Goal: Task Accomplishment & Management: Complete application form

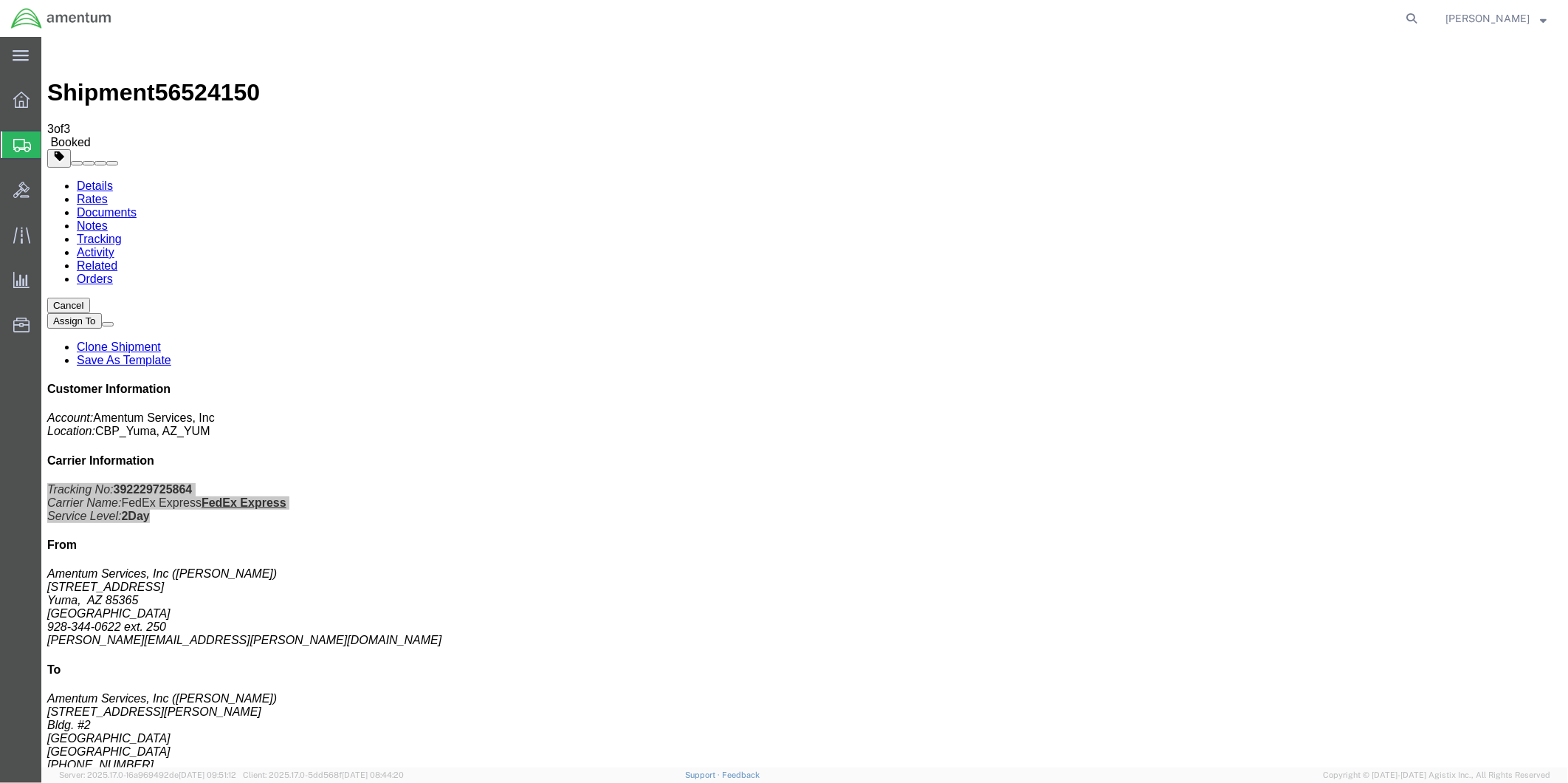
click at [0, 0] on span "Create from Template" at bounding box center [0, 0] width 0 height 0
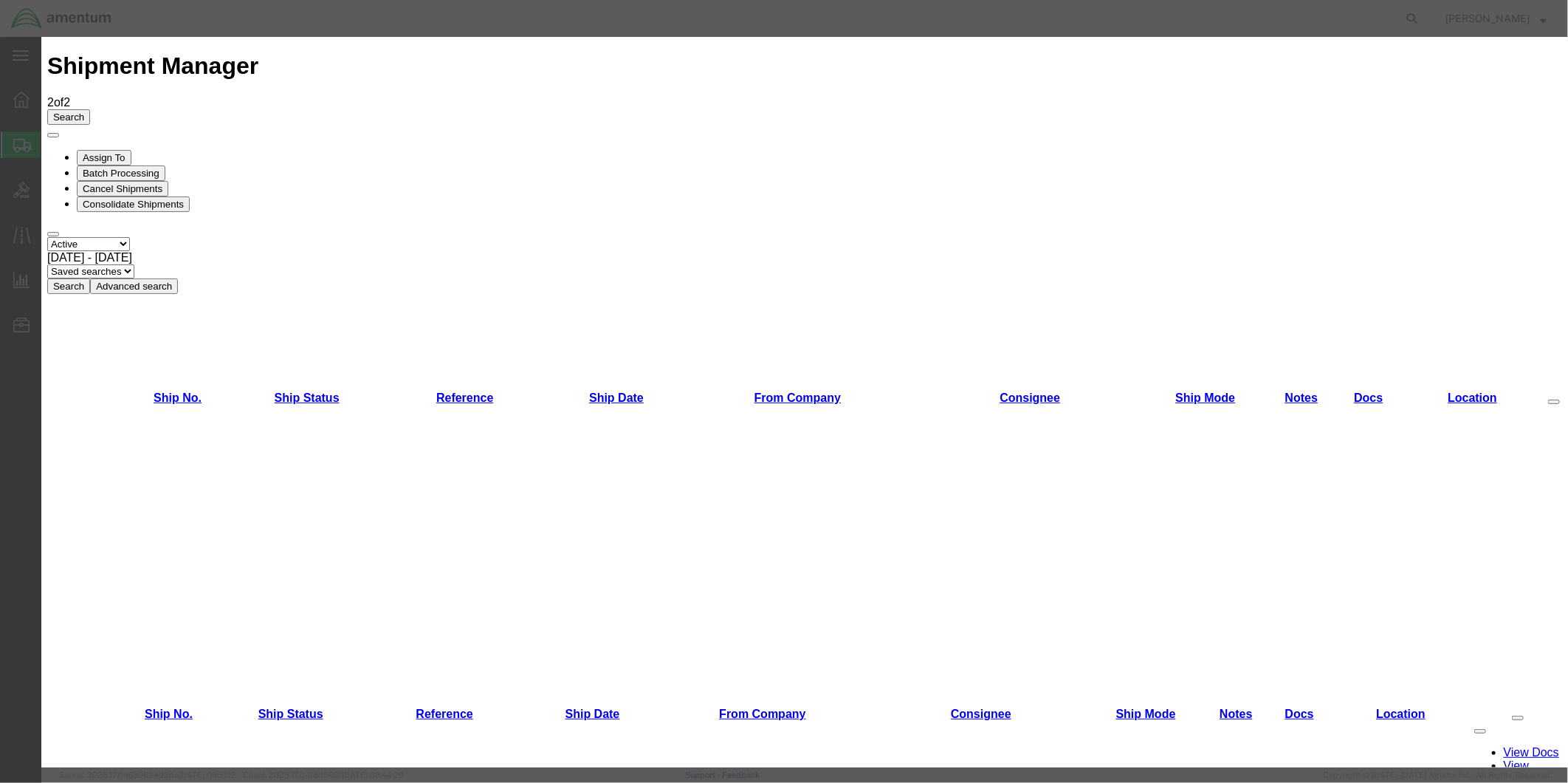
scroll to position [527, 0]
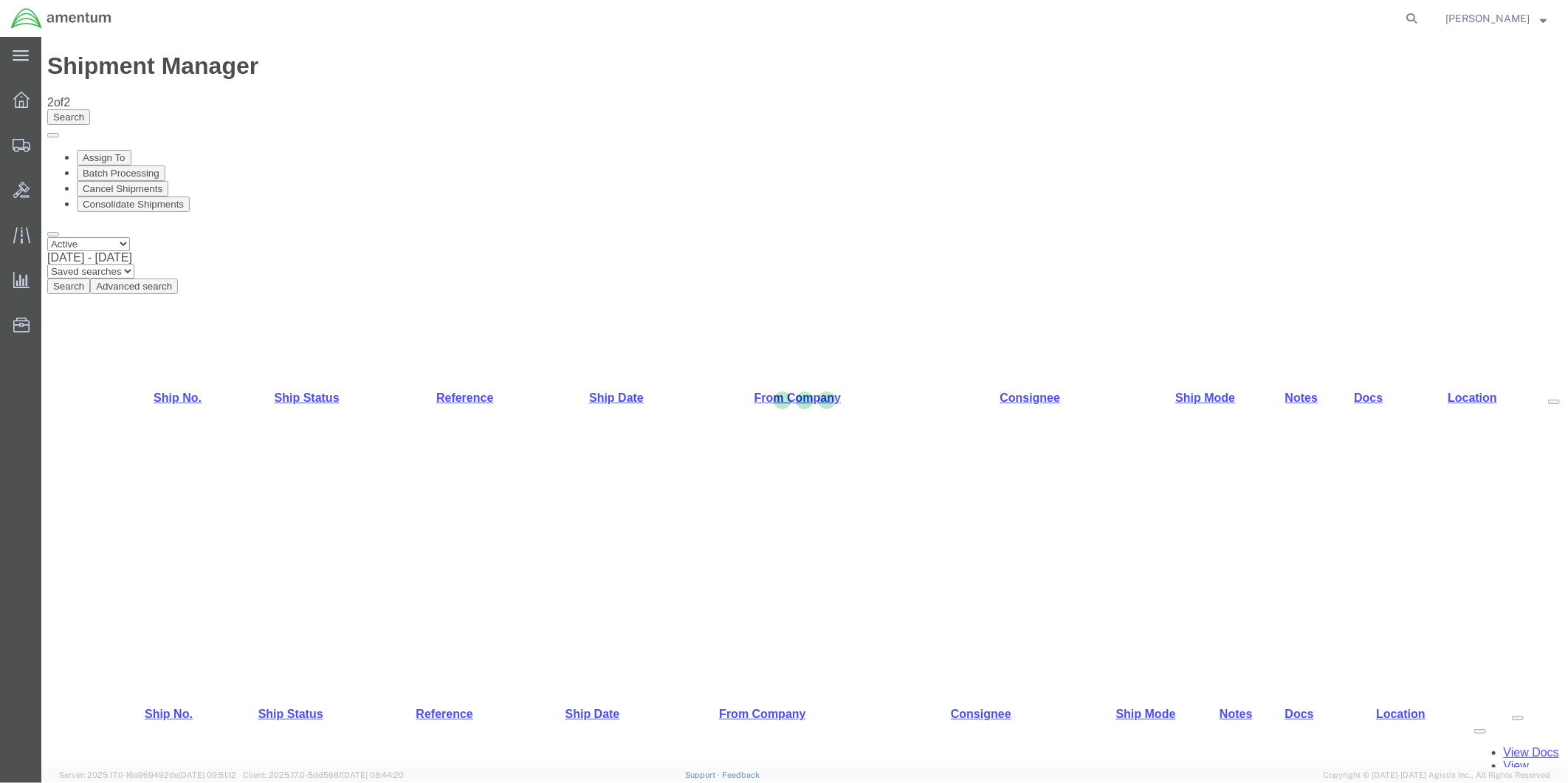
select select "49951"
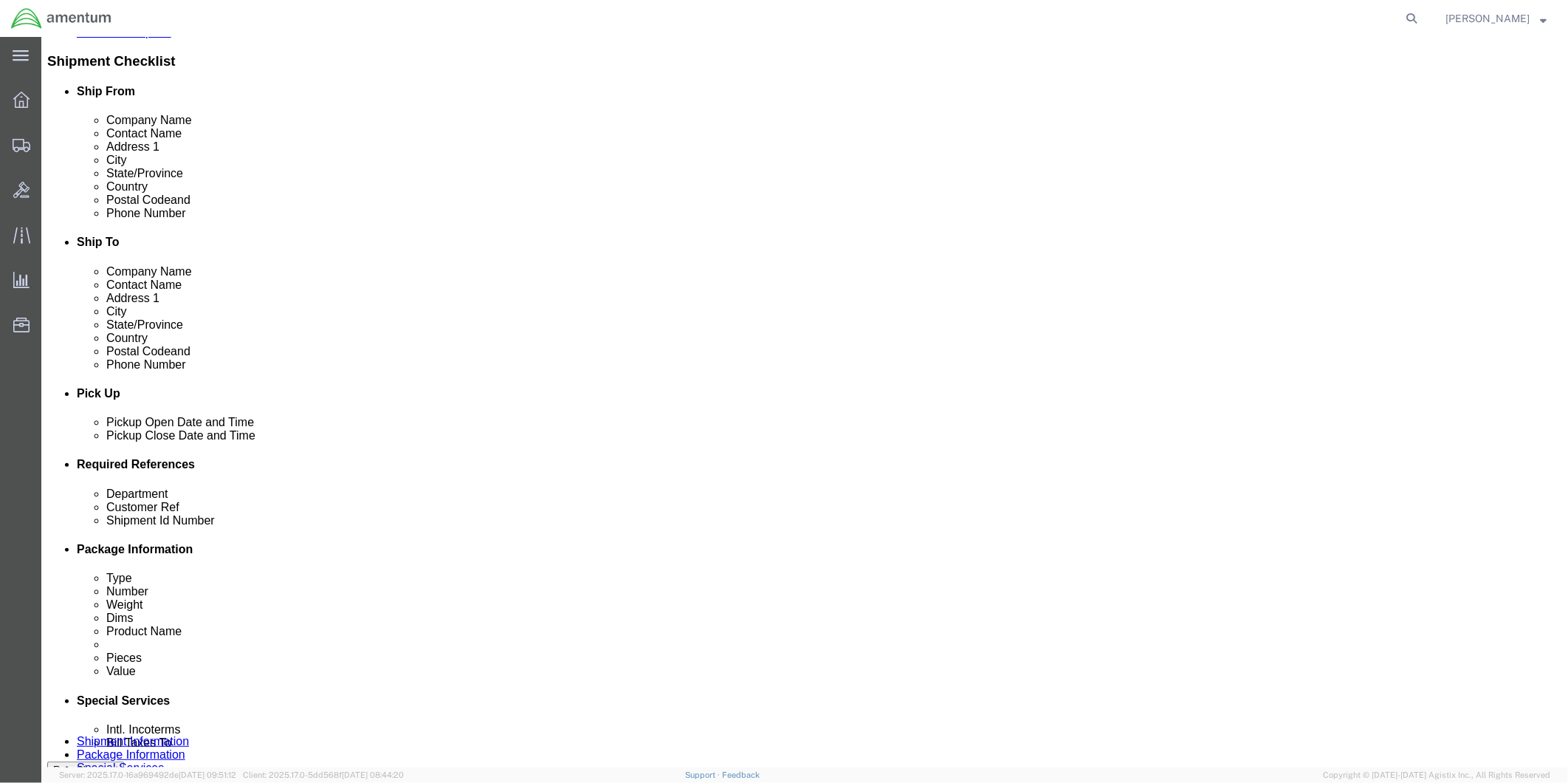
scroll to position [572, 0]
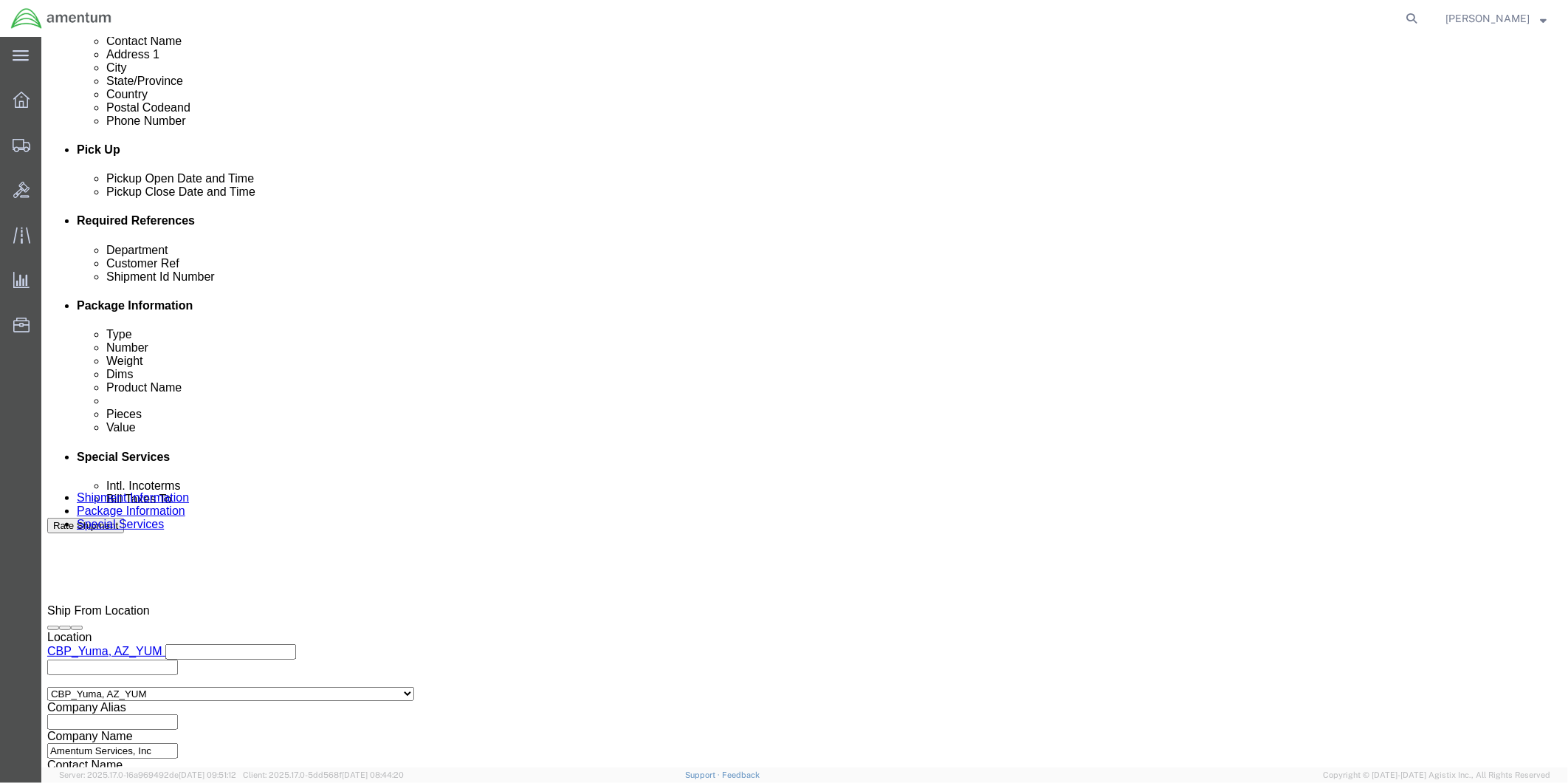
click div "[DATE] 9:00 AM"
click div "Shipment Information Package Information Special Services"
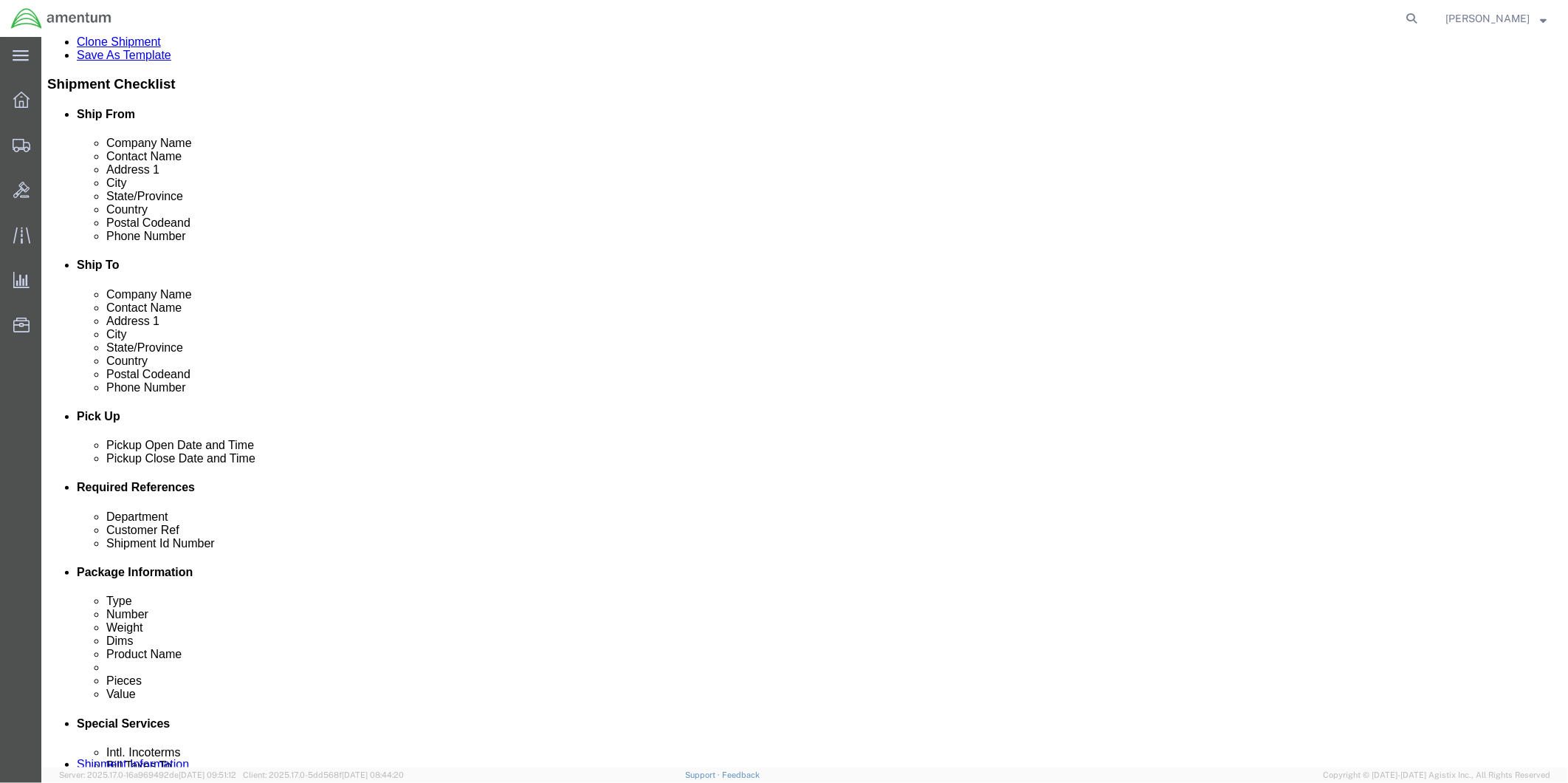
scroll to position [407, 0]
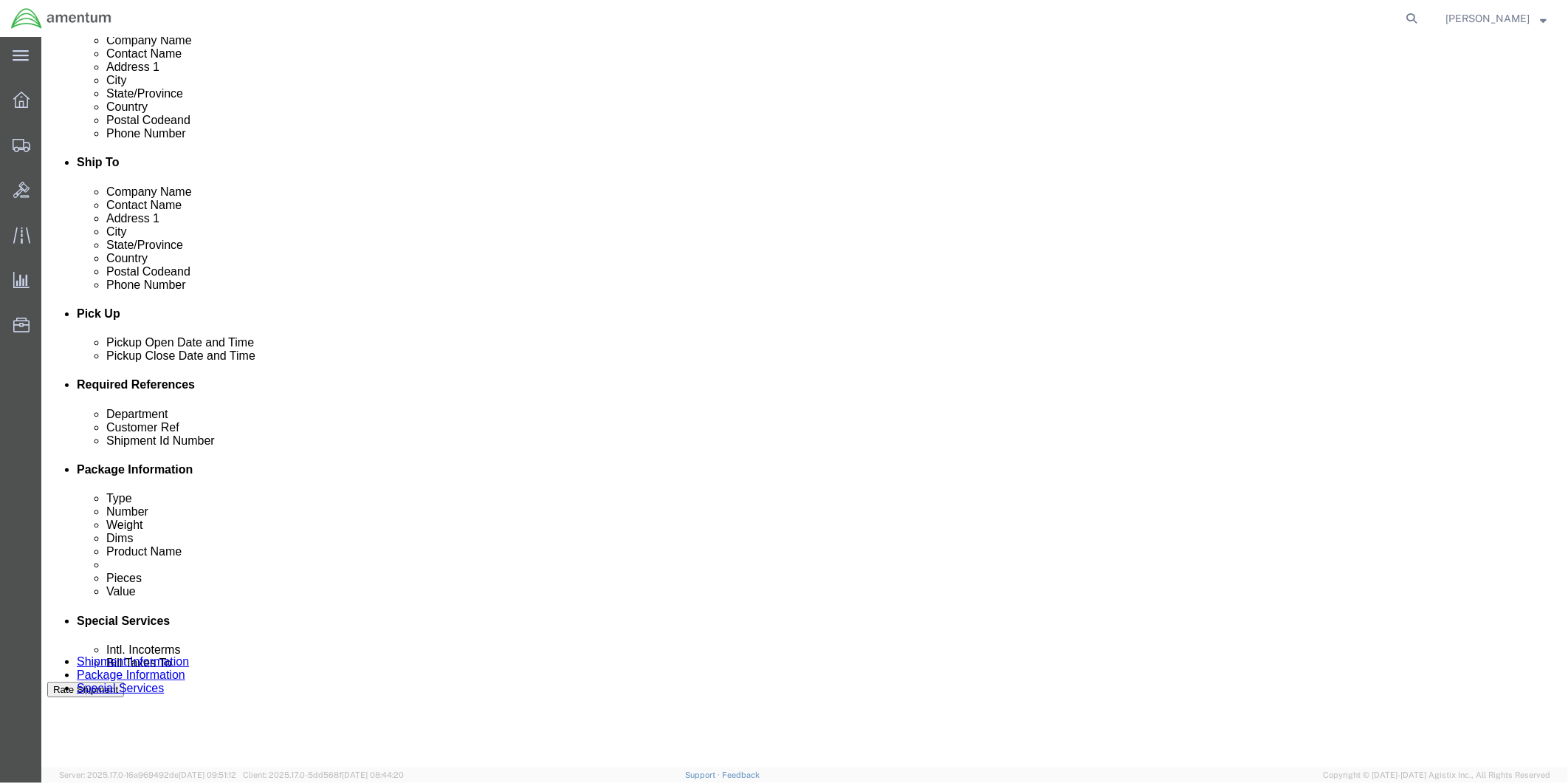
click div "[DATE] 1:00 PM"
type input "2:00 PM"
click button "Apply"
click div "[DATE] 5:30 PM"
type input "4:30 PM"
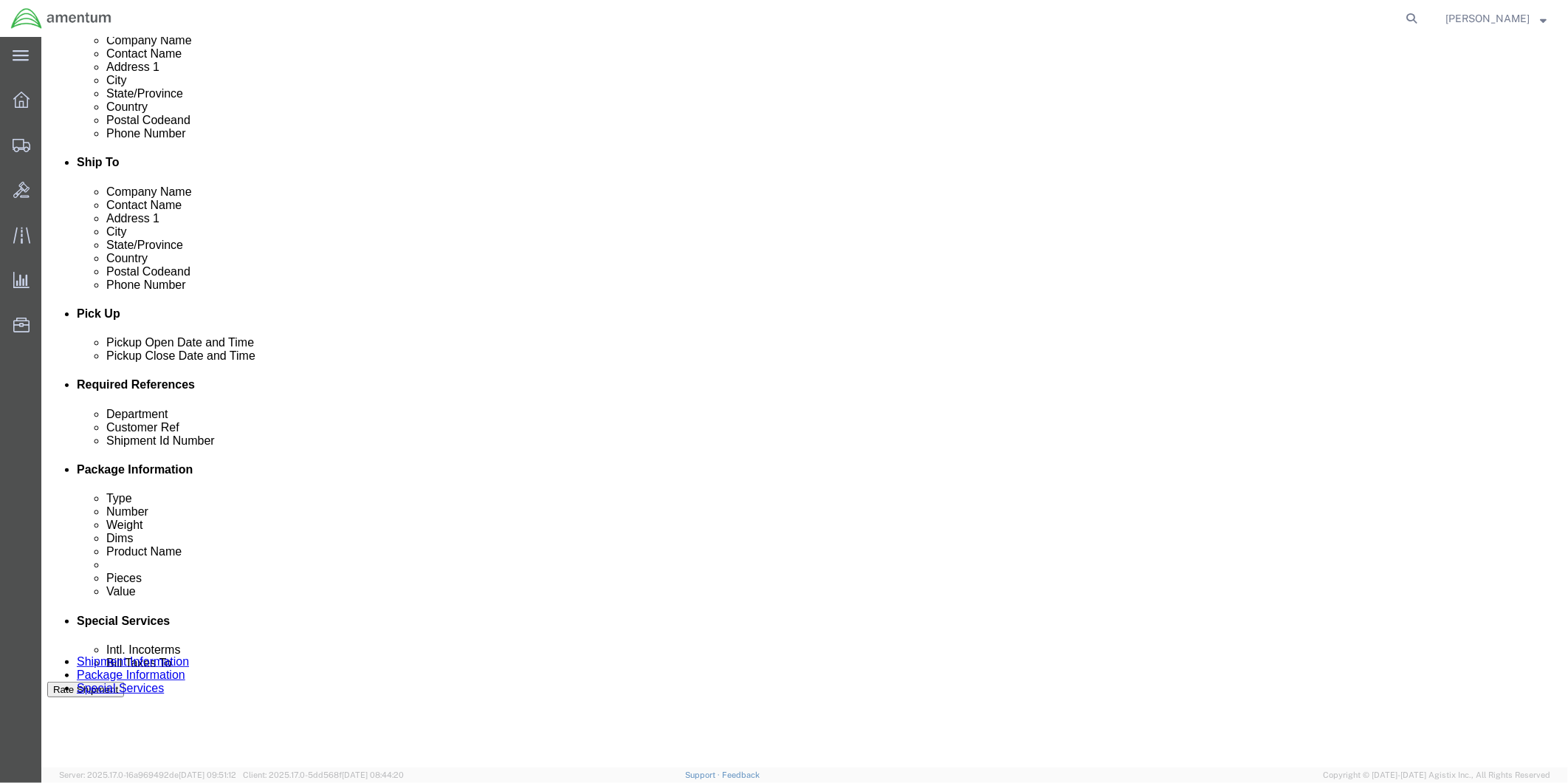
click button "Apply"
click div
click input "6:30 PM"
type input "9:00 AM"
click button "Apply"
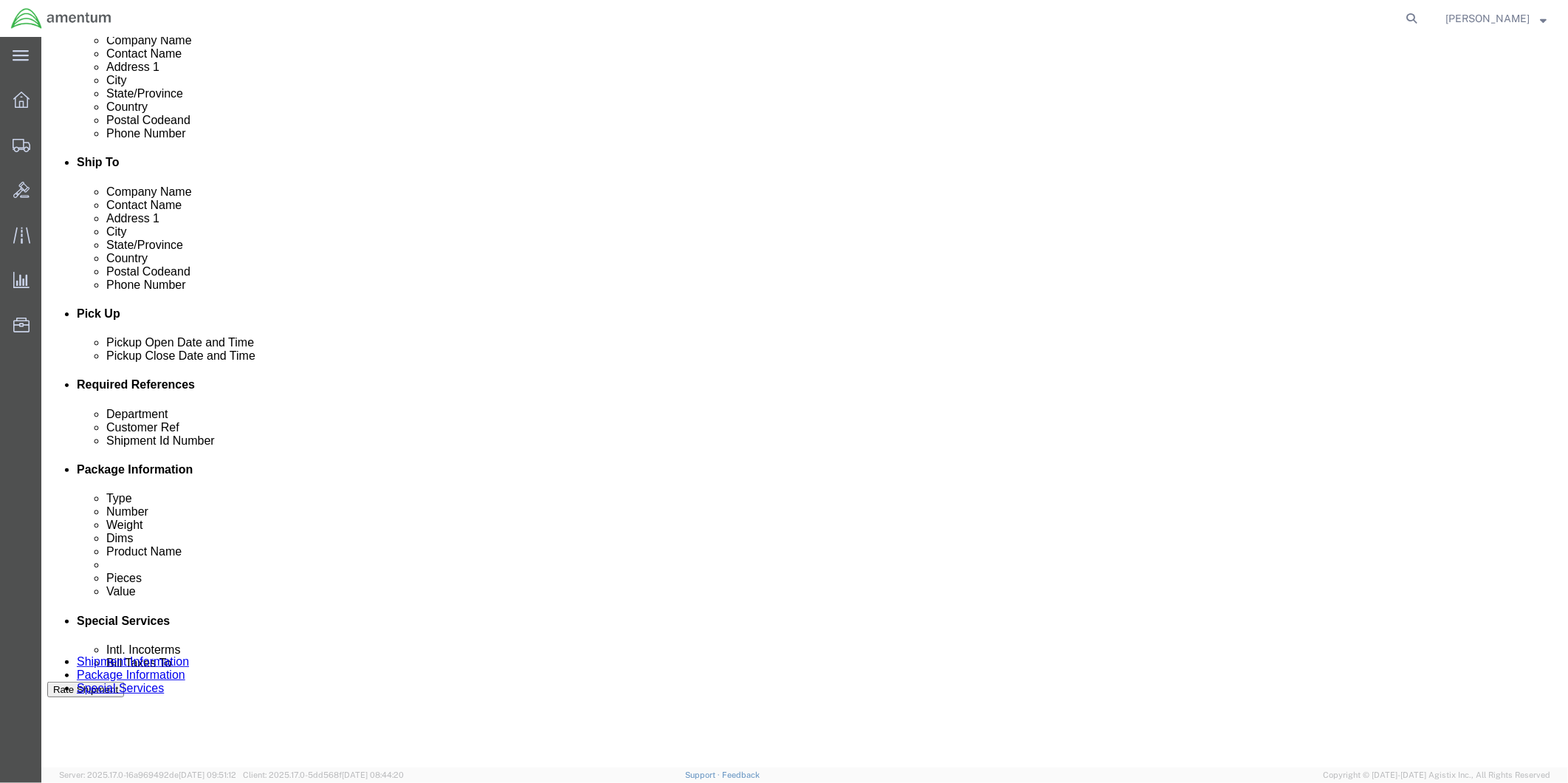
click div
type input "4:00 PM"
click button "Apply"
click input "text"
type input "94677"
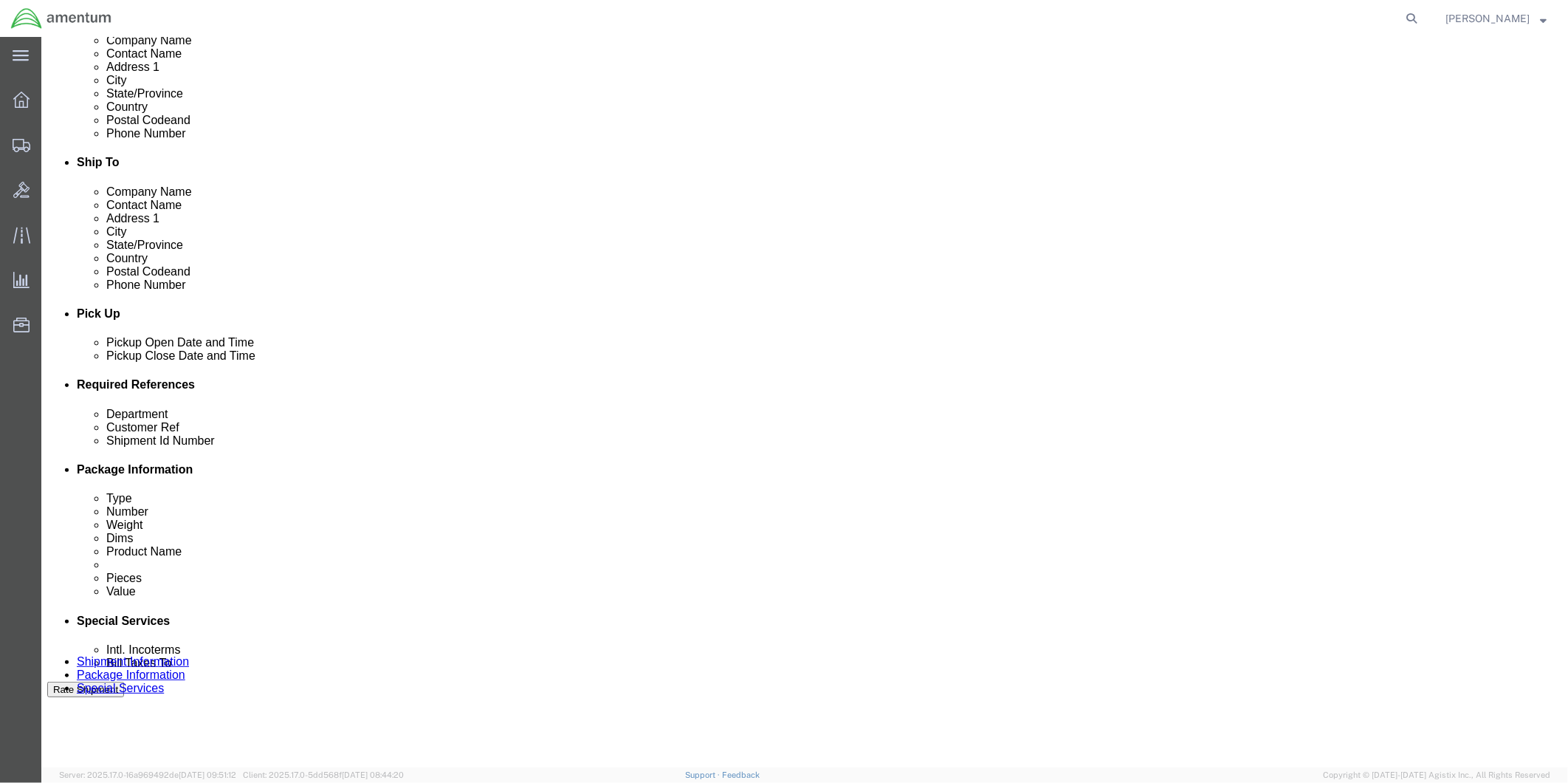
click input "text"
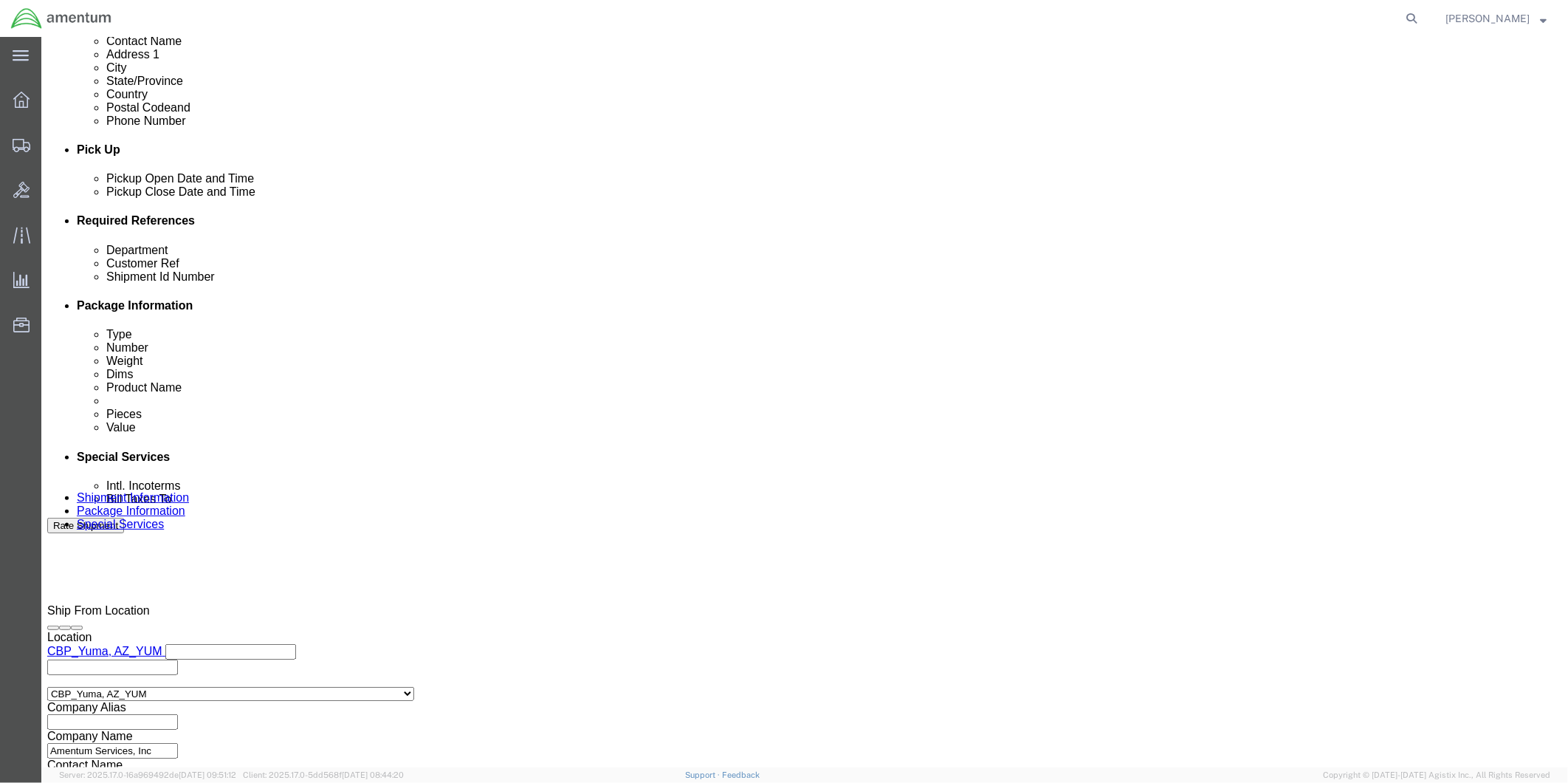
type input "94677"
click button "Continue"
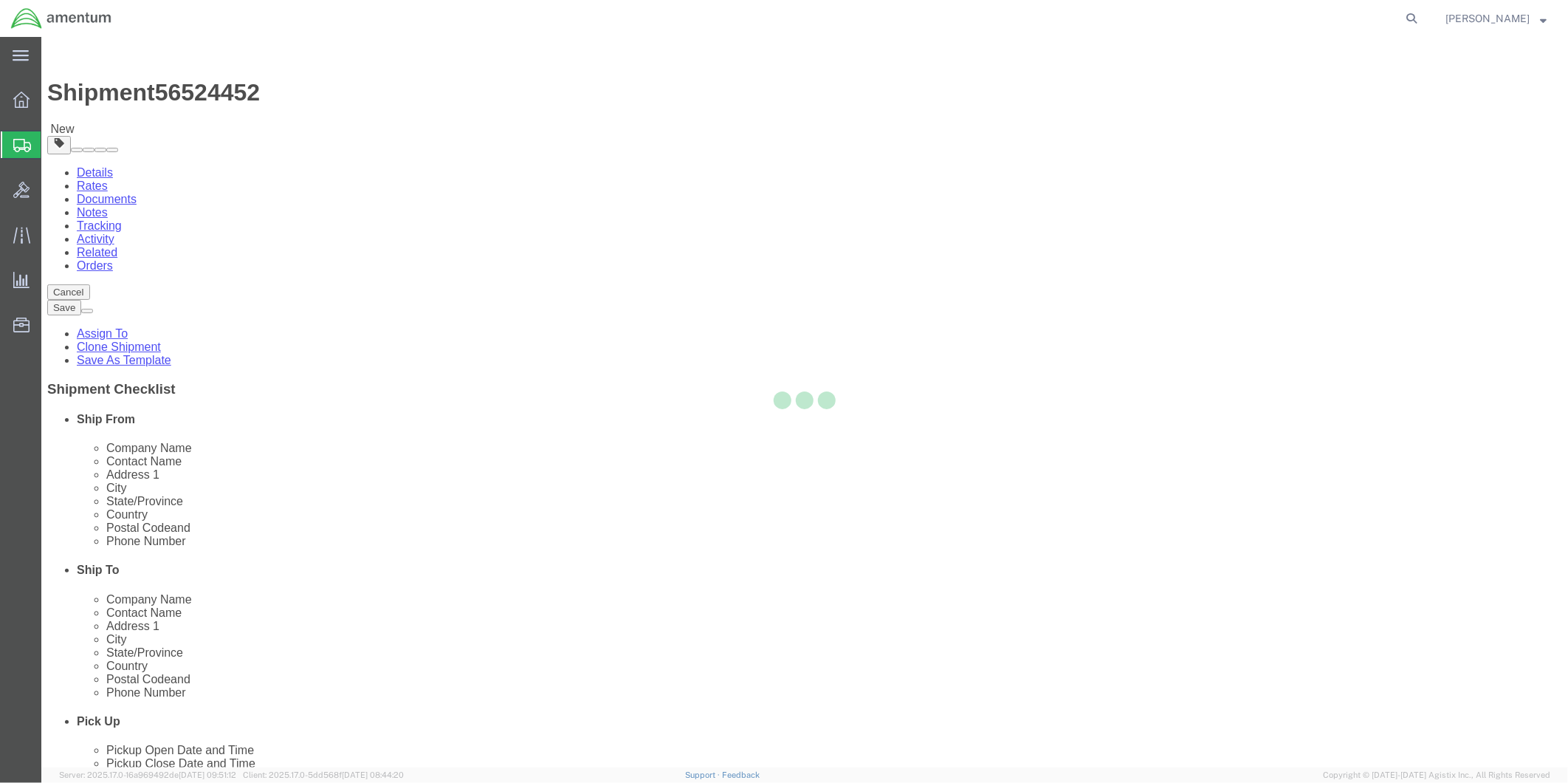
select select "CBOX"
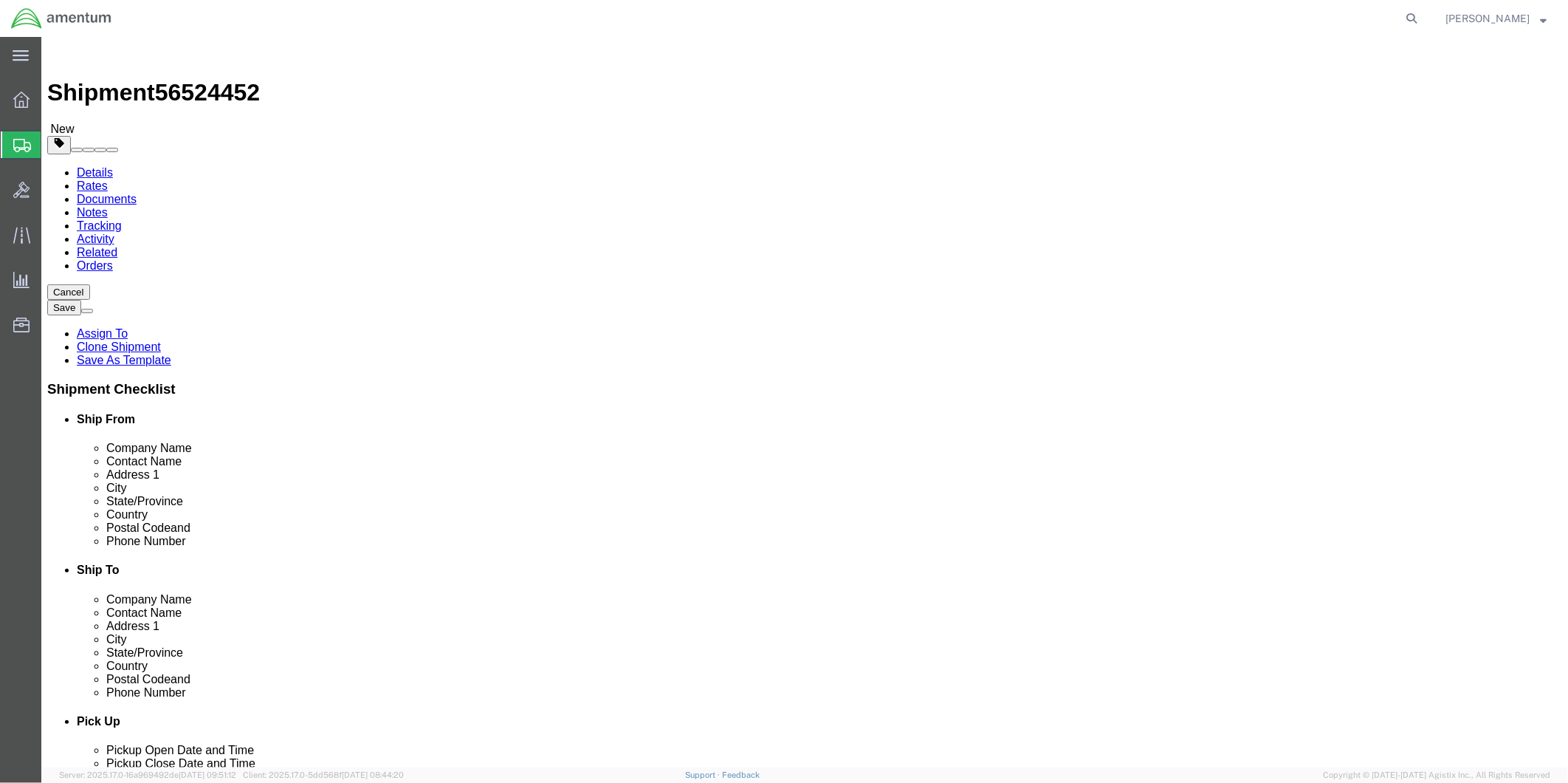
click input "text"
type input "19"
type input "29"
drag, startPoint x: 252, startPoint y: 345, endPoint x: 215, endPoint y: 344, distance: 37.0
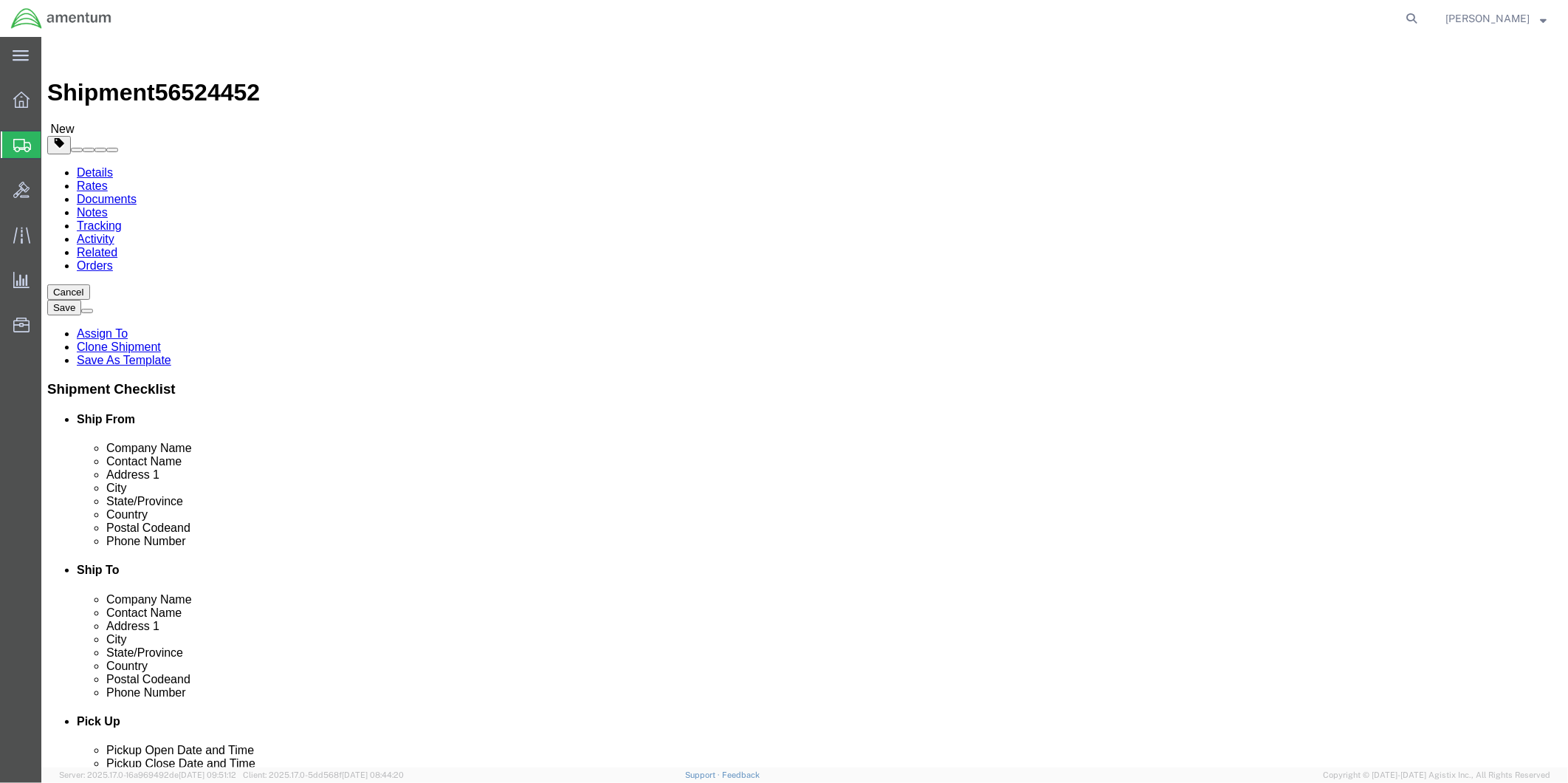
click div "0.00 Select kgs lbs"
type input "34"
click ul
click link "Add Content"
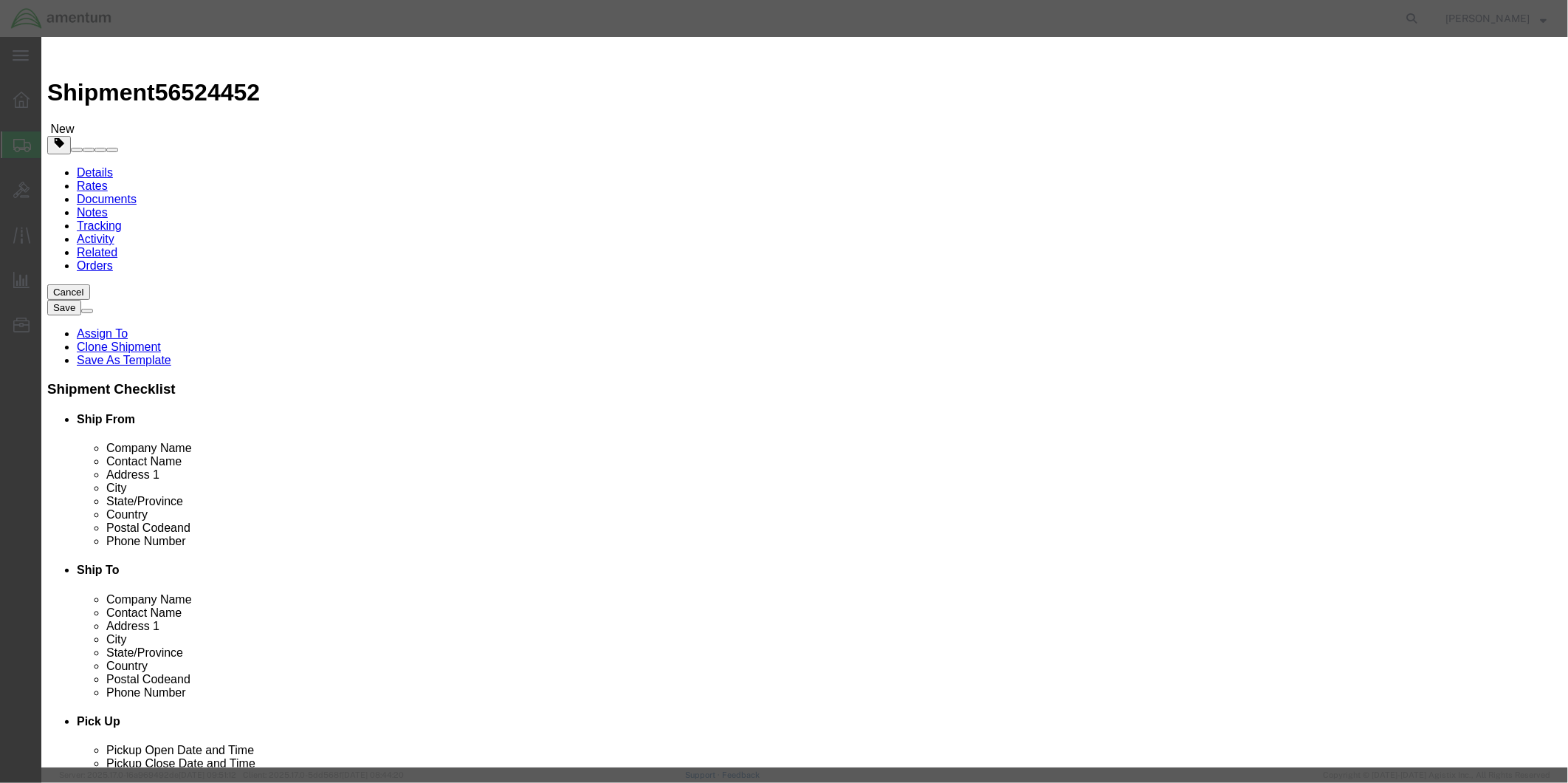
click input "text"
type input "TDFM RADIO"
click div "Commodity library"
drag, startPoint x: 528, startPoint y: 143, endPoint x: 467, endPoint y: 144, distance: 61.0
click div "Pieces 0 Select Bag Barrels 100Board Feet Bottle Box Blister Pack Carats Can Ca…"
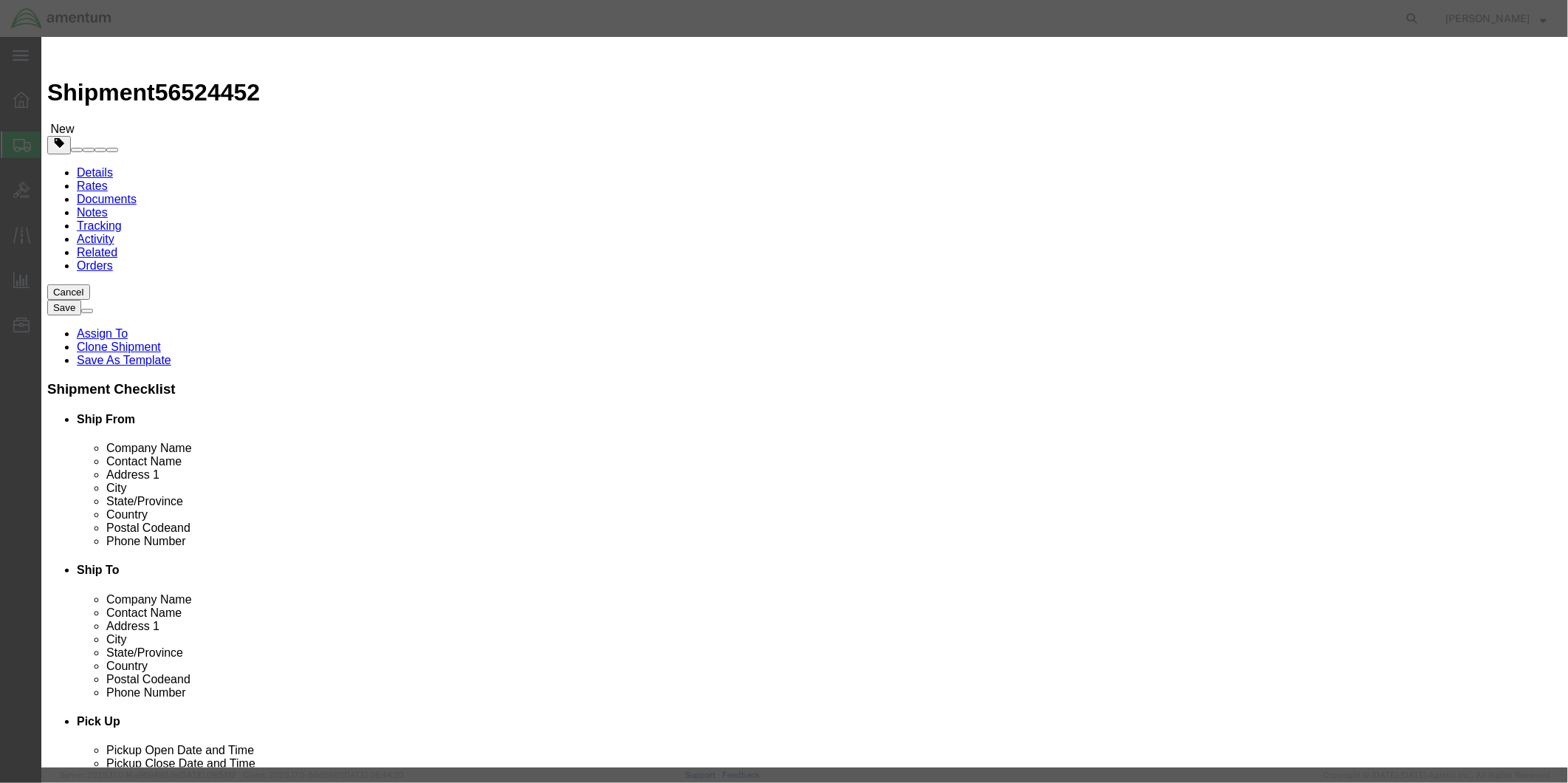
type input "1"
click input "text"
type input "2672.84"
drag, startPoint x: 582, startPoint y: 109, endPoint x: 506, endPoint y: 115, distance: 76.2
click input "TDFM RADIO"
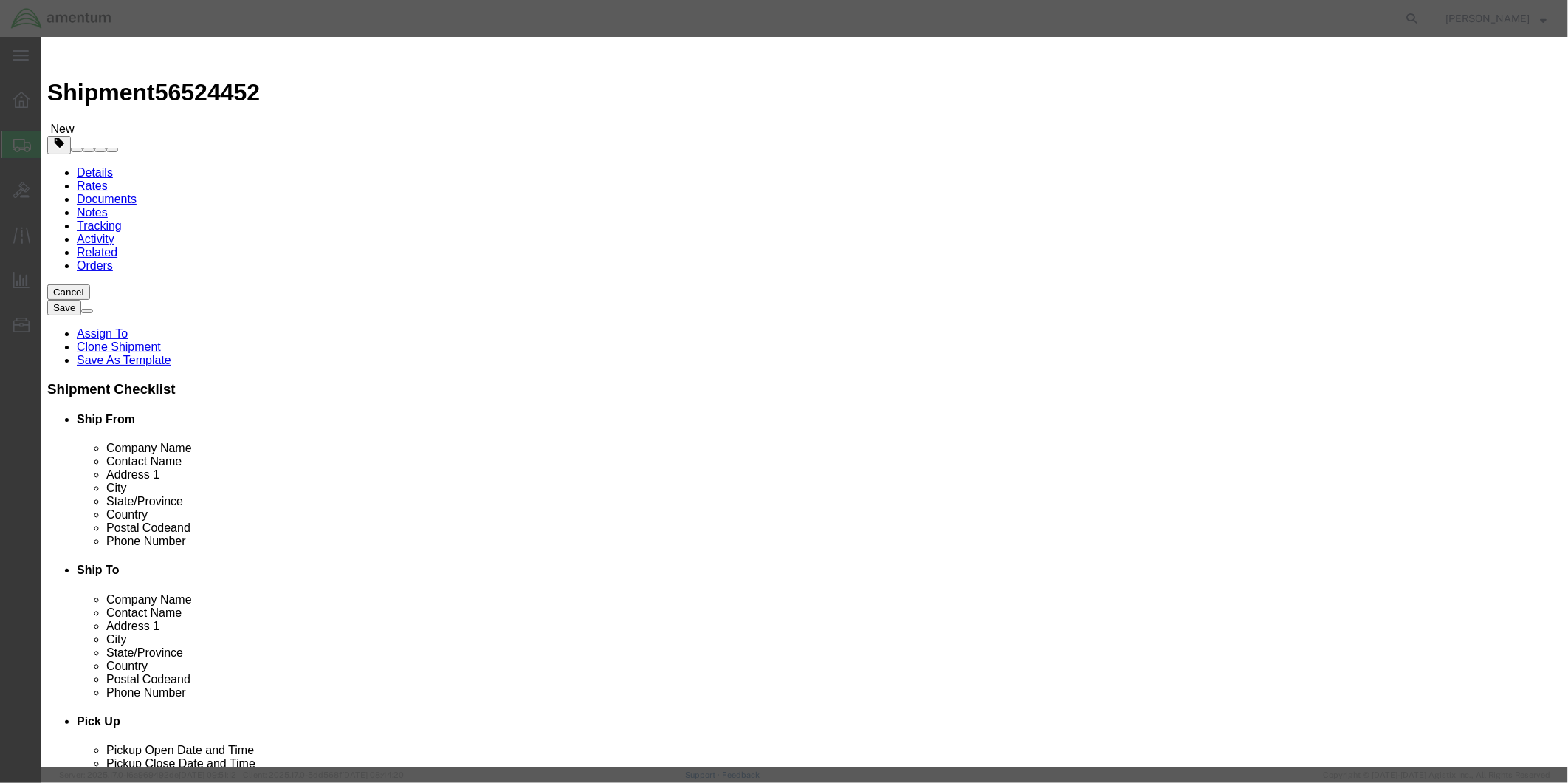
click textarea
paste textarea "TDFM RADIO"
type textarea "TDFM RADIO"
click input "text"
type input "FTC10491"
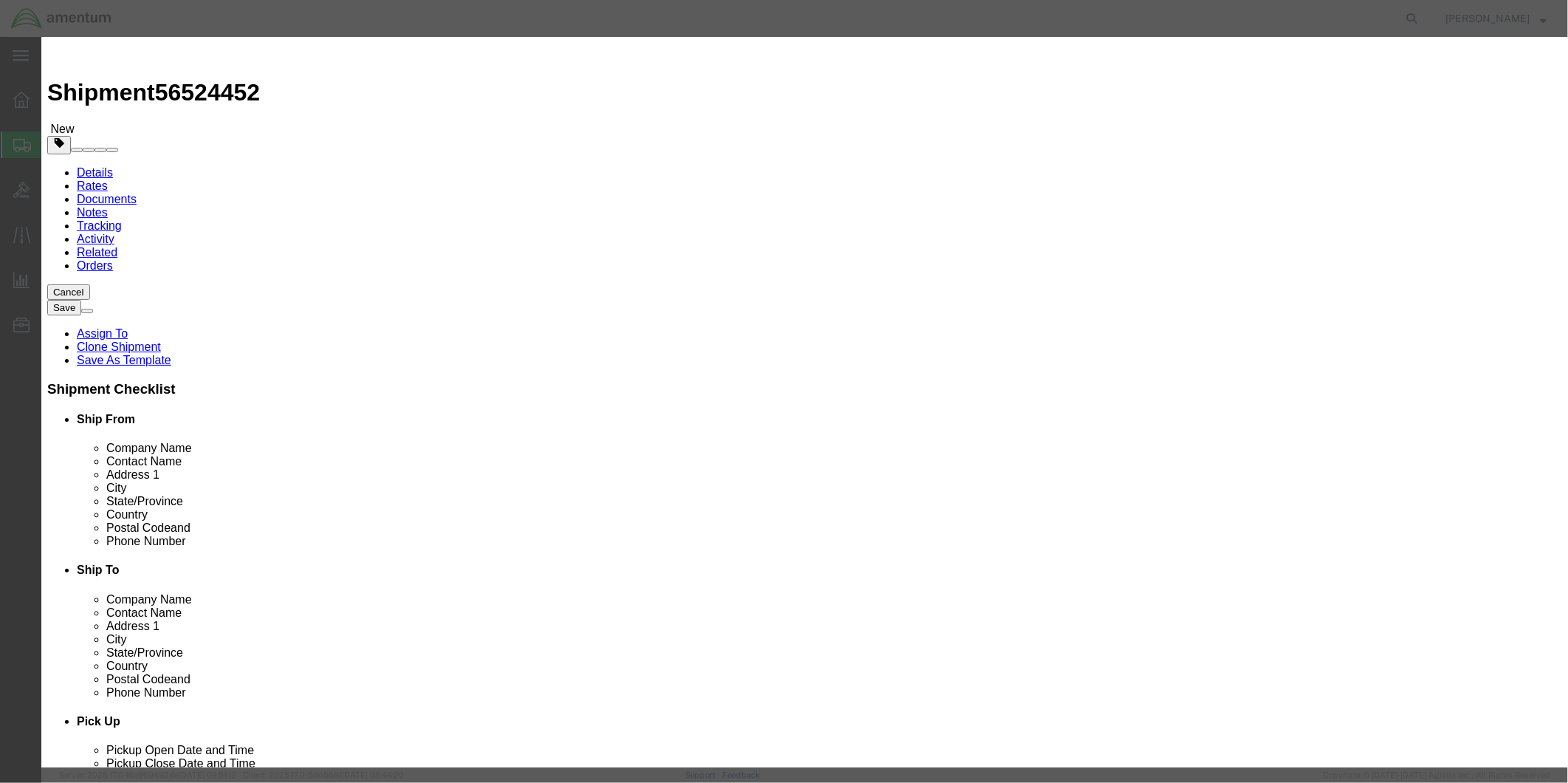
click button "Save & Close"
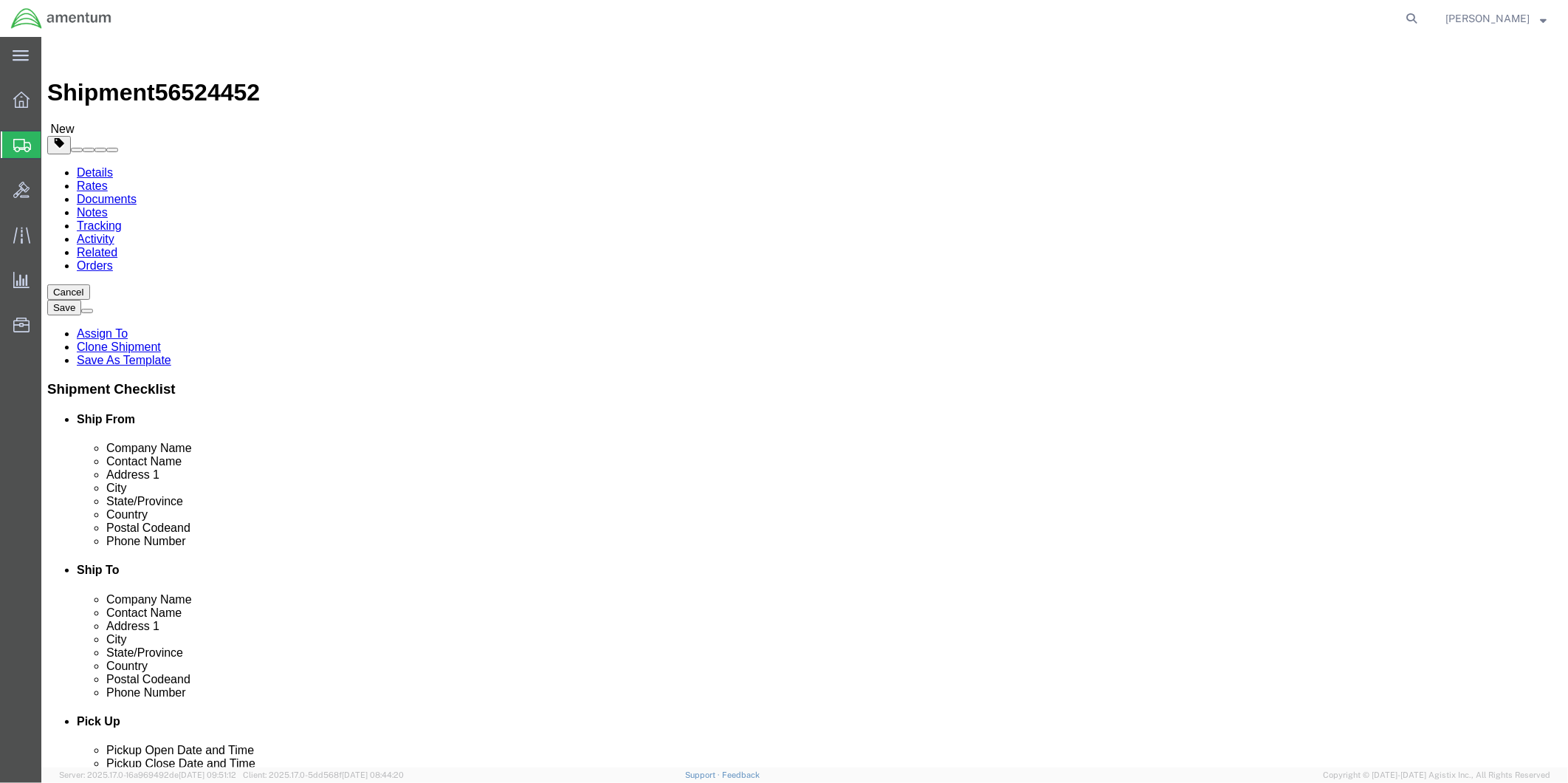
click div "Package Content # 1 x Package Type Select BCK Boxes Bale(s) Basket(s) Bolt(s) B…"
click link "Add Content"
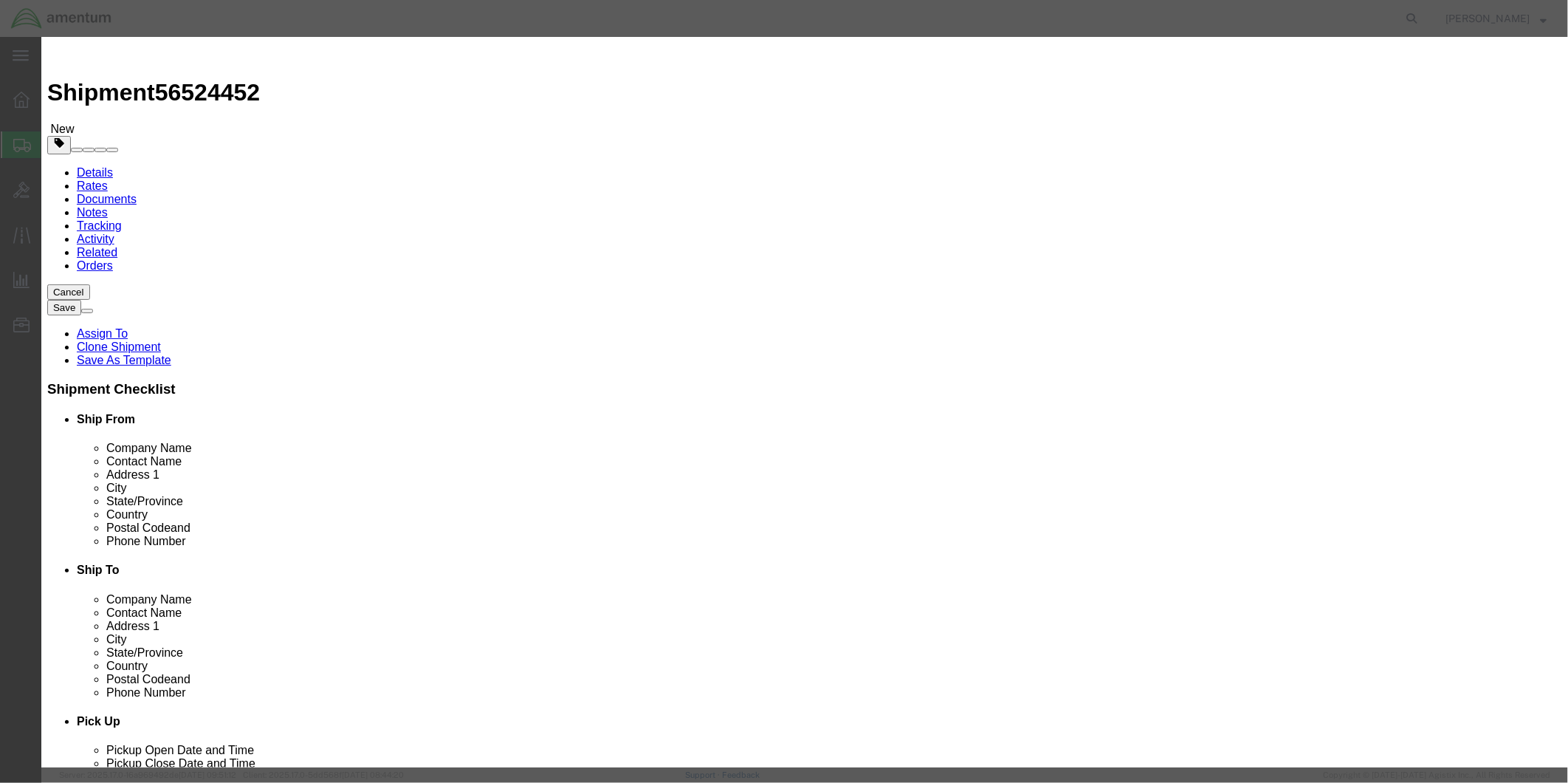
click input "text"
type input "MOVING ,MAP"
click h3 "Add content"
drag, startPoint x: 522, startPoint y: 143, endPoint x: 485, endPoint y: 142, distance: 37.0
click div "Pieces 0 Select Bag Barrels 100Board Feet Bottle Box Blister Pack Carats Can Ca…"
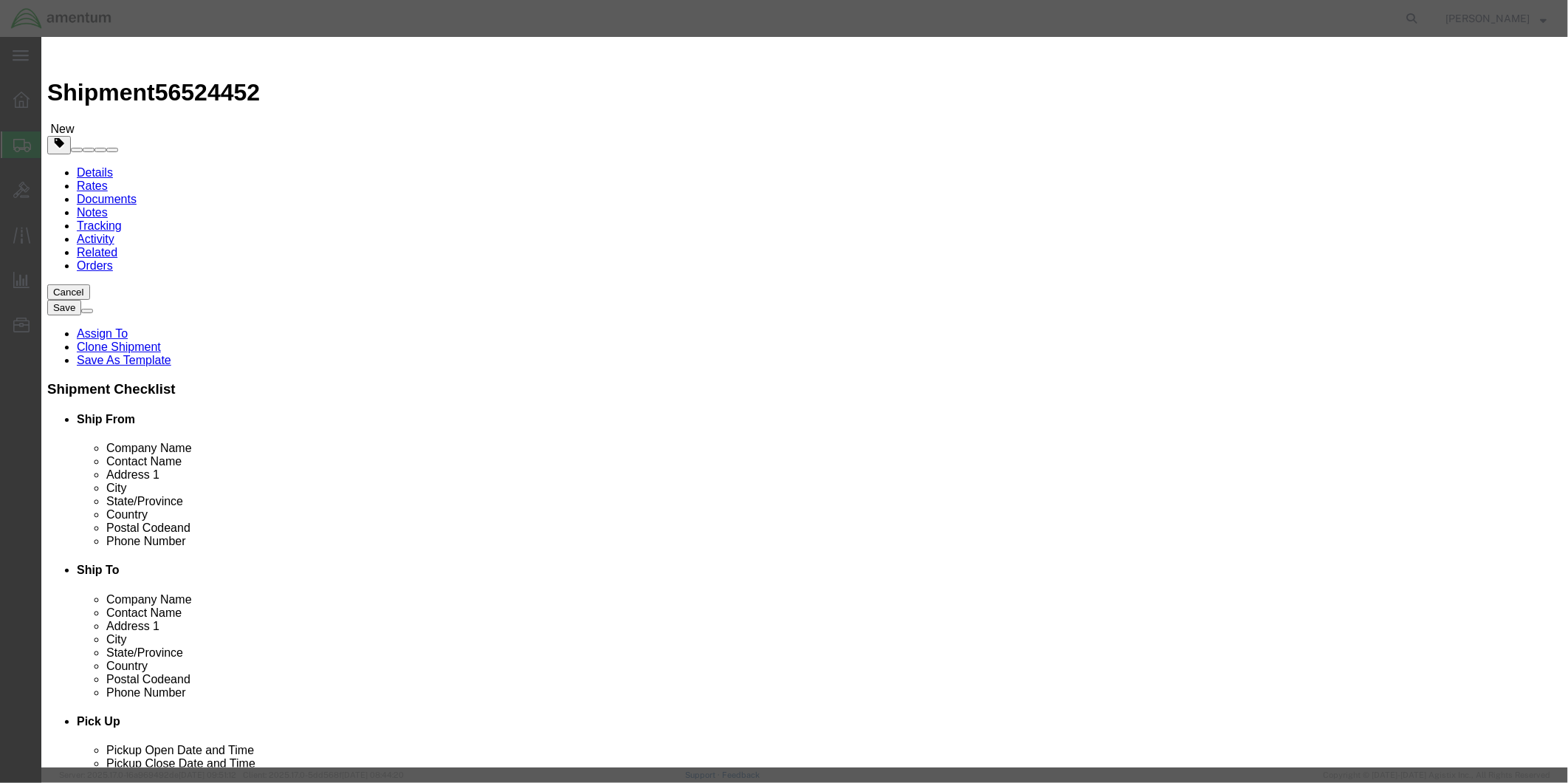
type input "2"
click input "text"
type input "500.0.00"
select select "USD"
drag, startPoint x: 555, startPoint y: 215, endPoint x: 500, endPoint y: 212, distance: 55.1
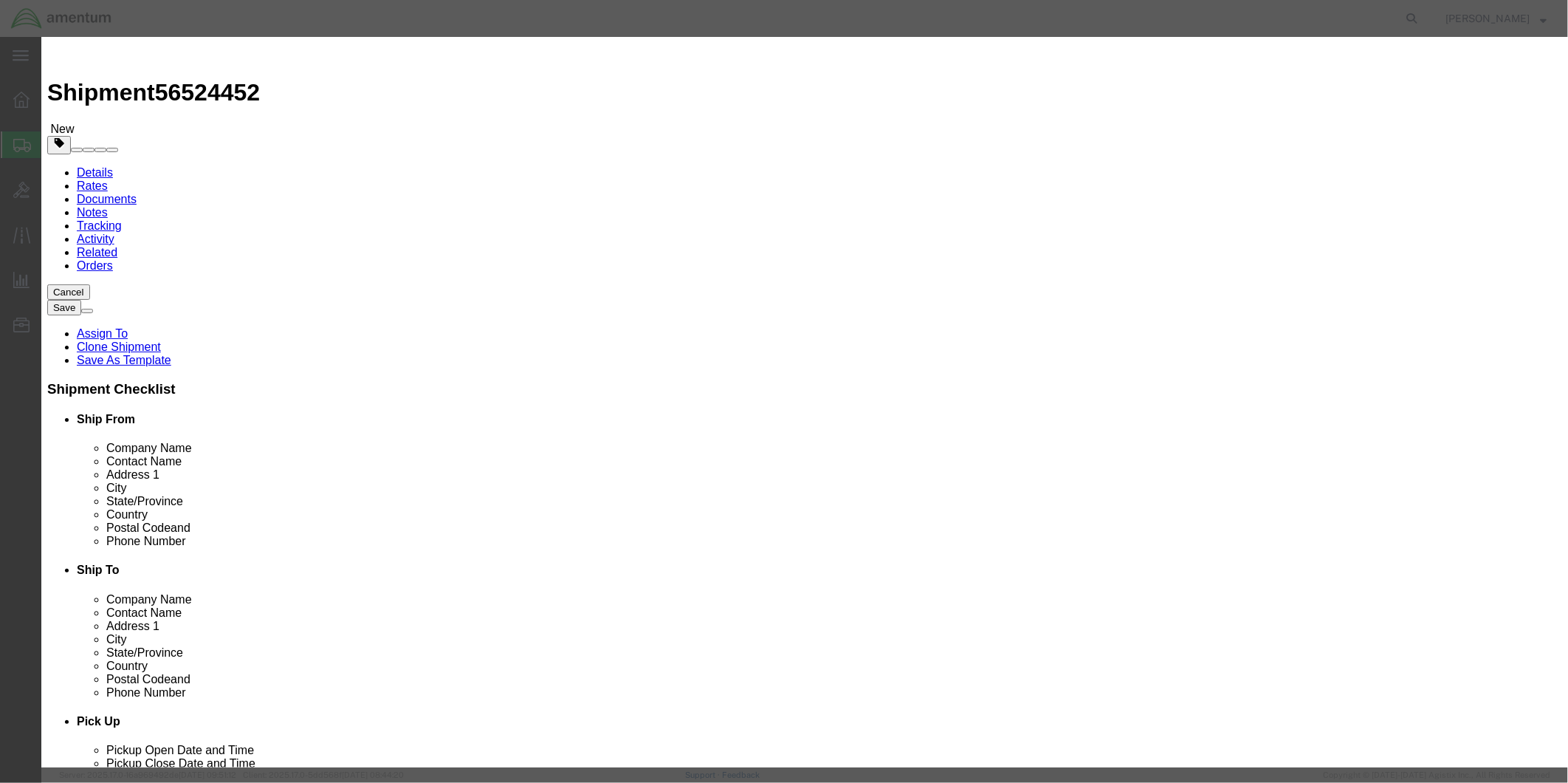
click div "500.0.00"
type input "5000.00"
click textarea
type textarea "MOVING MAP"
click div "Commodity library"
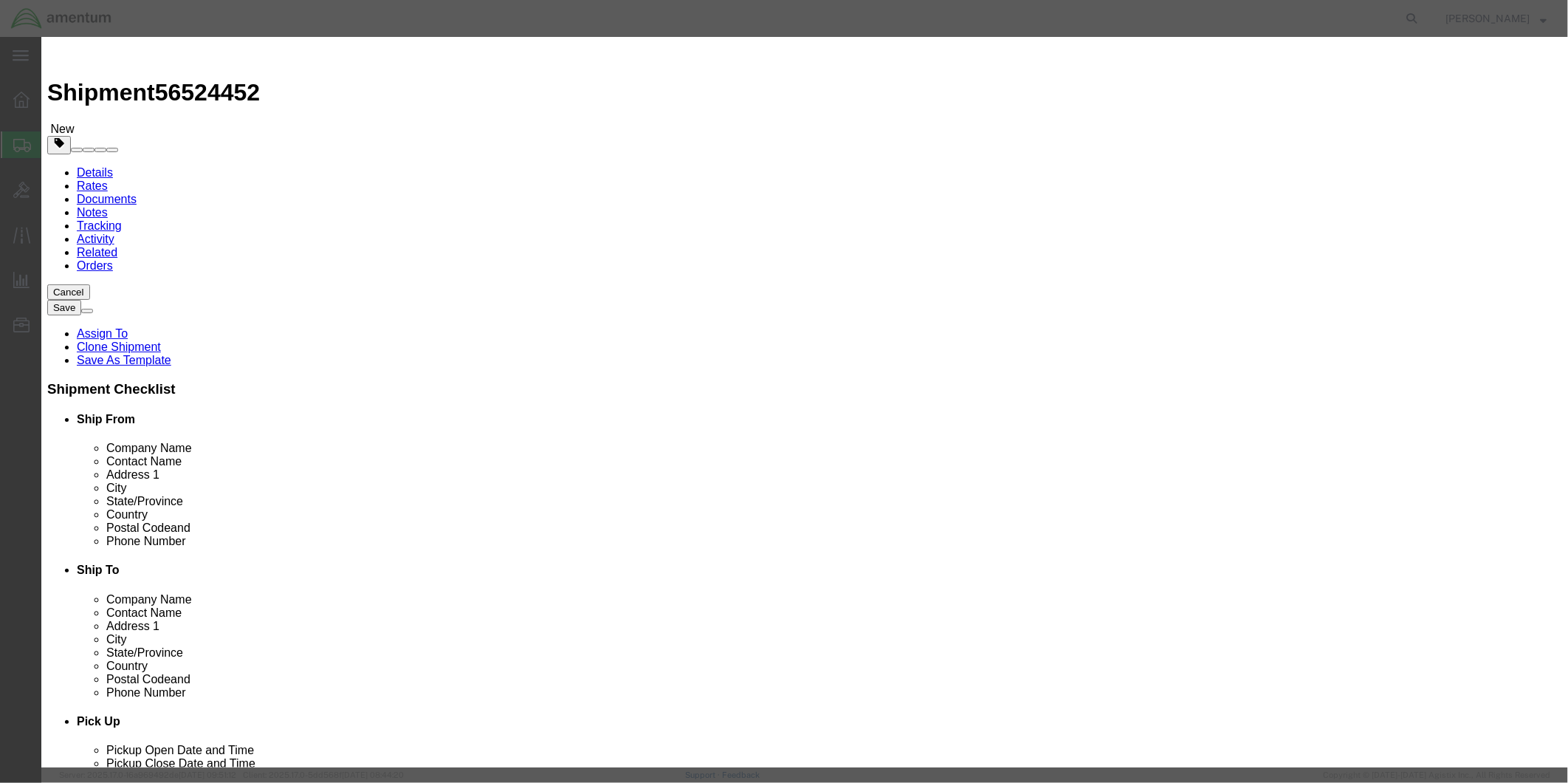
click input "text"
type input "0812E1R352, 080971R318"
click button "Save & Close"
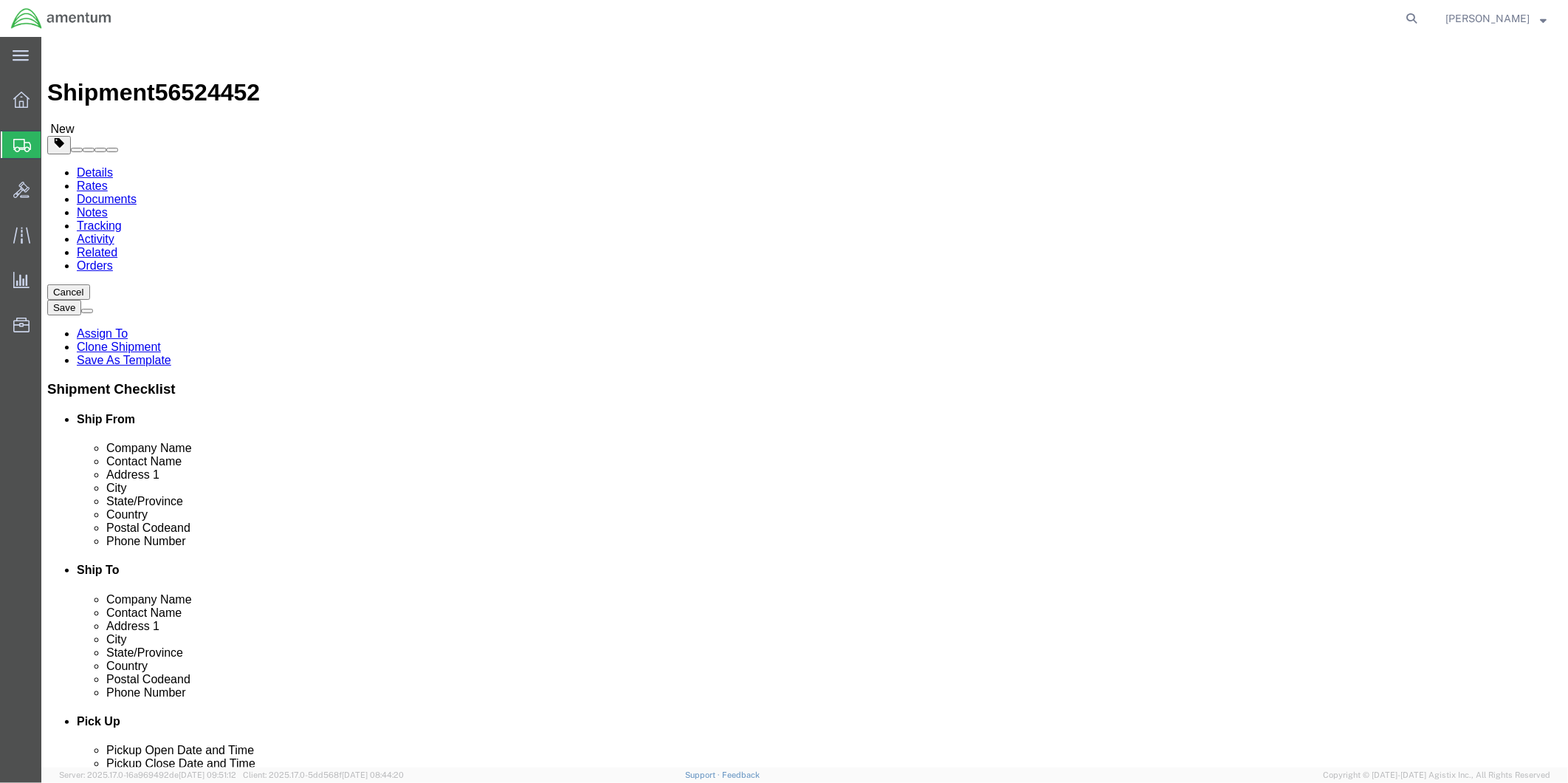
click button "Rate Shipment"
click link "Details"
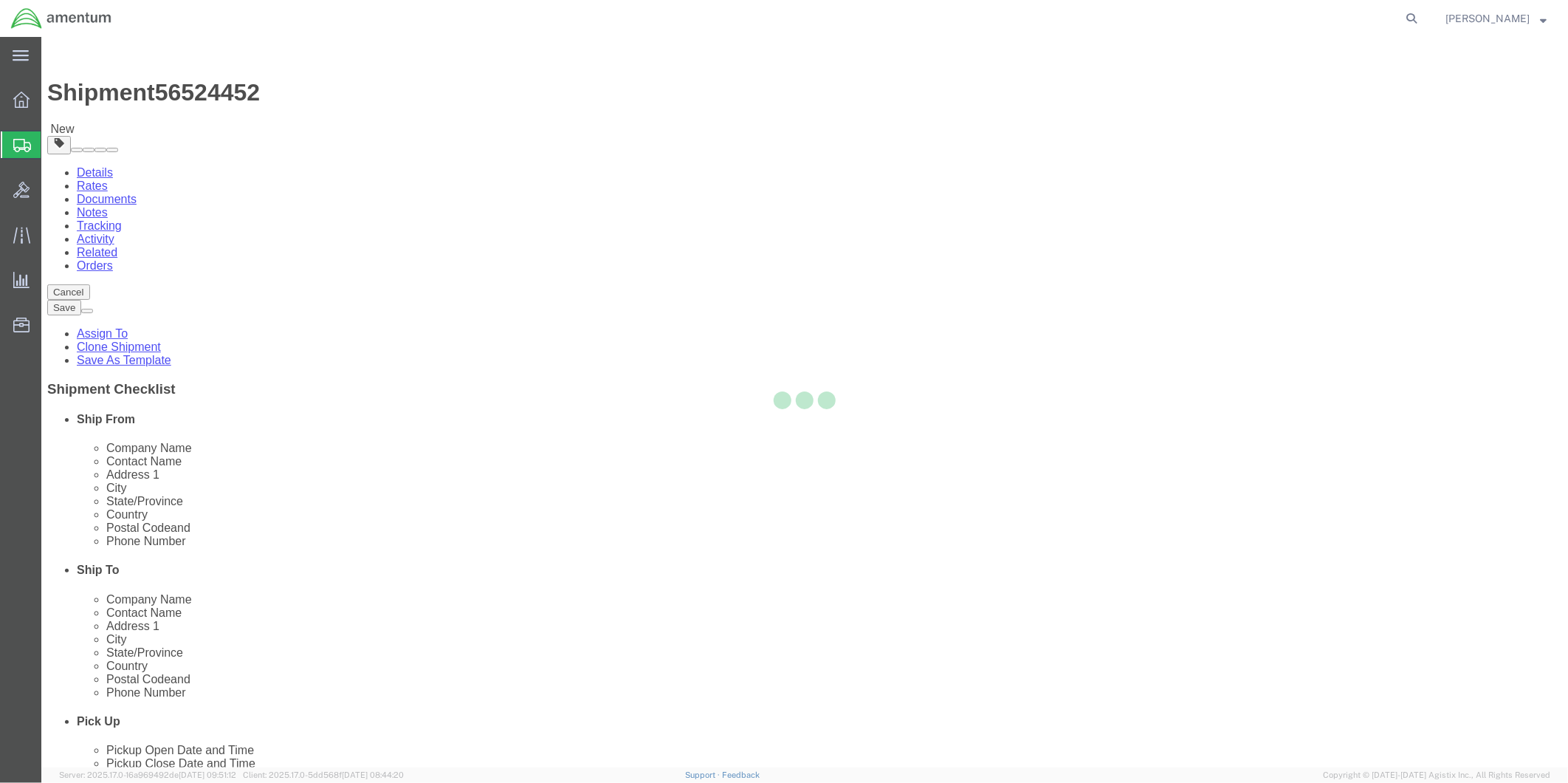
select select "49951"
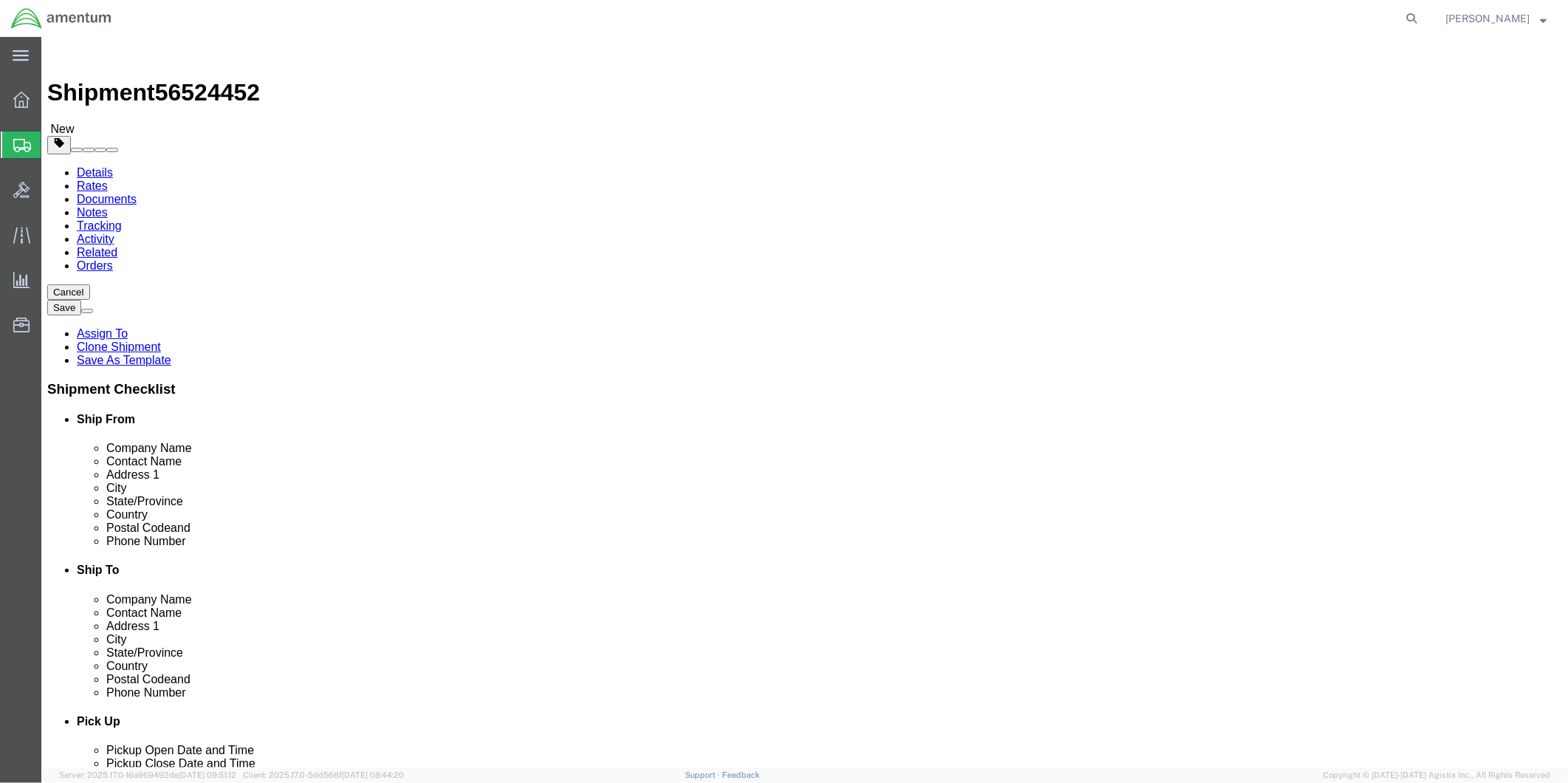
scroll to position [3035, 0]
select select "49917"
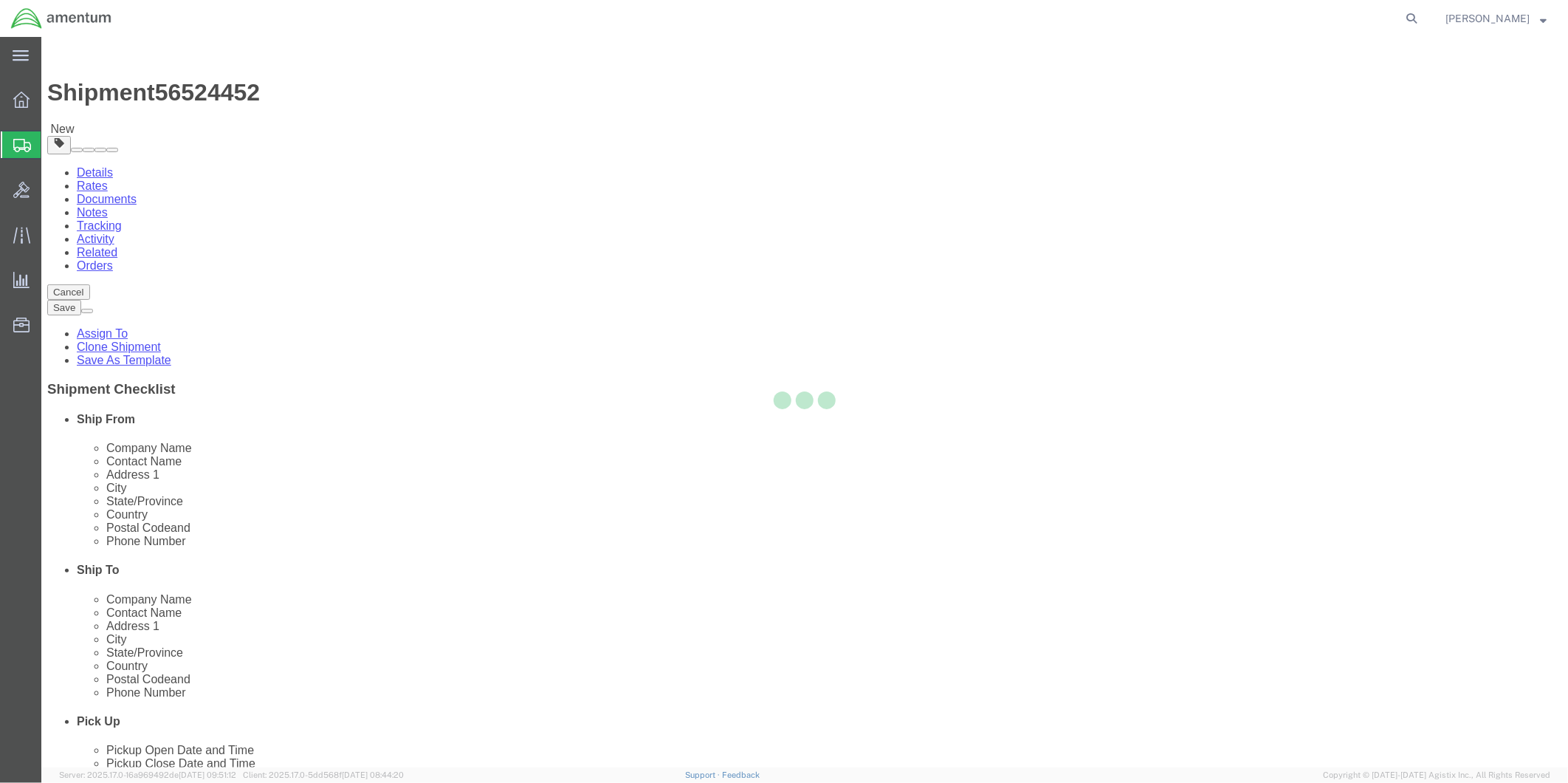
type input "Amentum Services, Inc."
type input "4640 Subchaser Ct"
type input "Bldg 200"
type input "[GEOGRAPHIC_DATA]"
type input "32244"
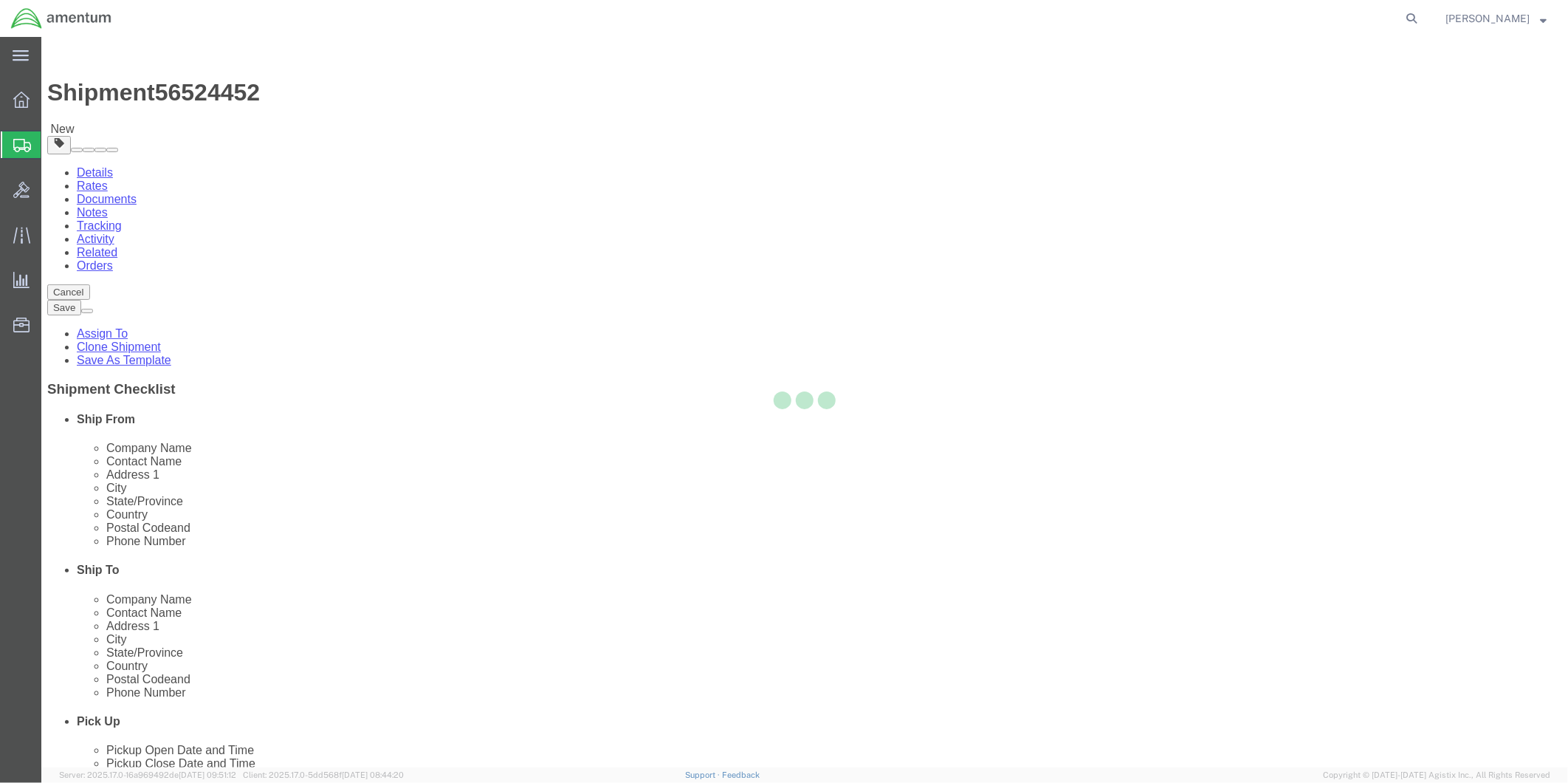
type input "[PHONE_NUMBER]"
select select "FL"
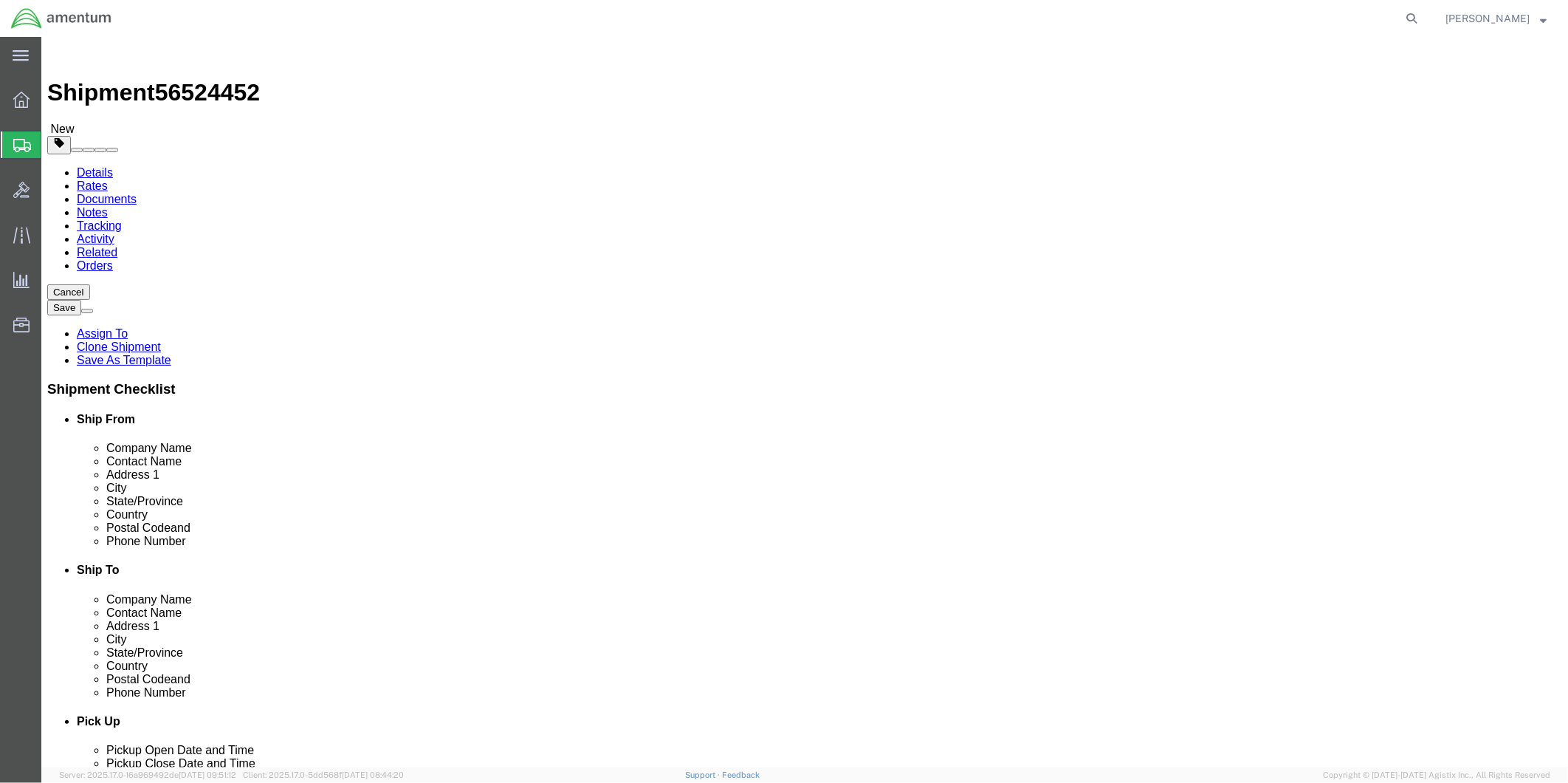
click input "text"
type input "[PERSON_NAME]"
click p "- Amentum Services, Inc. - ([PERSON_NAME]) [STREET_ADDRESS]"
select select
type input "[PERSON_NAME]"
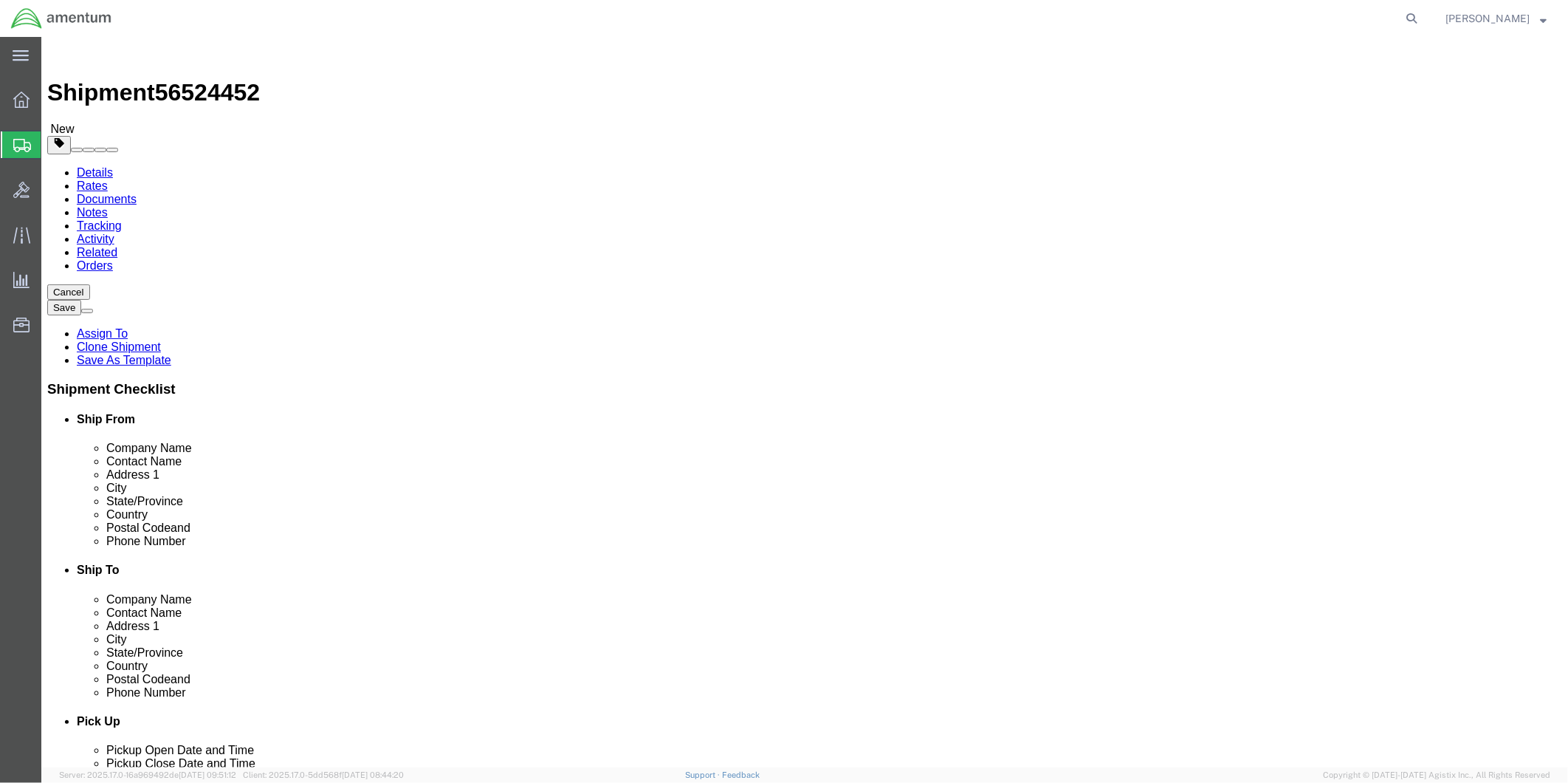
select select "FL"
type input "[PERSON_NAME]"
click div "Location Select Select My Profile Location [PHONE_NUMBER] [PHONE_NUMBER] [PHONE…"
paste input "[PERSON_NAME][EMAIL_ADDRESS][PERSON_NAME][DOMAIN_NAME]"
type input "[PERSON_NAME][EMAIL_ADDRESS][PERSON_NAME][DOMAIN_NAME]"
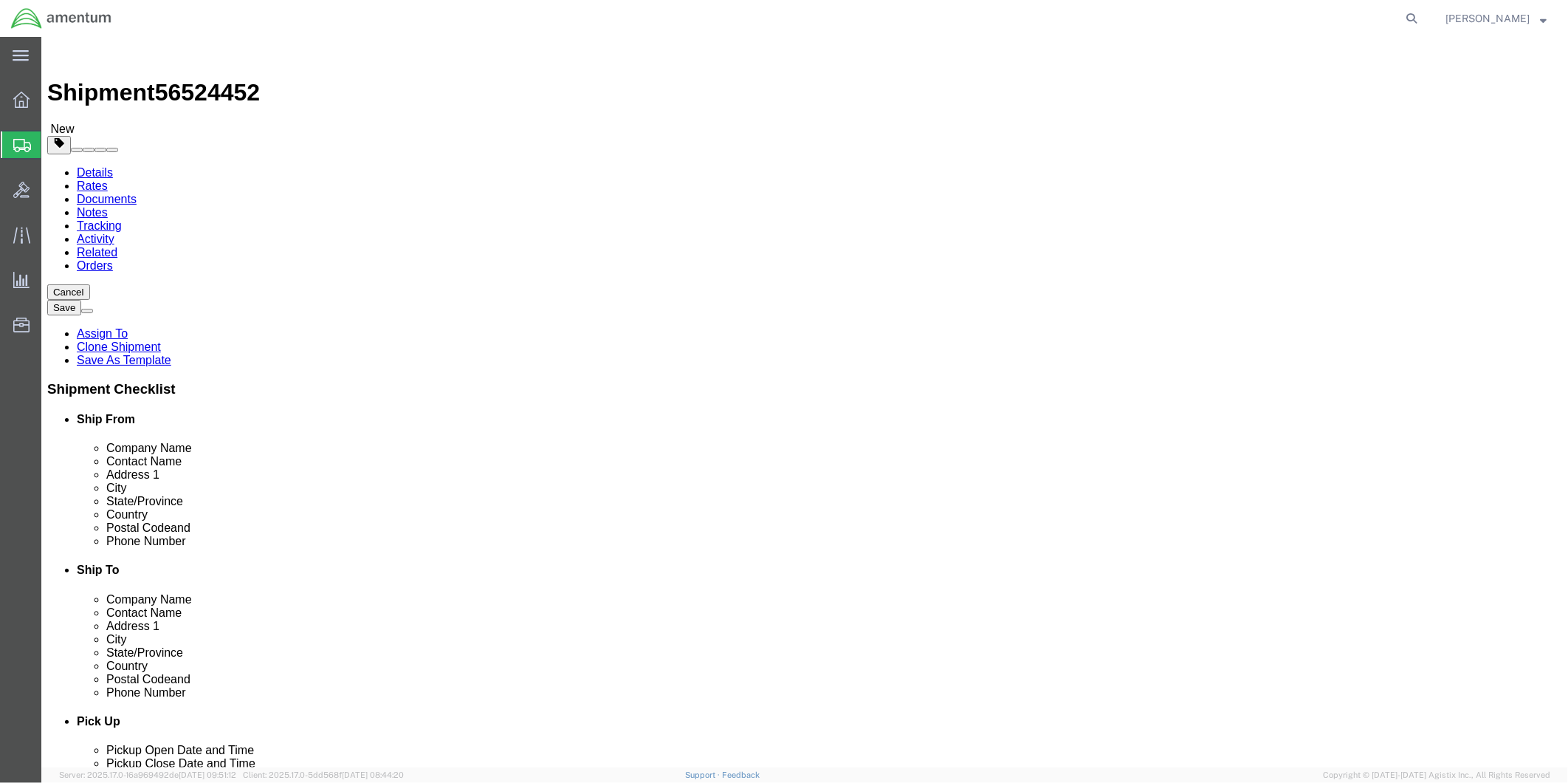
checkbox input "true"
click div "Location Select Select My Profile Location [PHONE_NUMBER] [PHONE_NUMBER] [PHONE…"
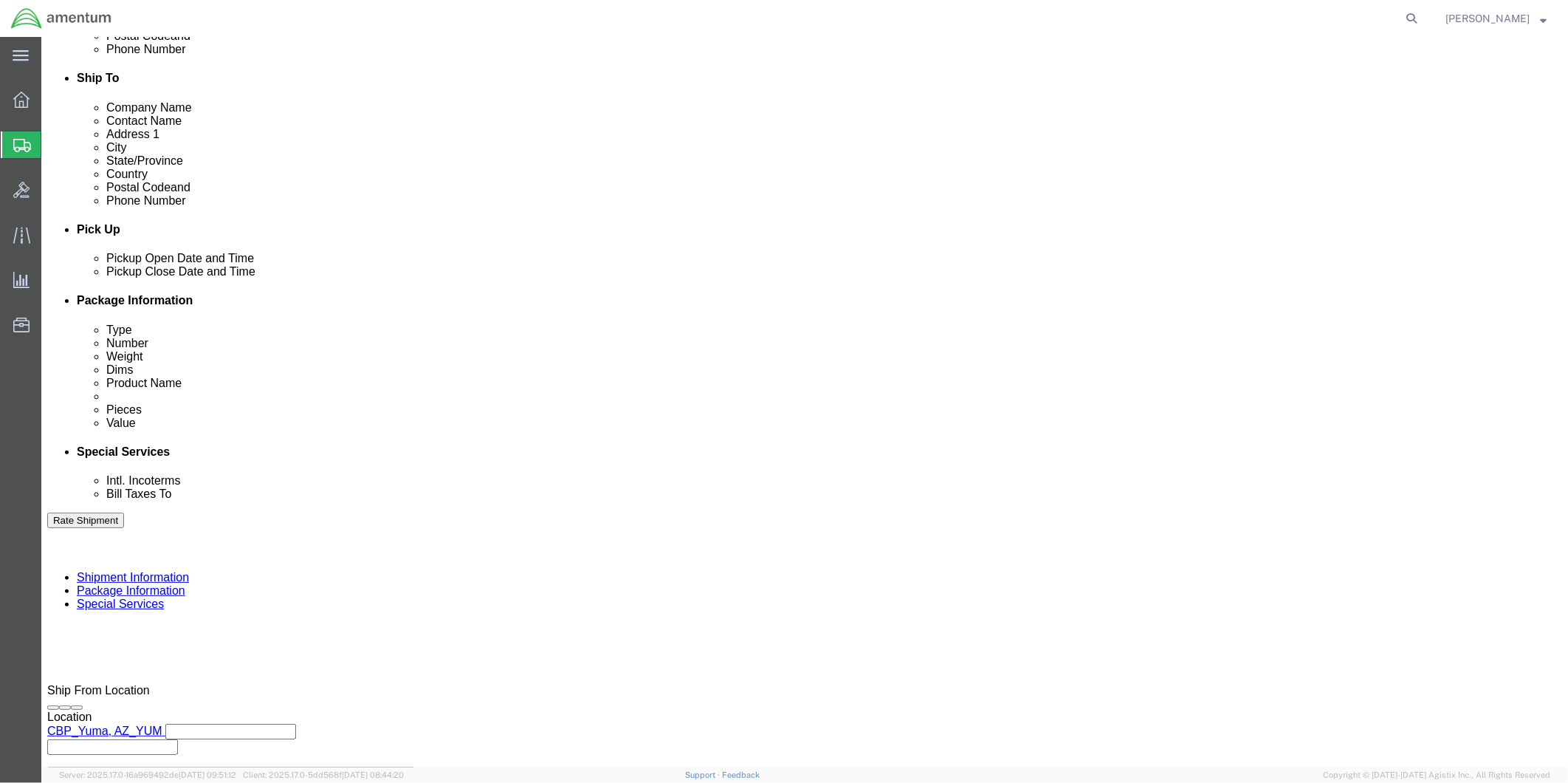
scroll to position [572, 0]
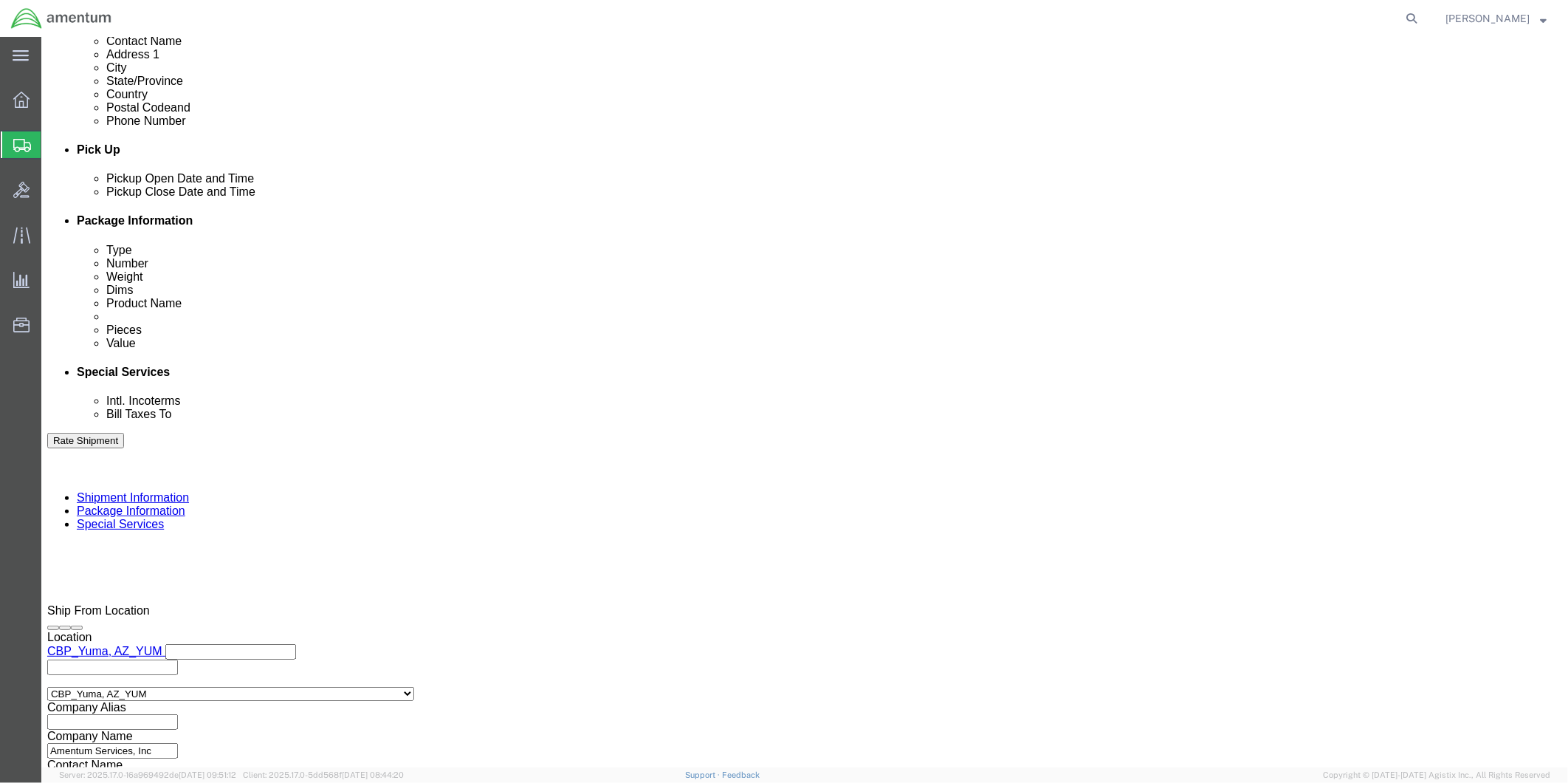
click button "Rate Shipment"
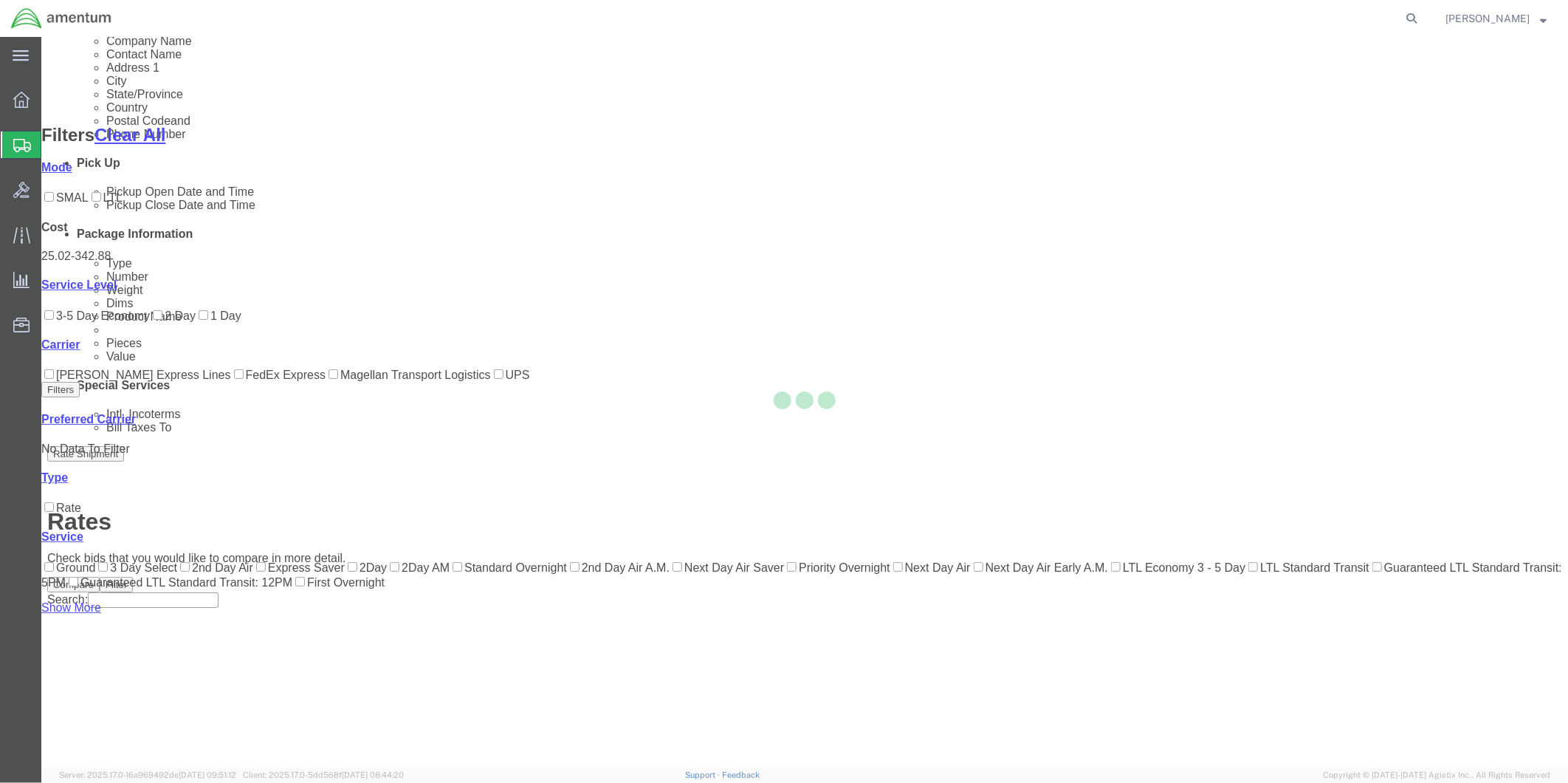
scroll to position [71, 0]
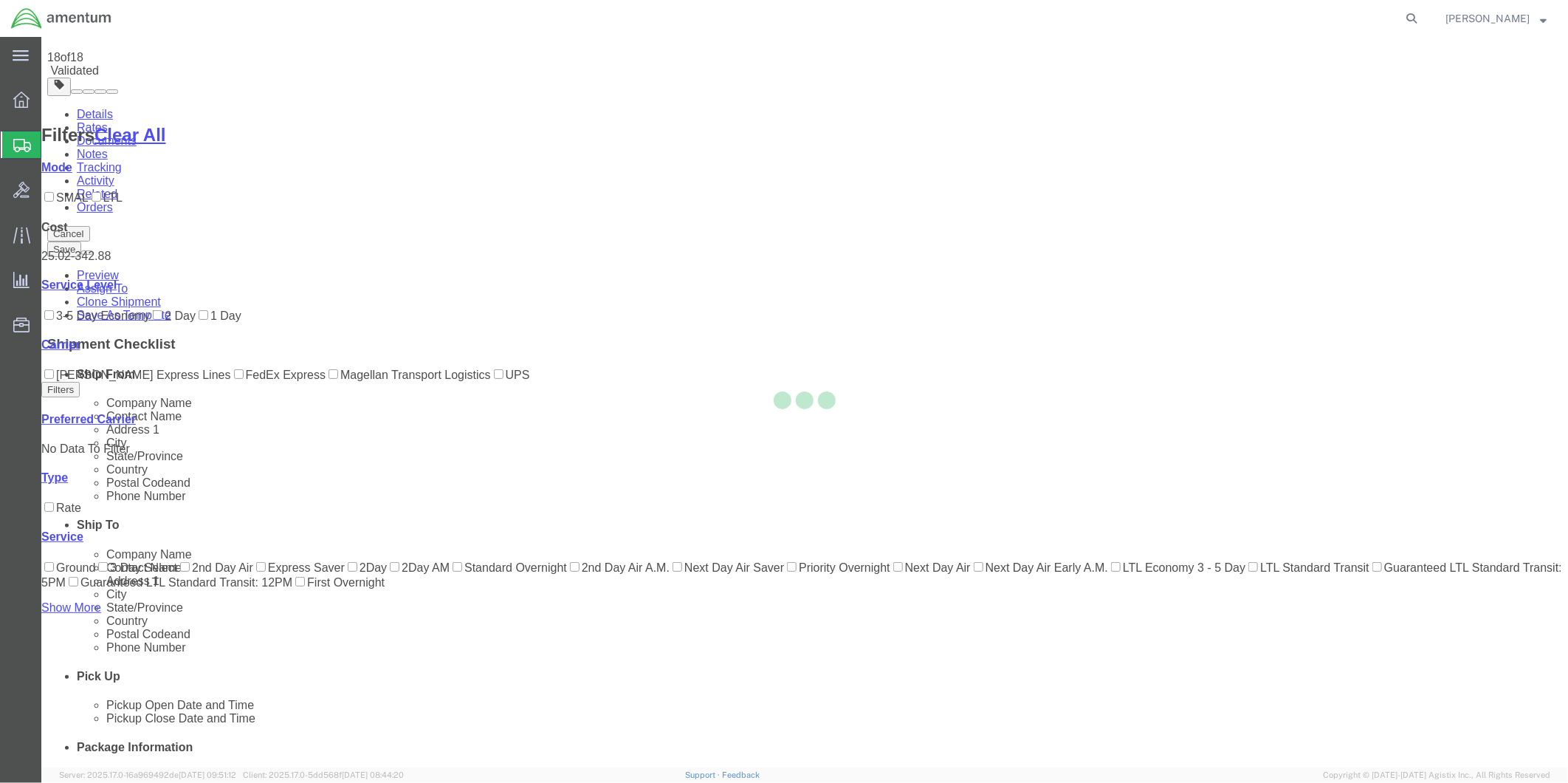
scroll to position [0, 0]
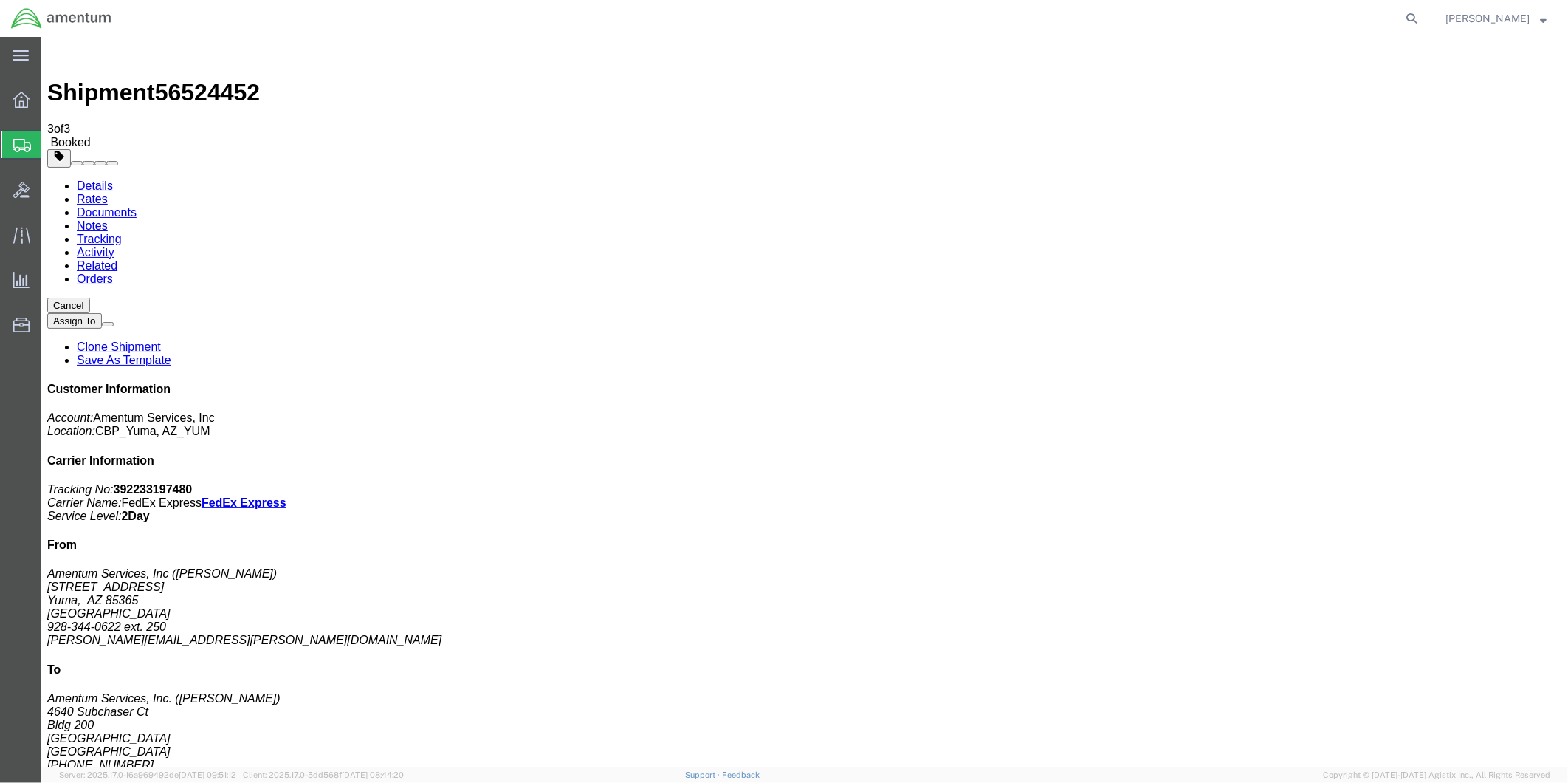
click at [94, 178] on link "Details" at bounding box center [94, 184] width 37 height 12
click link "Schedule pickup request"
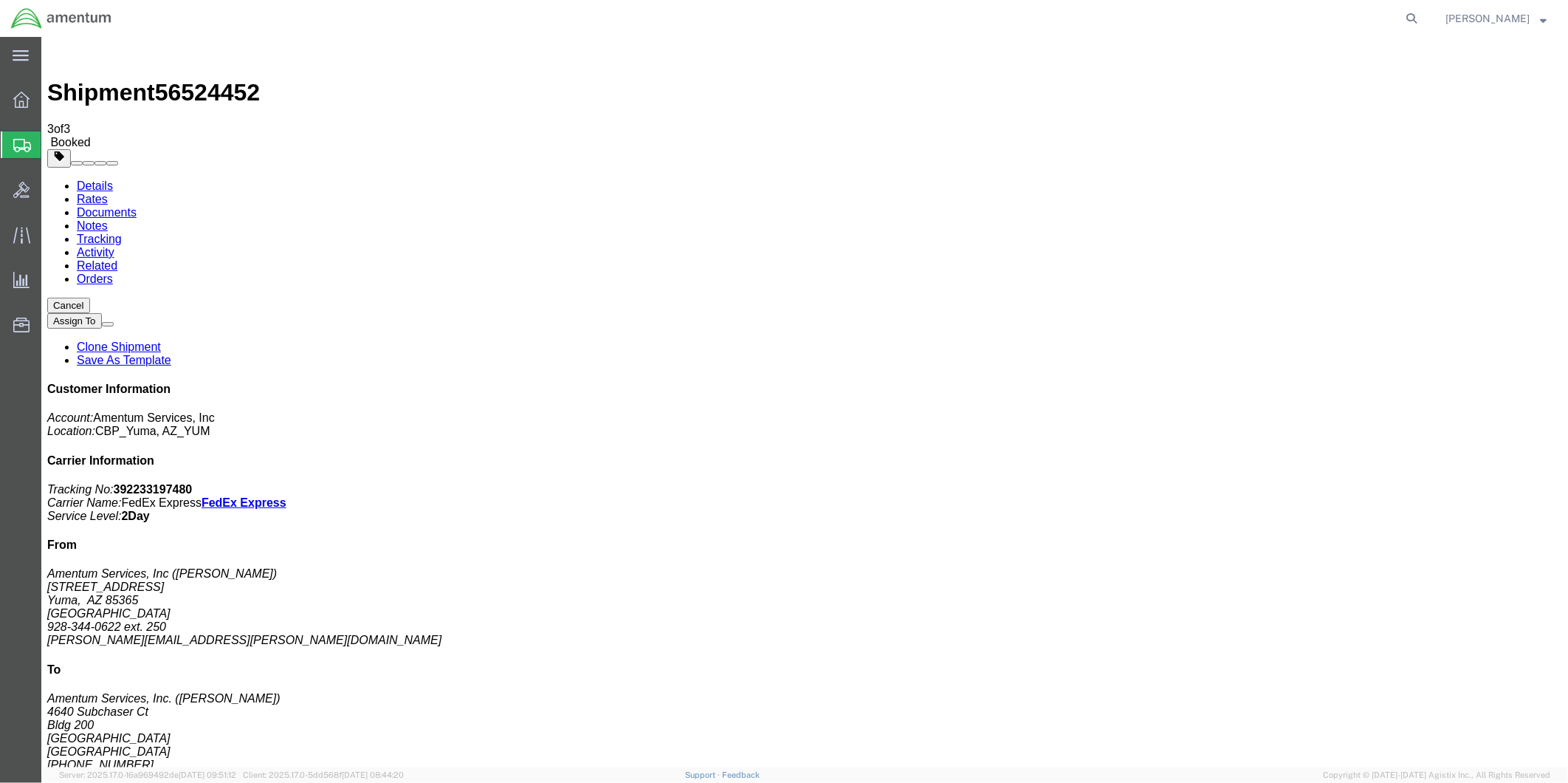
click at [0, 0] on span "Create from Template" at bounding box center [0, 0] width 0 height 0
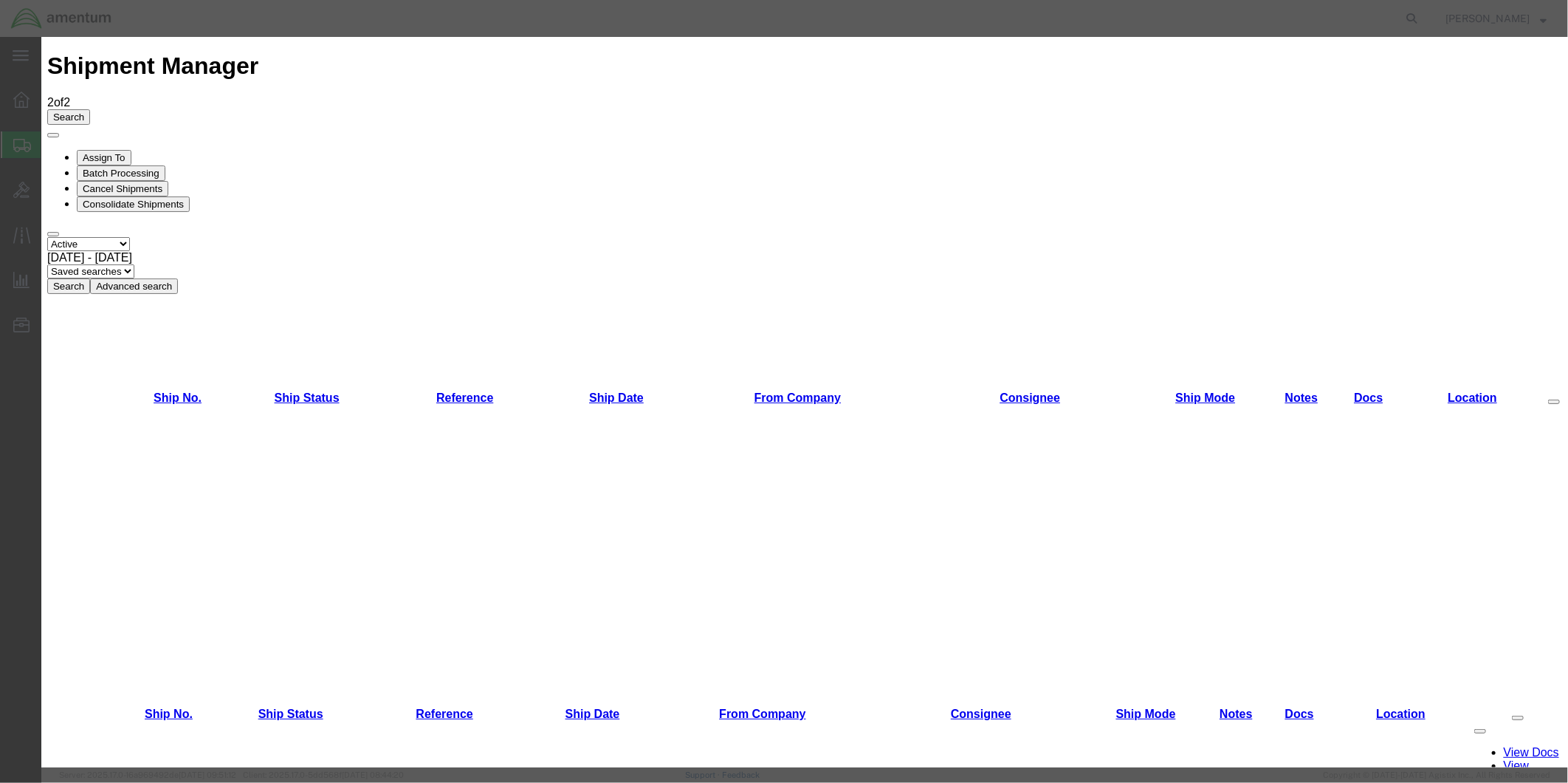
scroll to position [527, 0]
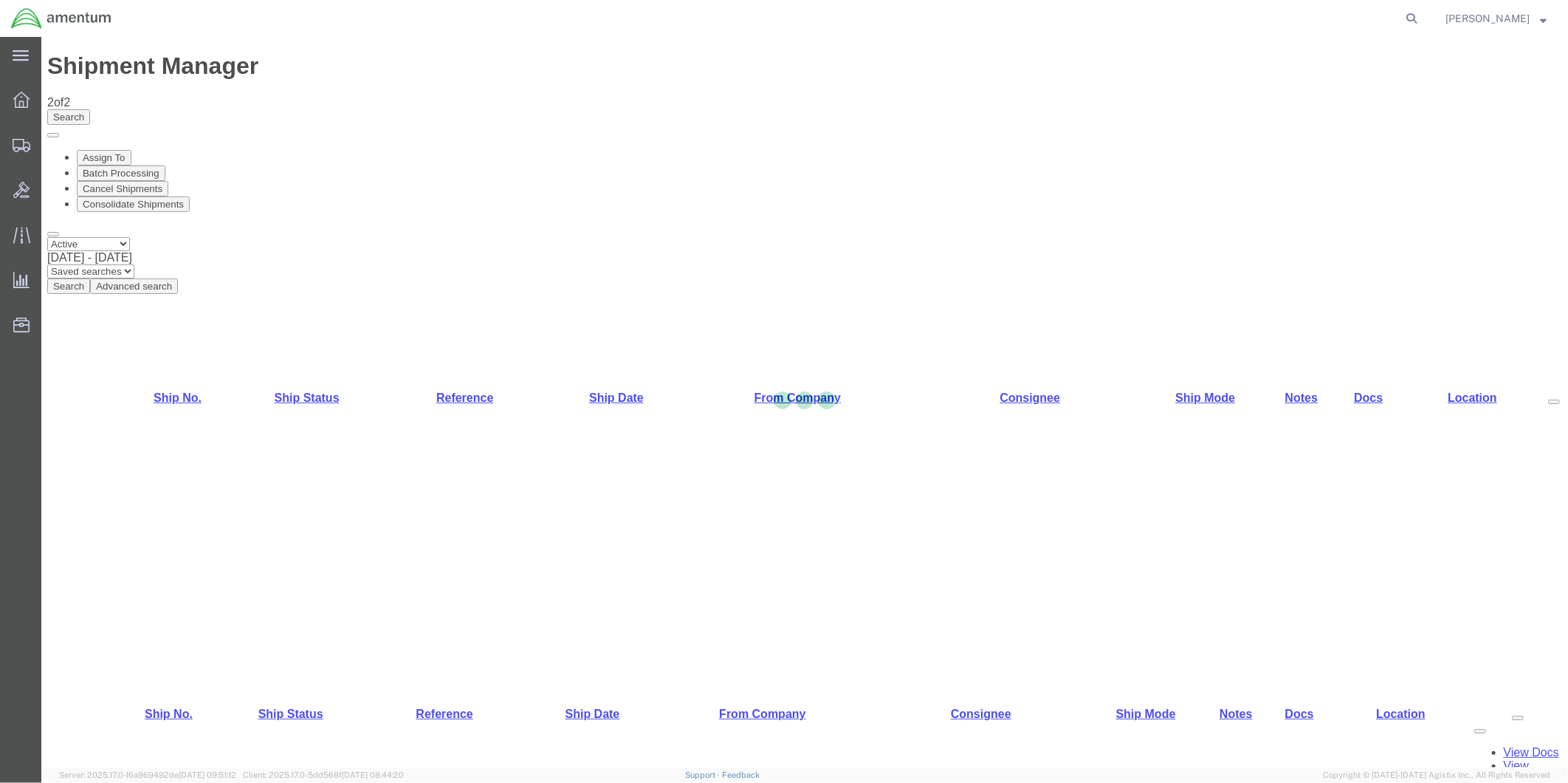
select select "49951"
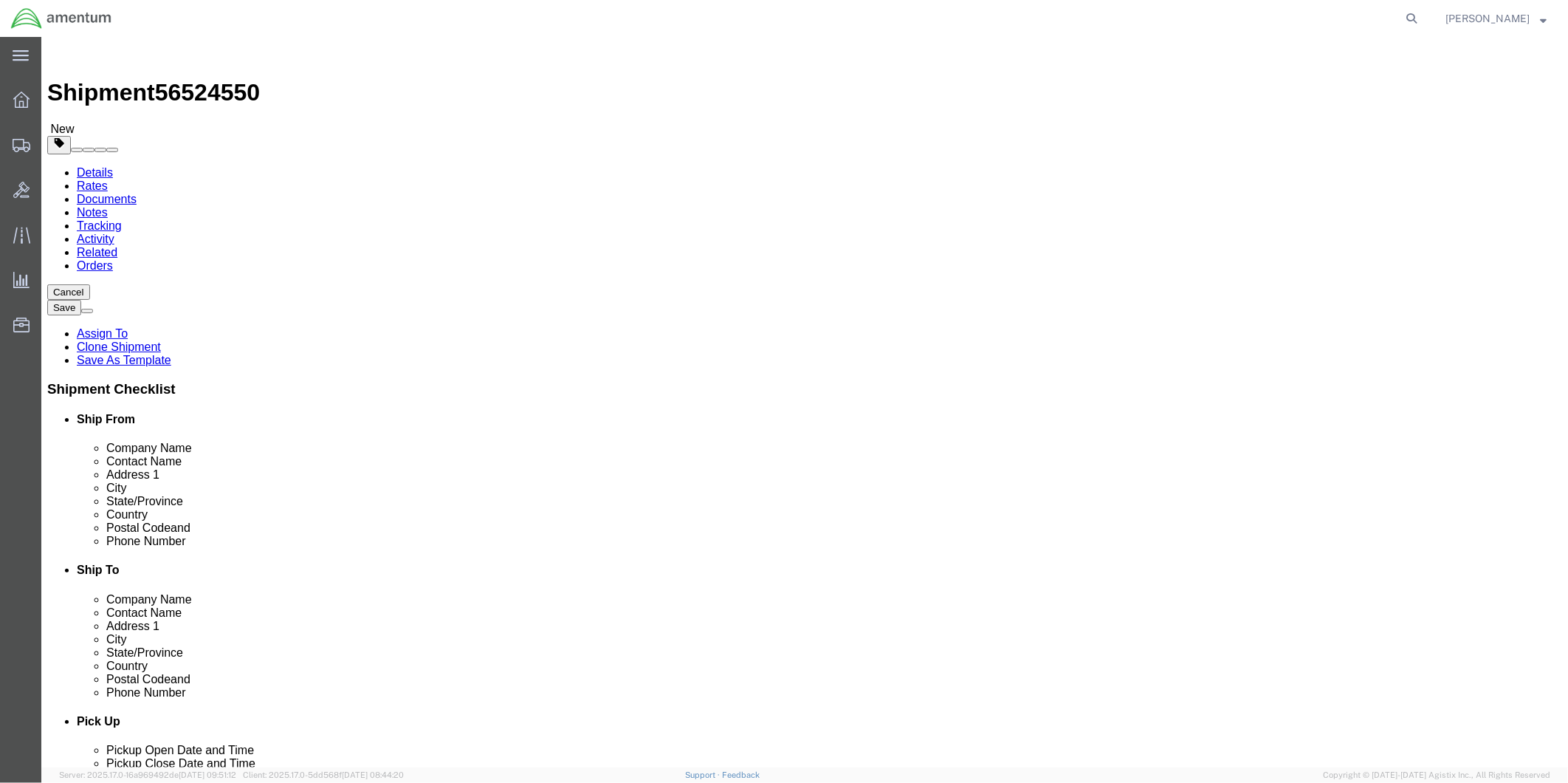
scroll to position [3035, 0]
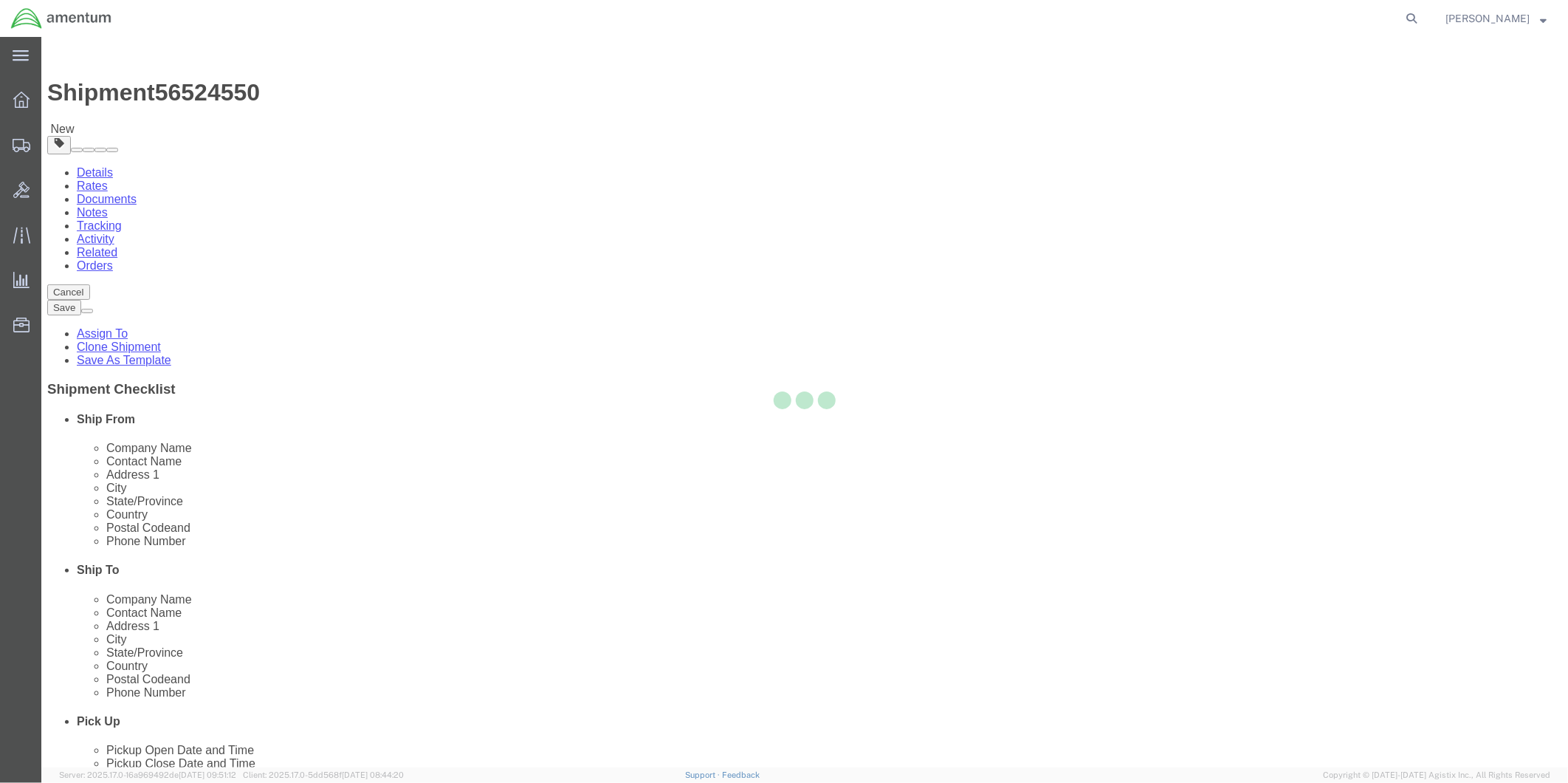
type input "32244"
type input "[PHONE_NUMBER]"
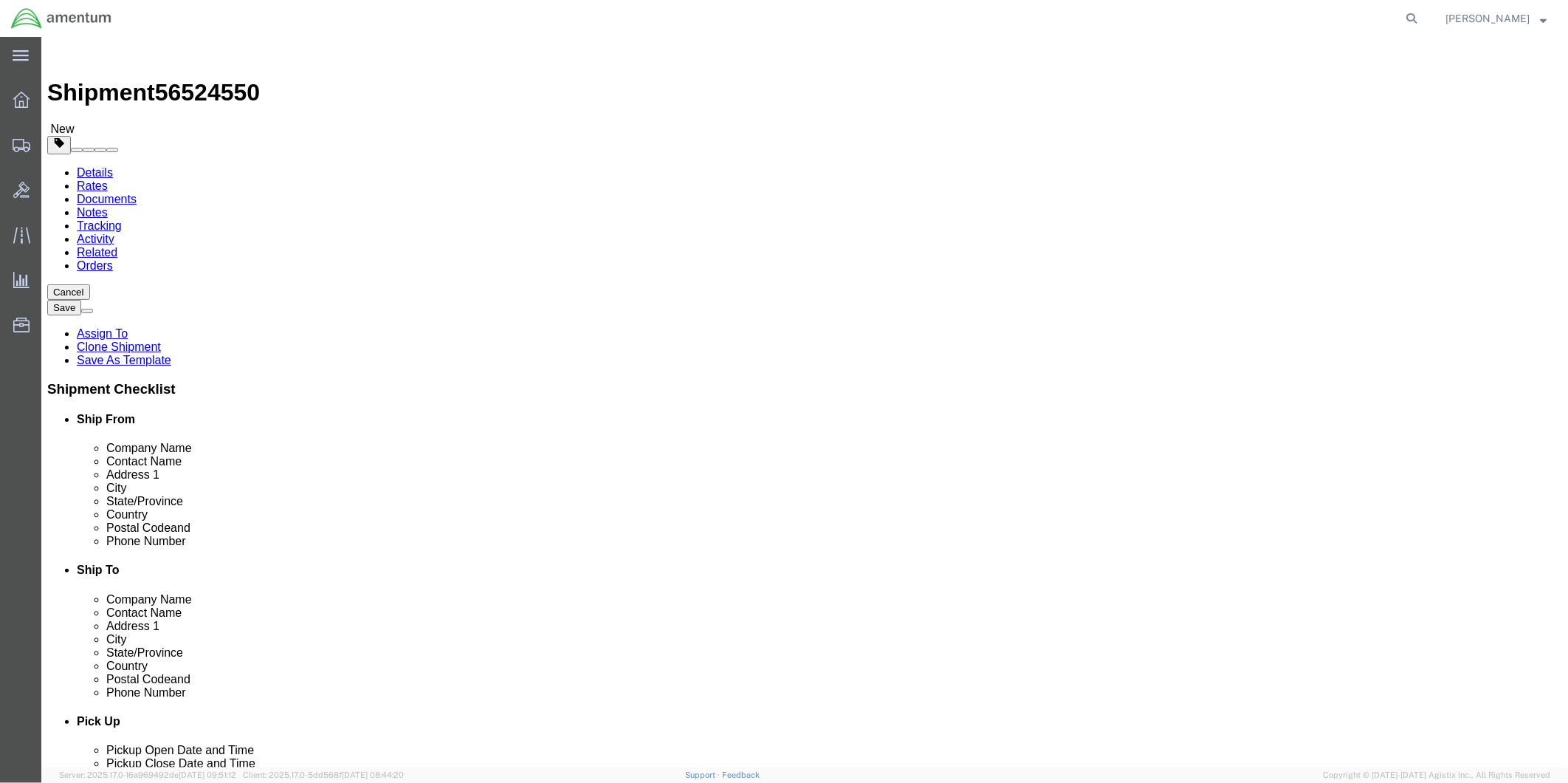
select select "FL"
click input "text"
type input "Nich"
click p "- Amentum Services, Inc. - ([PERSON_NAME]) [STREET_ADDRESS]"
select select
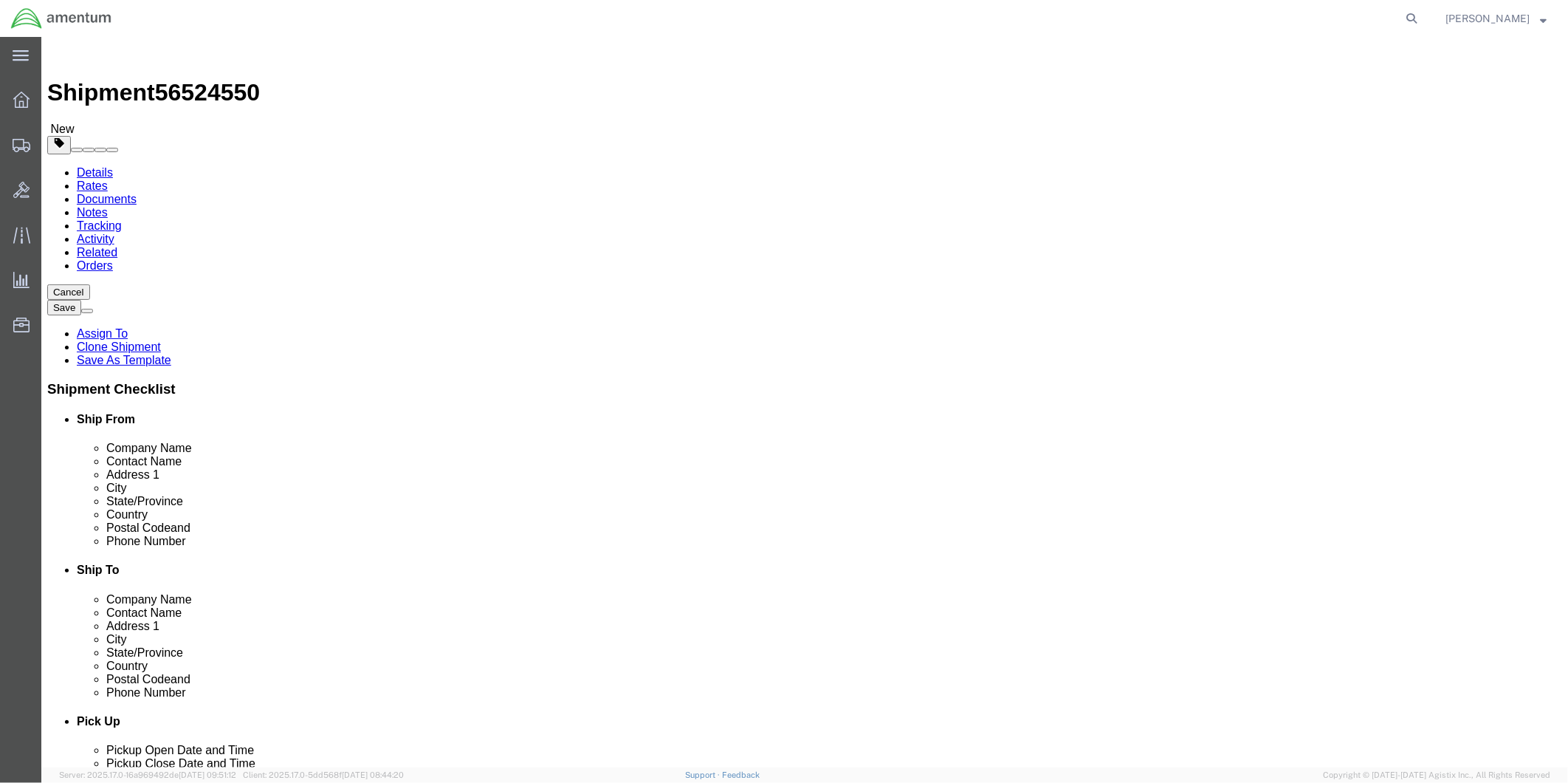
select select "FL"
type input "[PERSON_NAME]"
click input "text"
paste input "[PERSON_NAME][EMAIL_ADDRESS][PERSON_NAME][DOMAIN_NAME]"
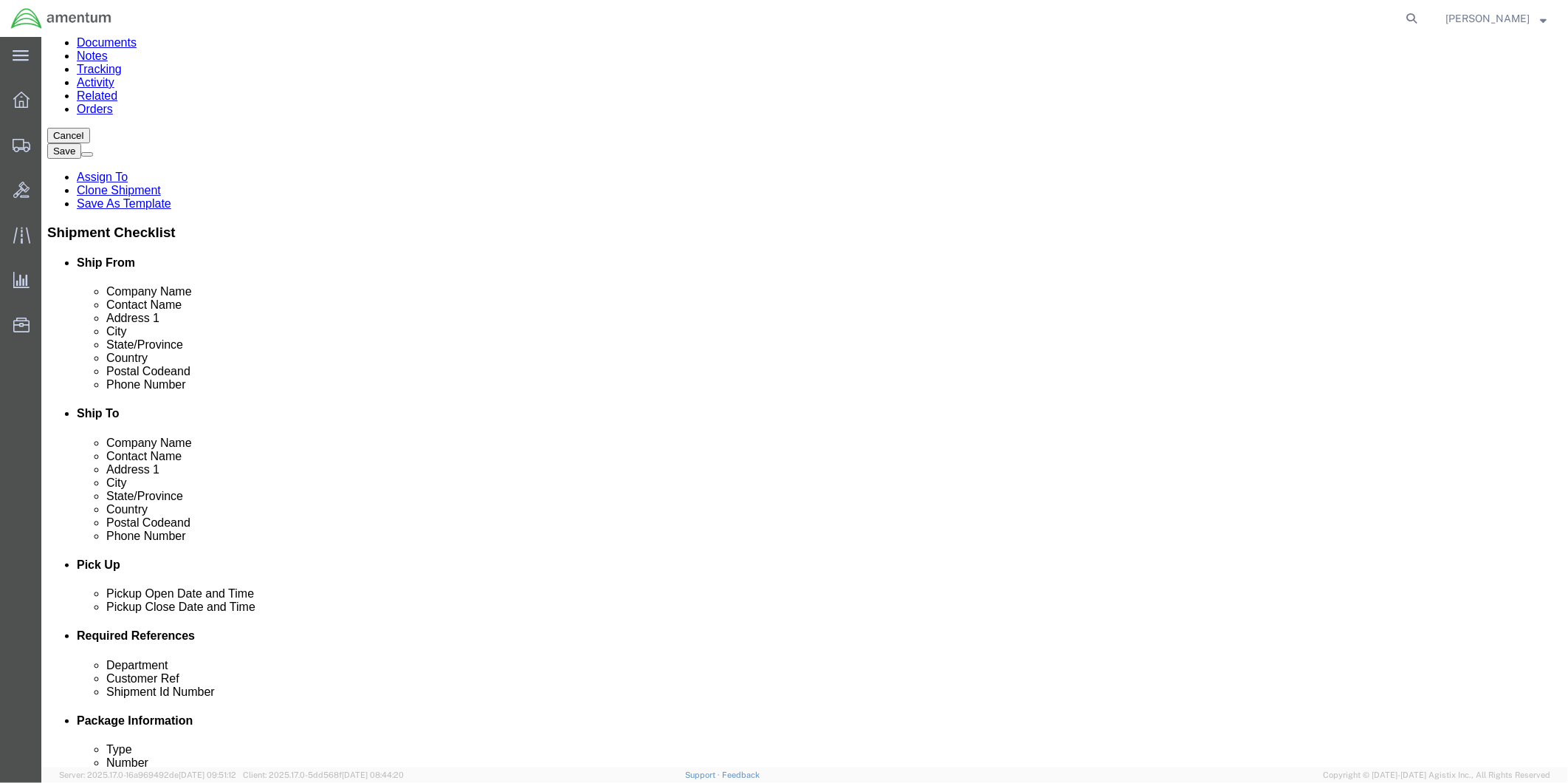
scroll to position [164, 0]
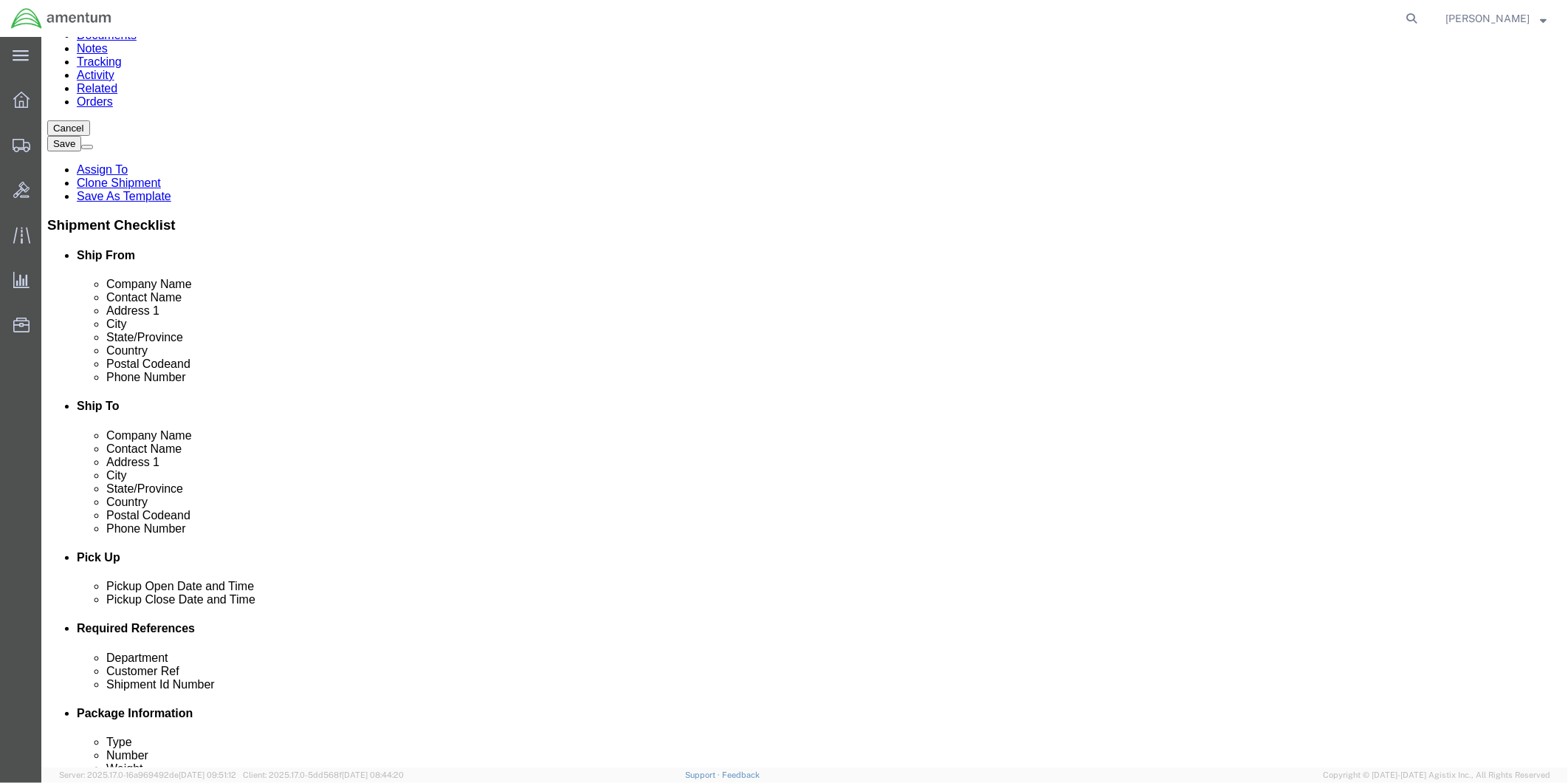
type input "[PERSON_NAME][EMAIL_ADDRESS][PERSON_NAME][DOMAIN_NAME]"
checkbox input "true"
click div "[DATE] 10:02 AM"
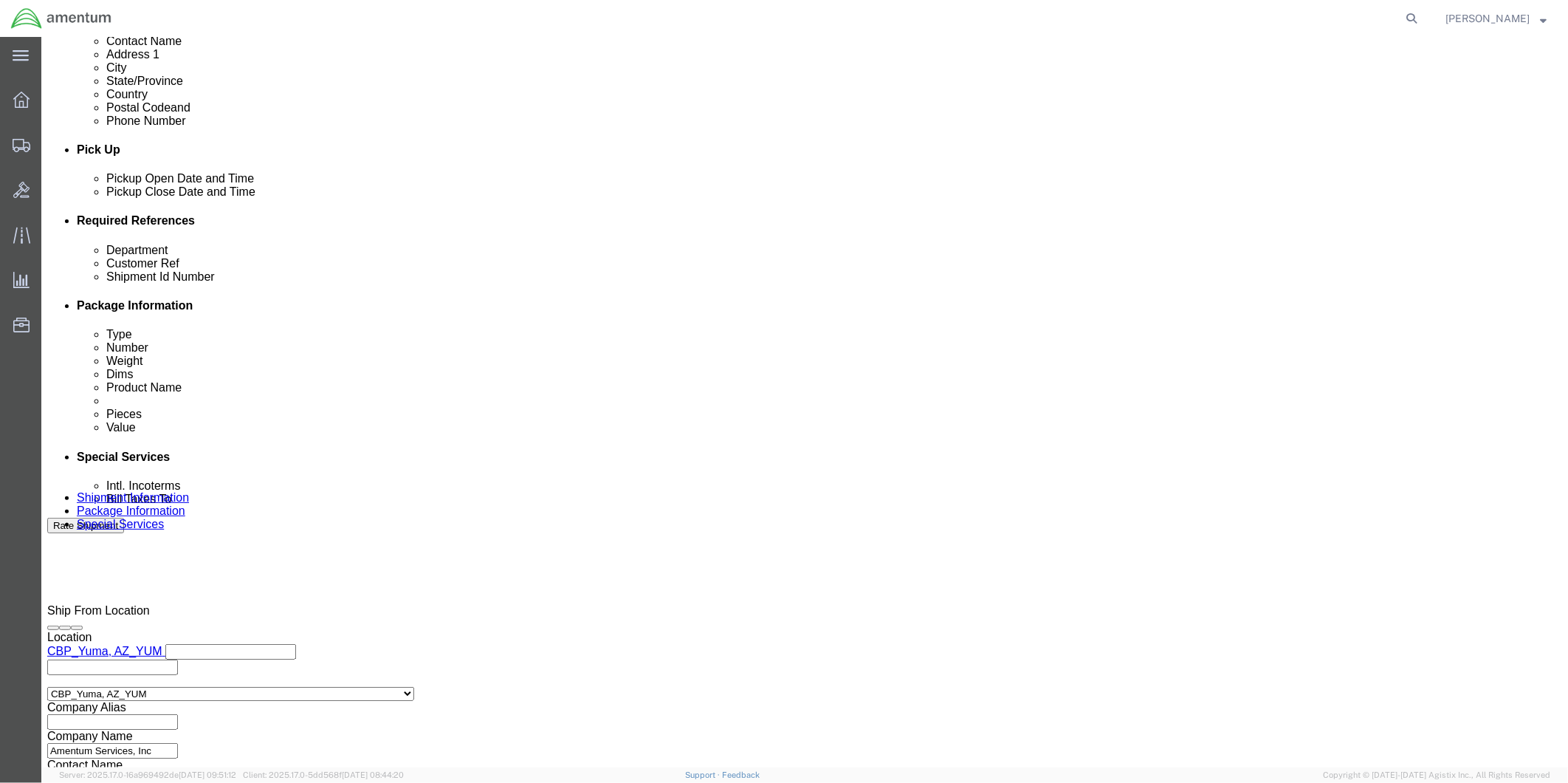
type input "2:00 PM"
click button "Apply"
click div "[DATE] 5:30 PM"
type input "4:30 PM"
click button "Apply"
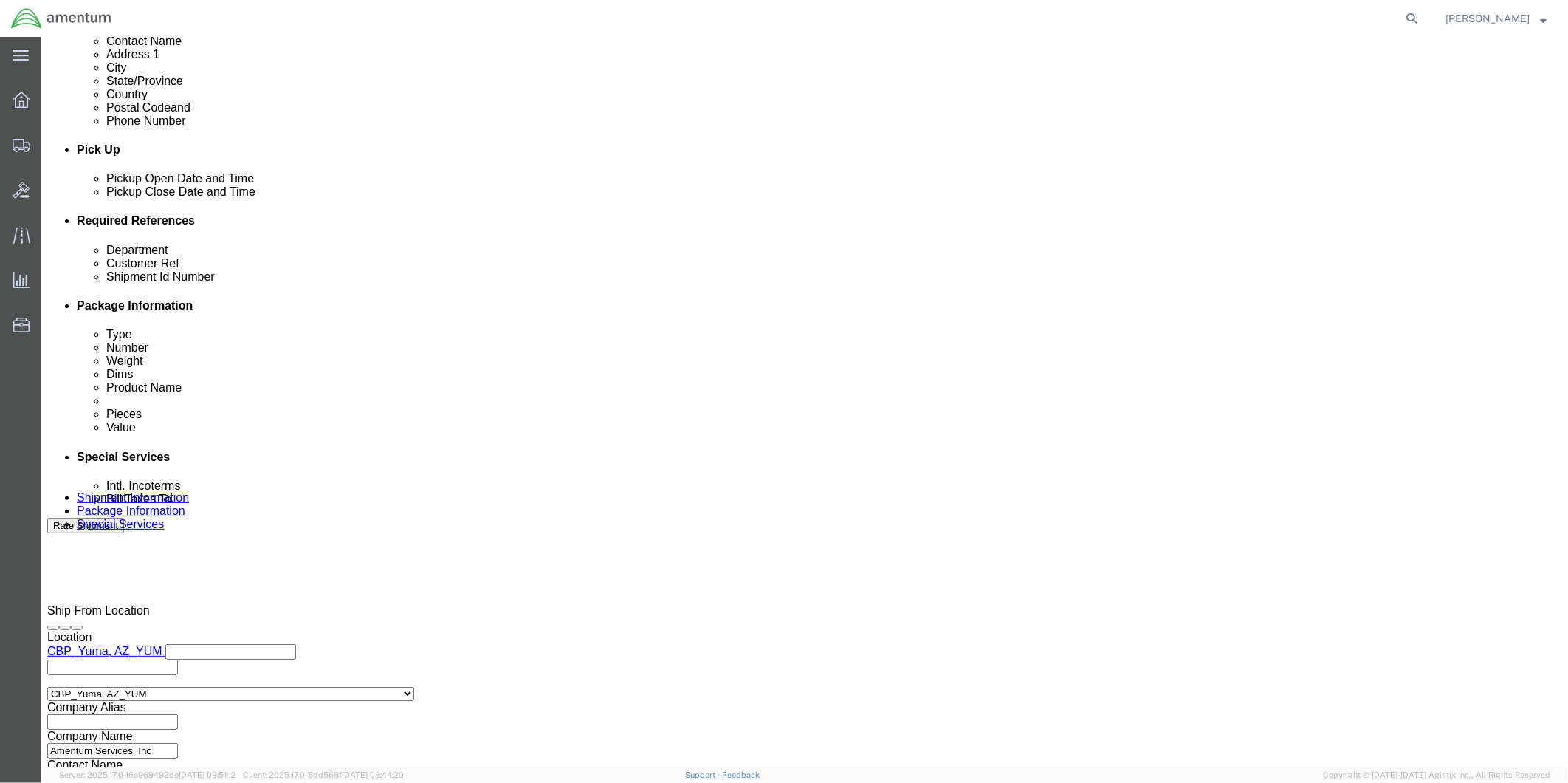
click div
click input "6:30 PM"
type input "9:00 AM"
click button "Apply"
click div
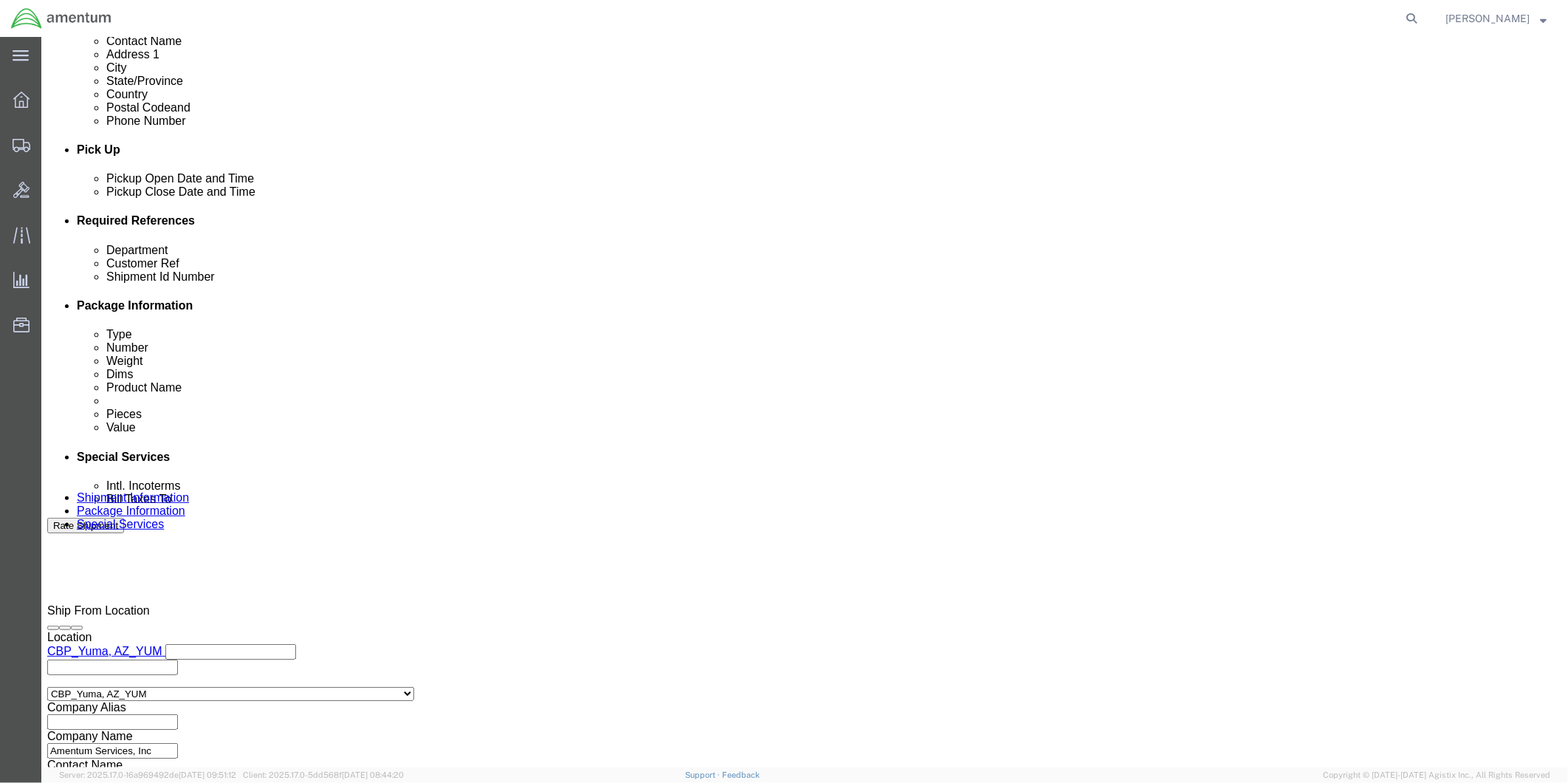
type input "4:00 PM"
click button "Apply"
click input "text"
type input "94677"
click input "text"
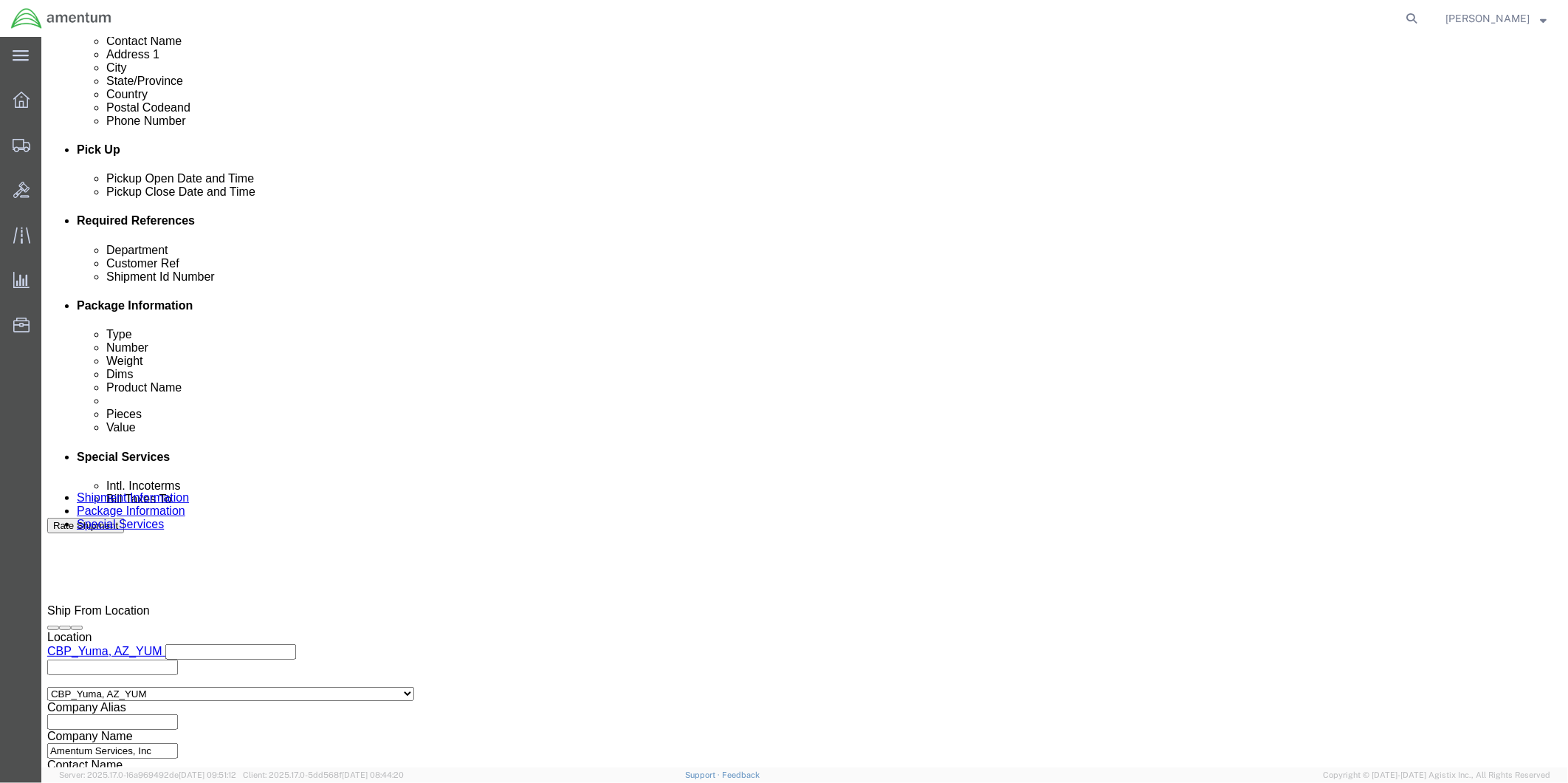
type input "94677"
click button "Continue"
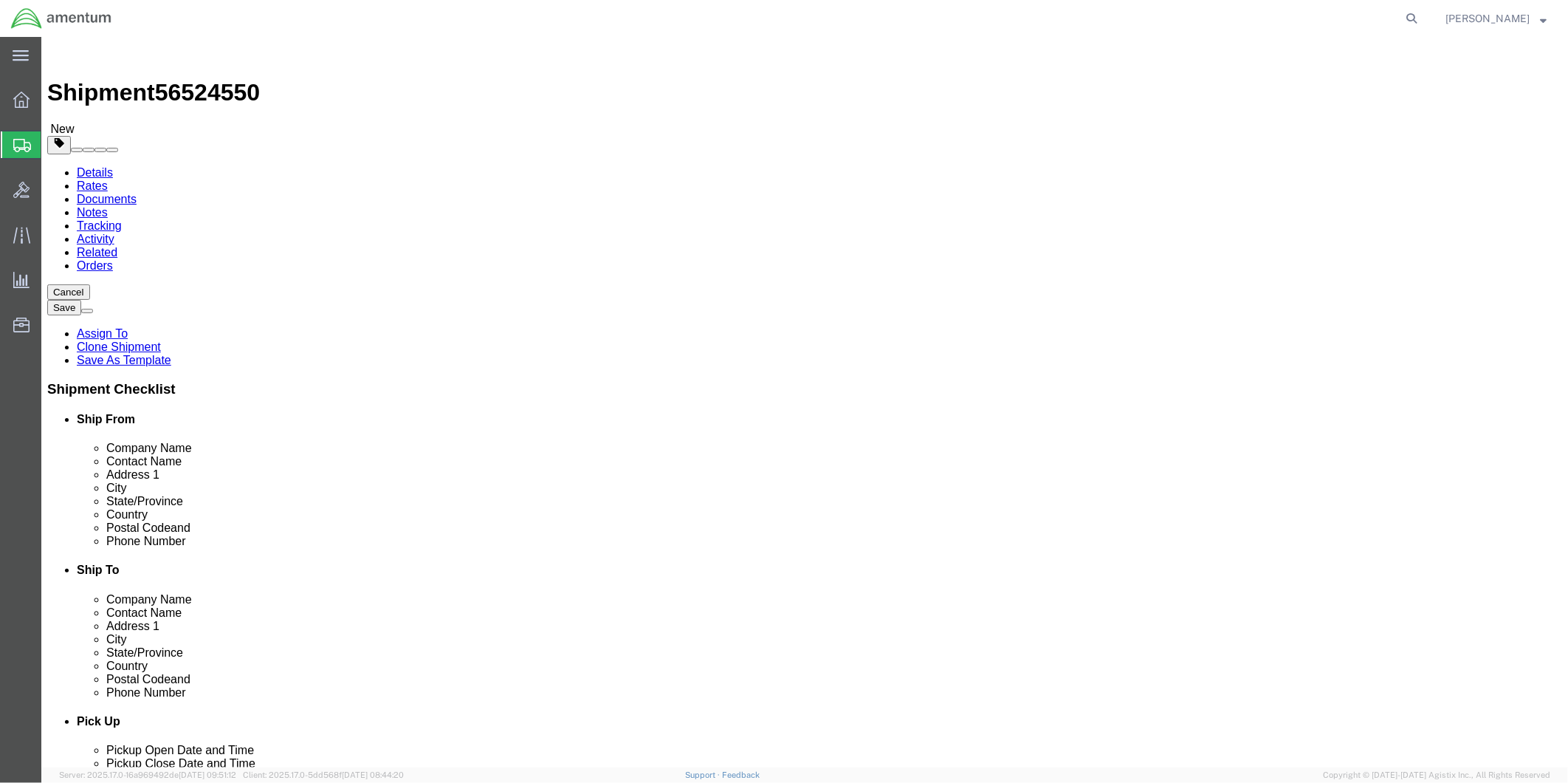
click select "Select BCK Boxes Bale(s) Basket(s) Bolt(s) Bottle(s) Buckets Bulk Bundle(s) Can…"
select select "CASE"
click select "Select BCK Boxes Bale(s) Basket(s) Bolt(s) Bottle(s) Buckets Bulk Bundle(s) Can…"
click input "text"
type input "19"
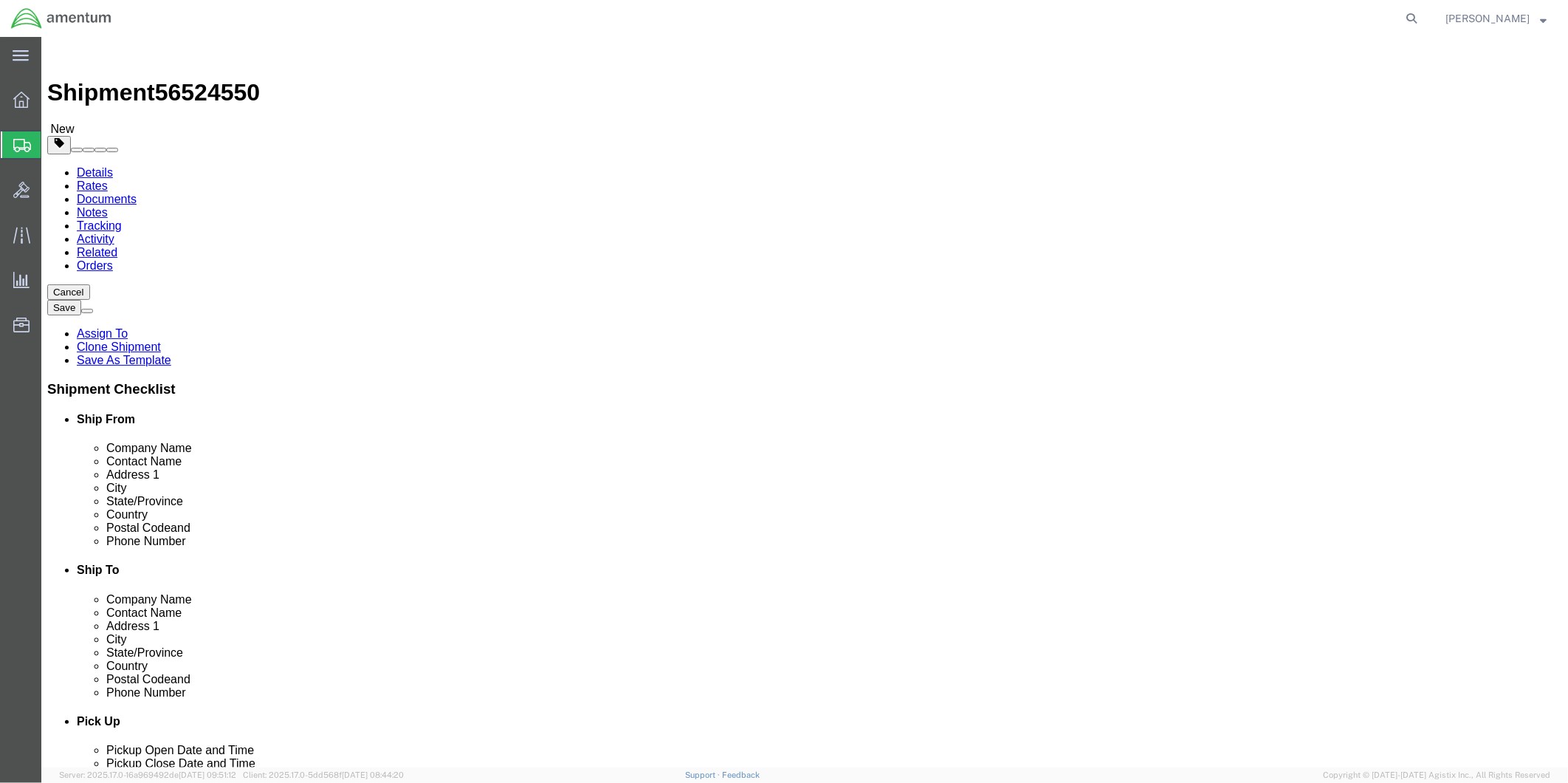
type input "19"
type input "29"
drag, startPoint x: 254, startPoint y: 315, endPoint x: 230, endPoint y: 315, distance: 24.0
click input "19"
type input "25"
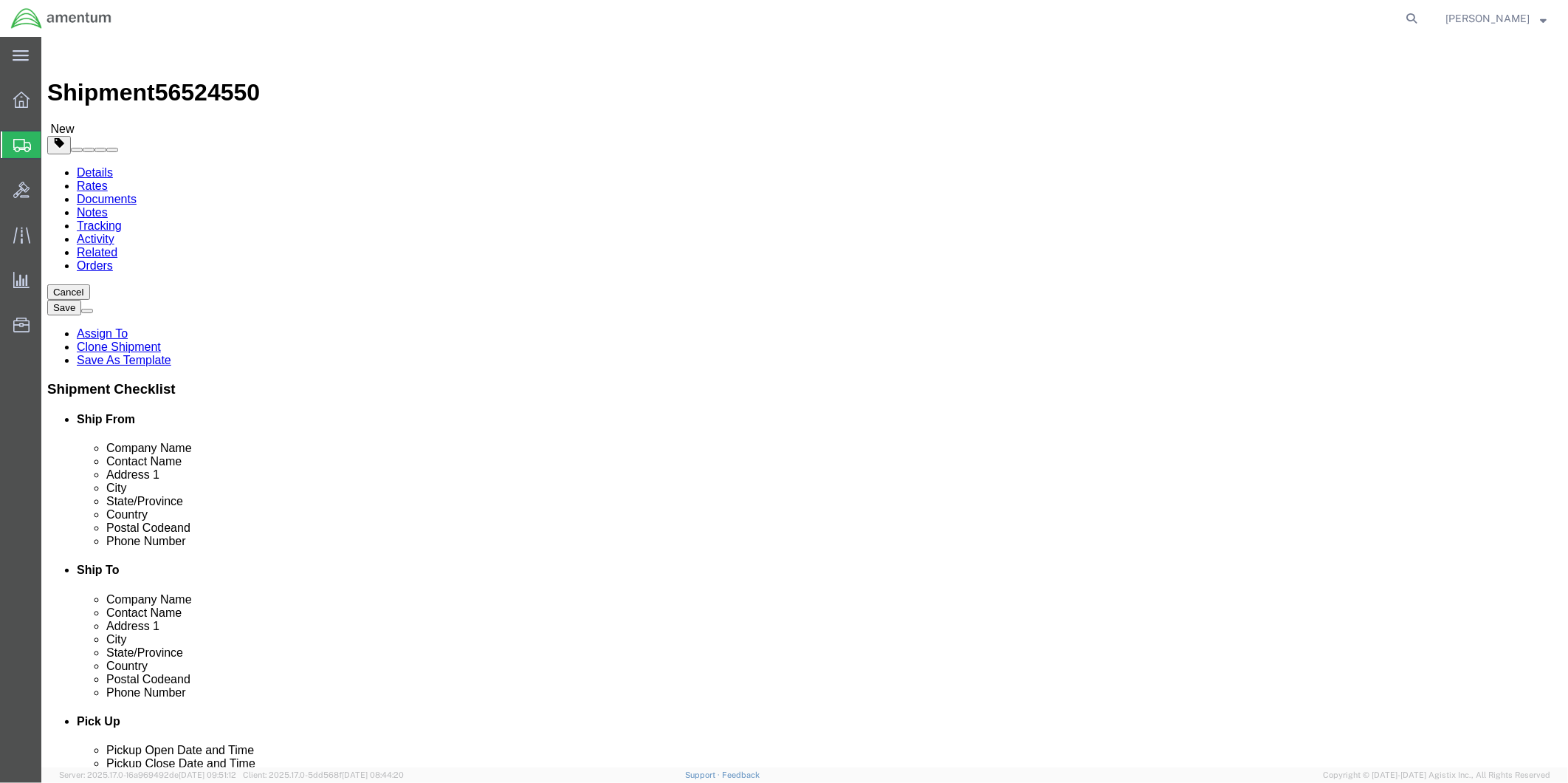
type input "19"
type input "15"
drag, startPoint x: 253, startPoint y: 344, endPoint x: 223, endPoint y: 344, distance: 30.0
click div "0.00 Select kgs lbs"
type input "38"
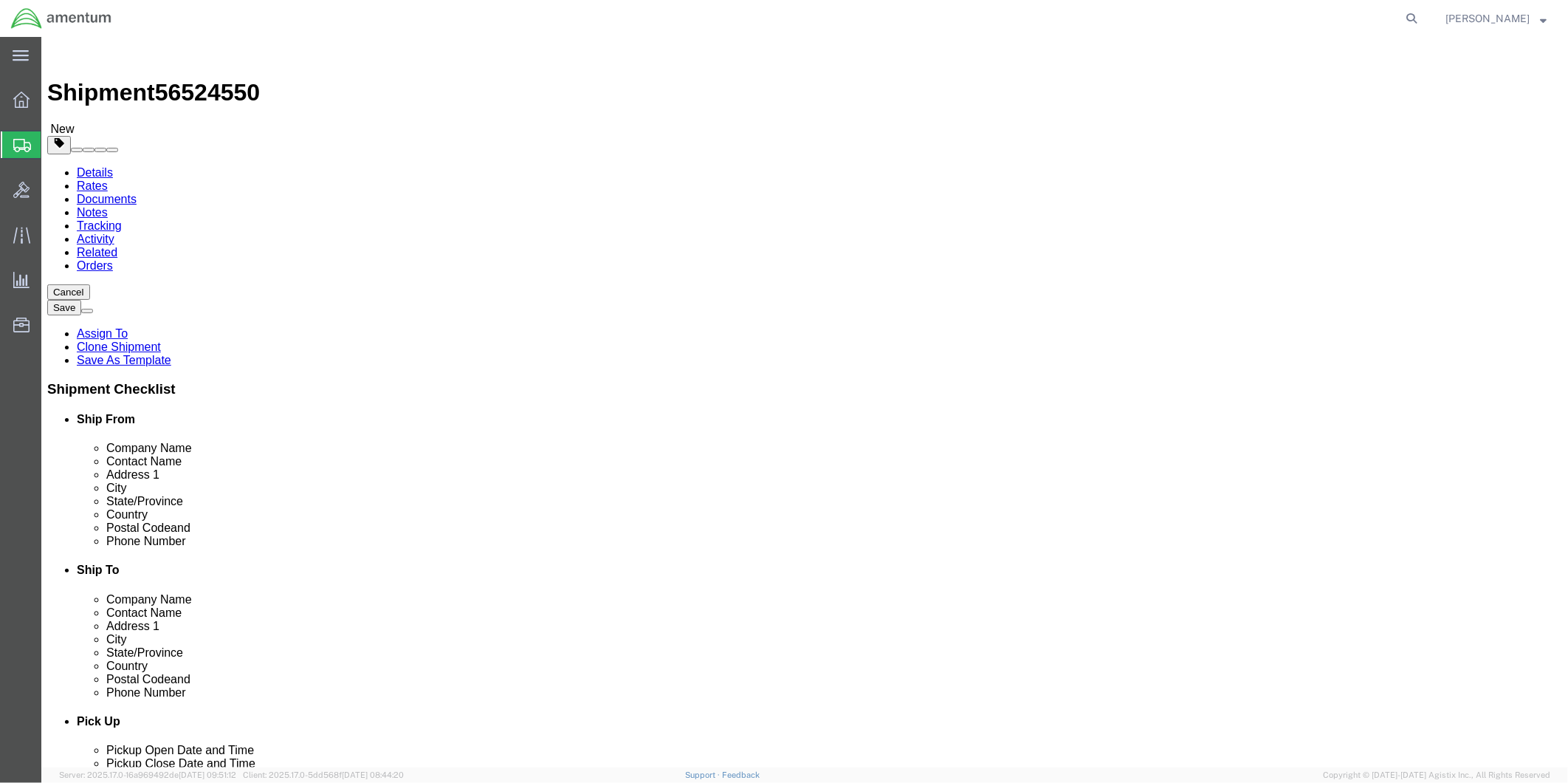
click link "Add Content"
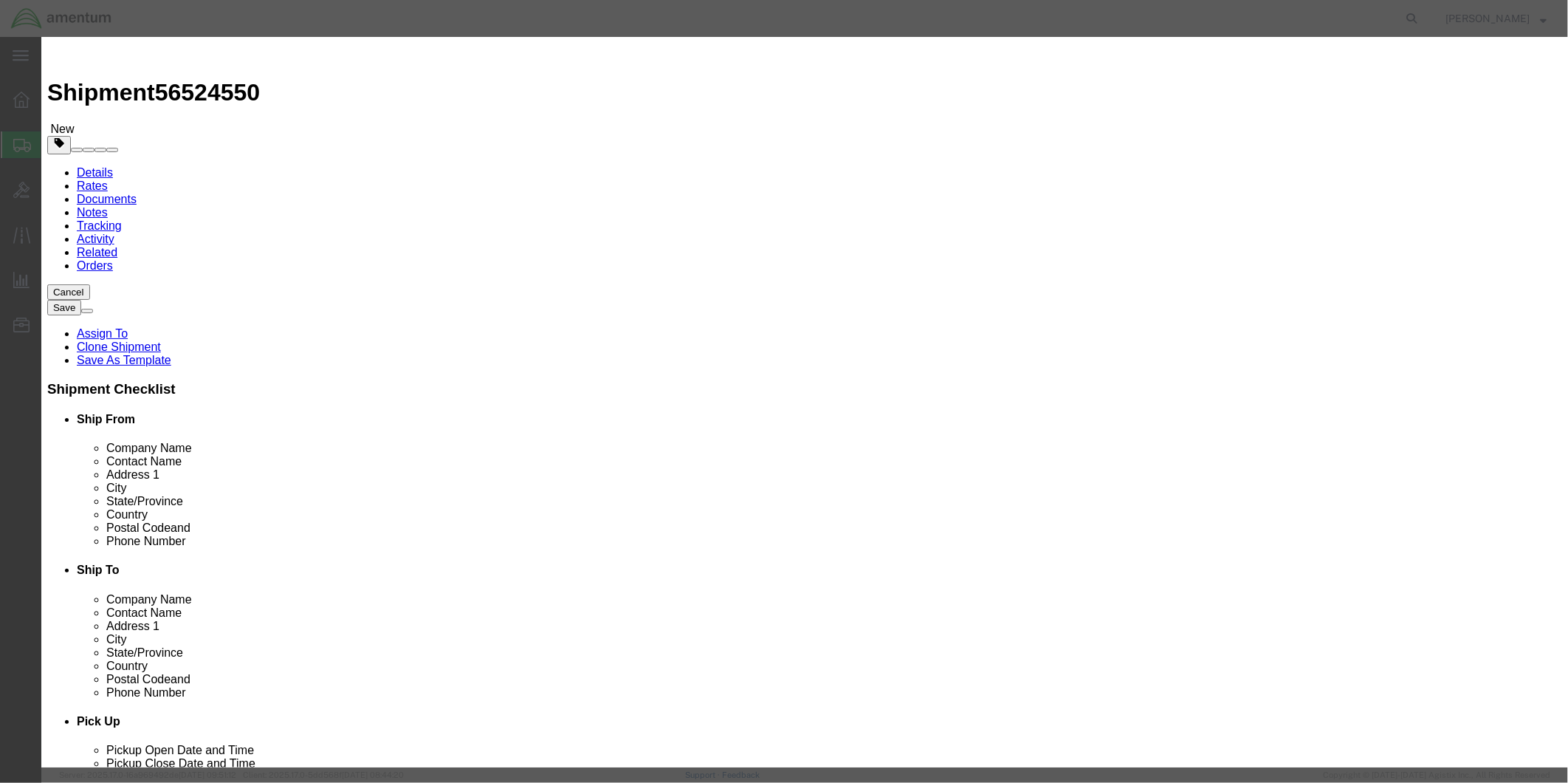
click input "text"
type input "r"
click input "text"
type input "RT-5000"
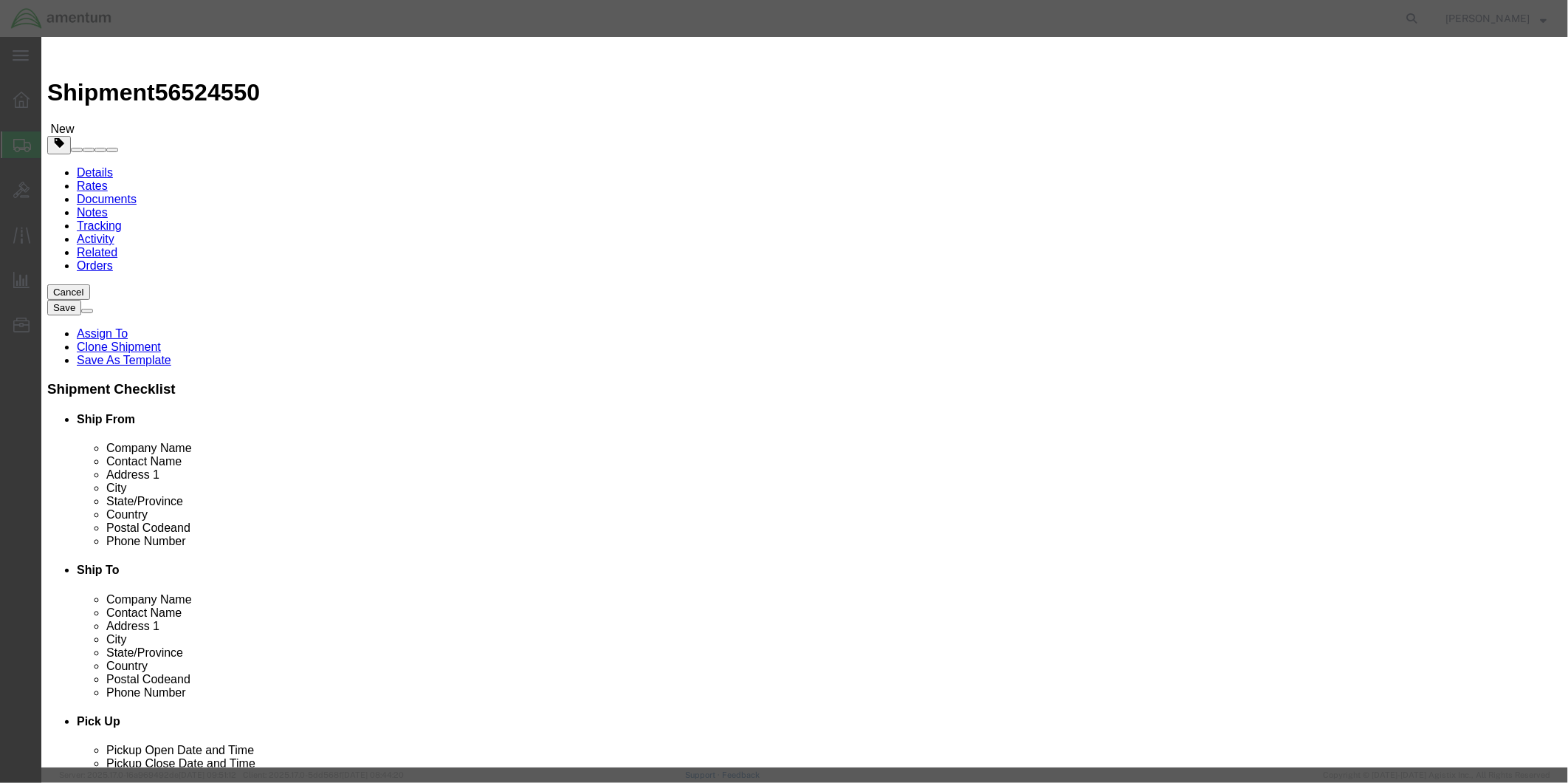
click div "Commodity library Product Name RT-5000 RT-5000 Name: RT-5000 Sku: 400-015525-06…"
click input "text"
type input "1"
click input "text"
type input "2500.00"
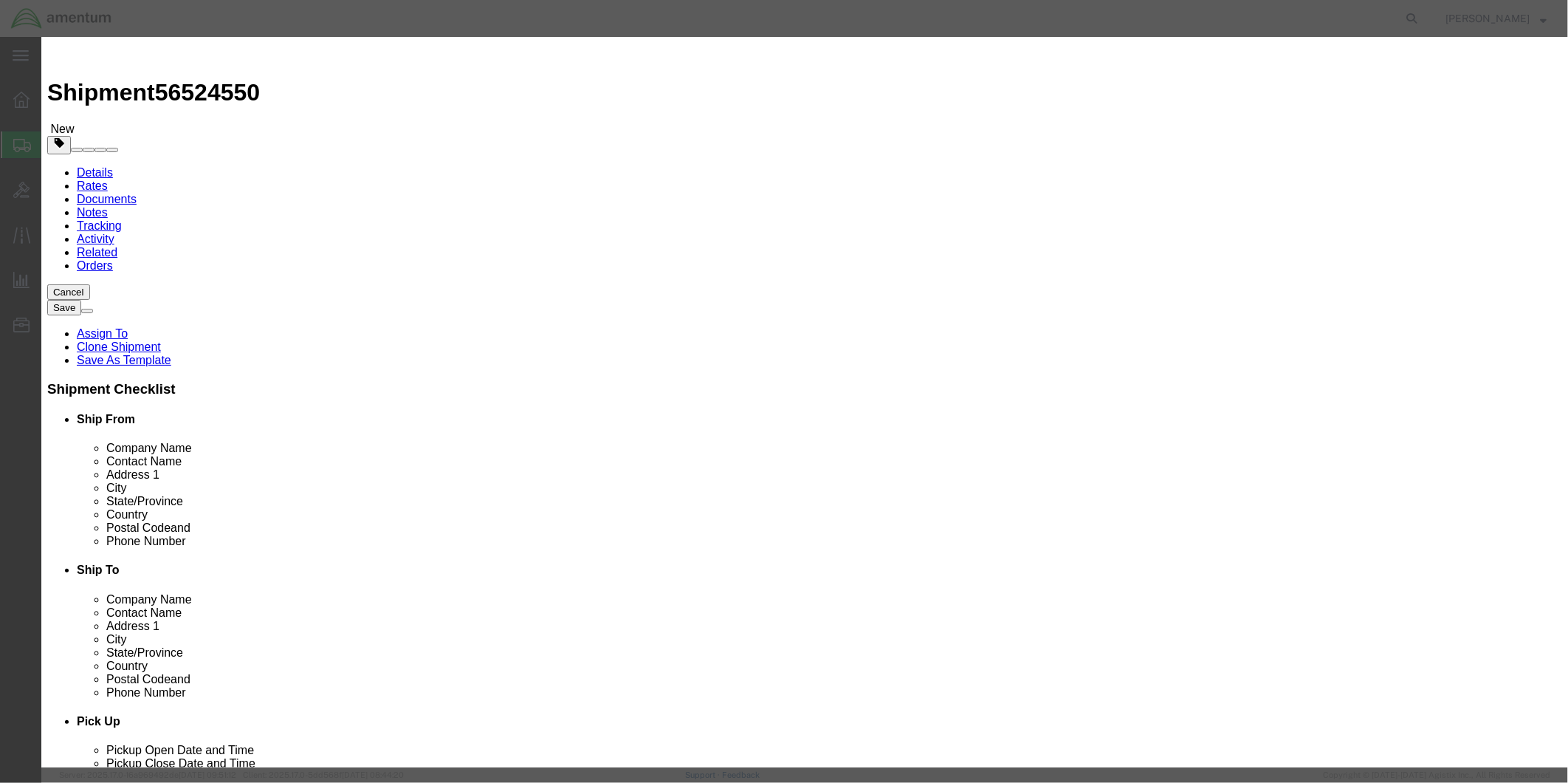
select select "USD"
drag, startPoint x: 597, startPoint y: 122, endPoint x: 503, endPoint y: 120, distance: 94.0
click div "RT-5000 RT-5000"
click textarea
paste textarea "RT-5000"
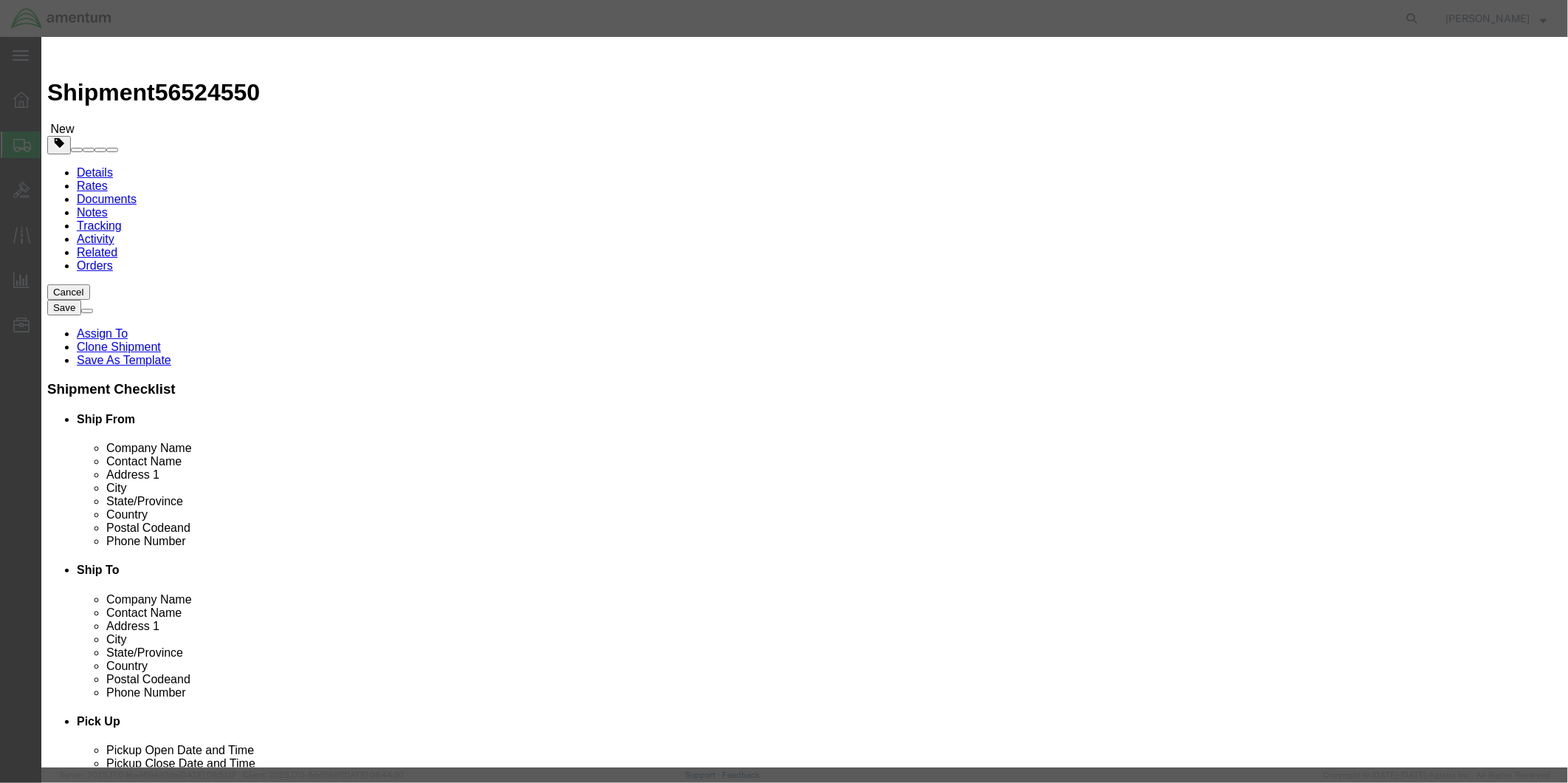
type textarea "RT-5000"
click input "text"
type input "2044"
click button "Save & Close"
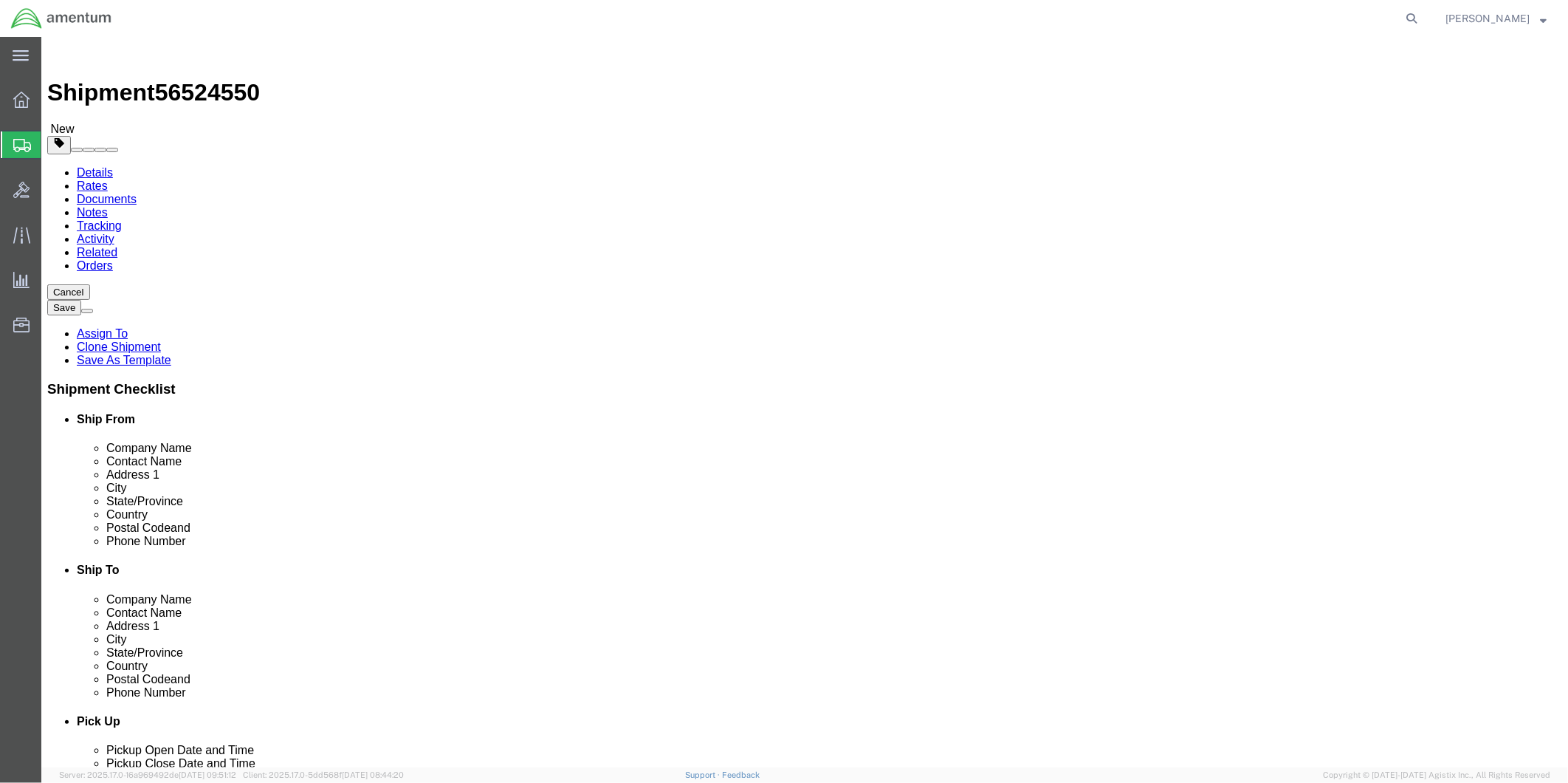
click button "Rate Shipment"
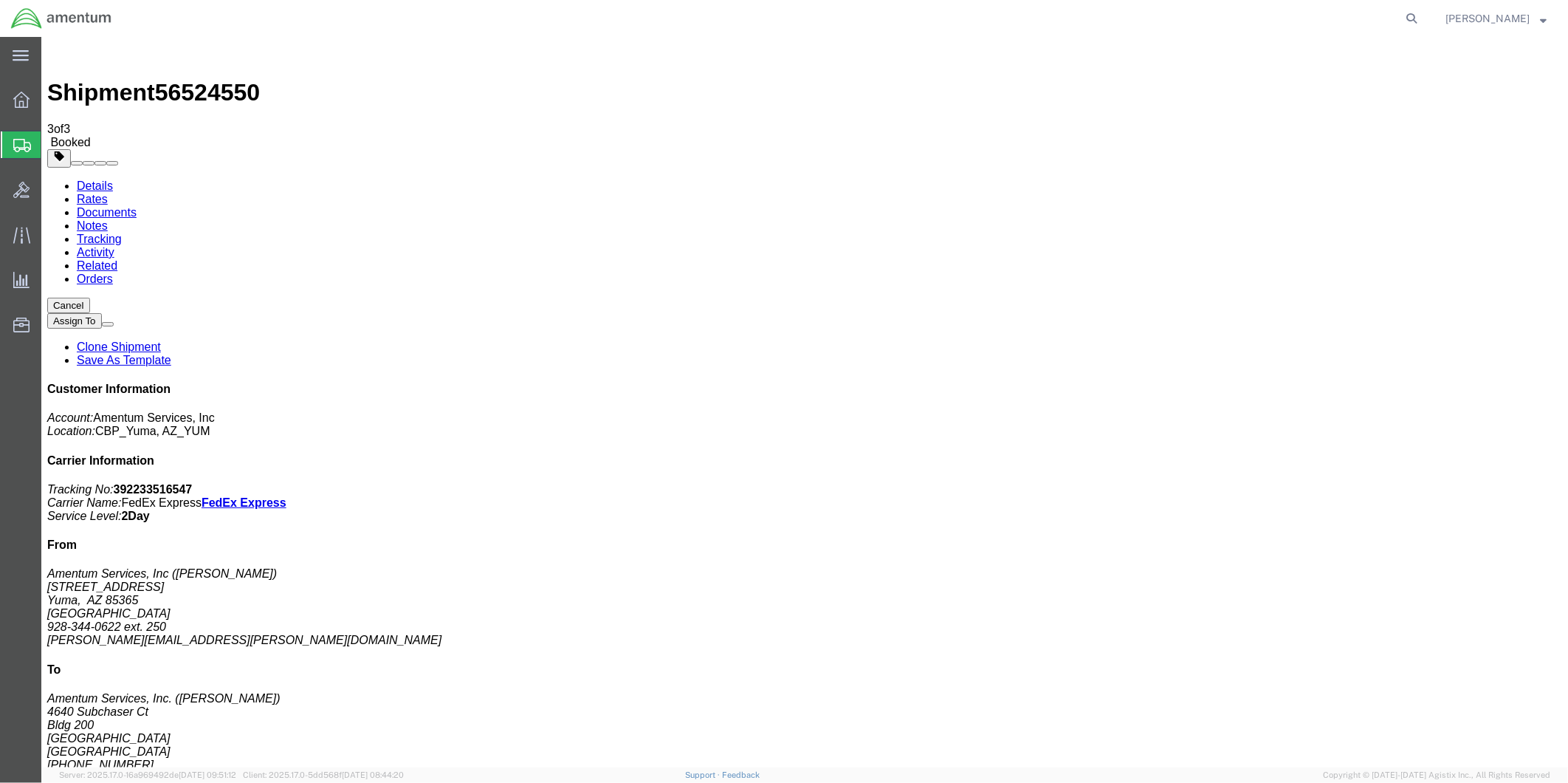
click at [95, 178] on link "Details" at bounding box center [94, 184] width 37 height 12
click link "Schedule pickup request"
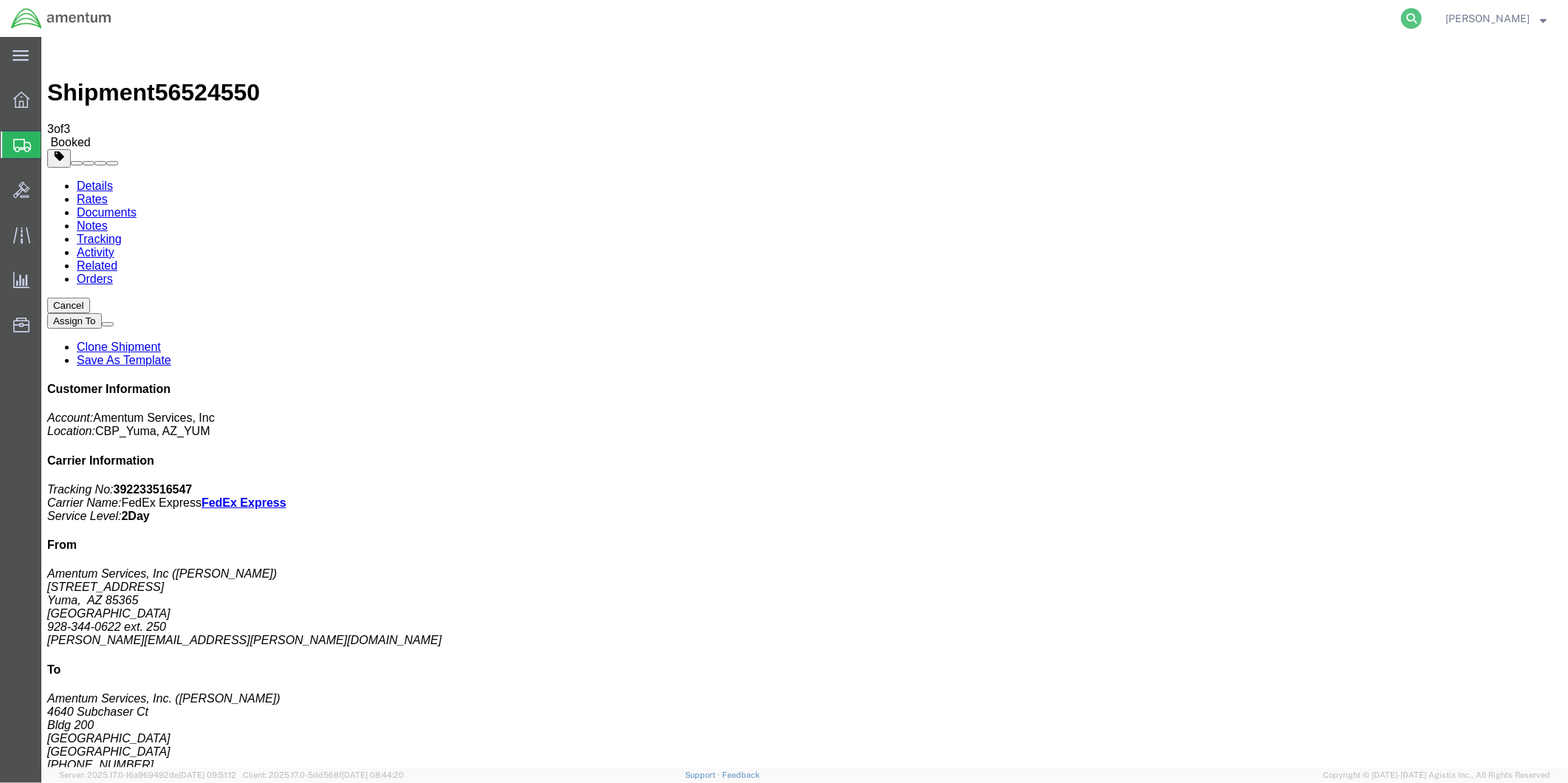
click at [1416, 15] on icon at bounding box center [1412, 19] width 21 height 21
click at [997, 15] on input "search" at bounding box center [1176, 19] width 449 height 36
type input "56524452"
click at [1414, 16] on icon at bounding box center [1412, 19] width 21 height 21
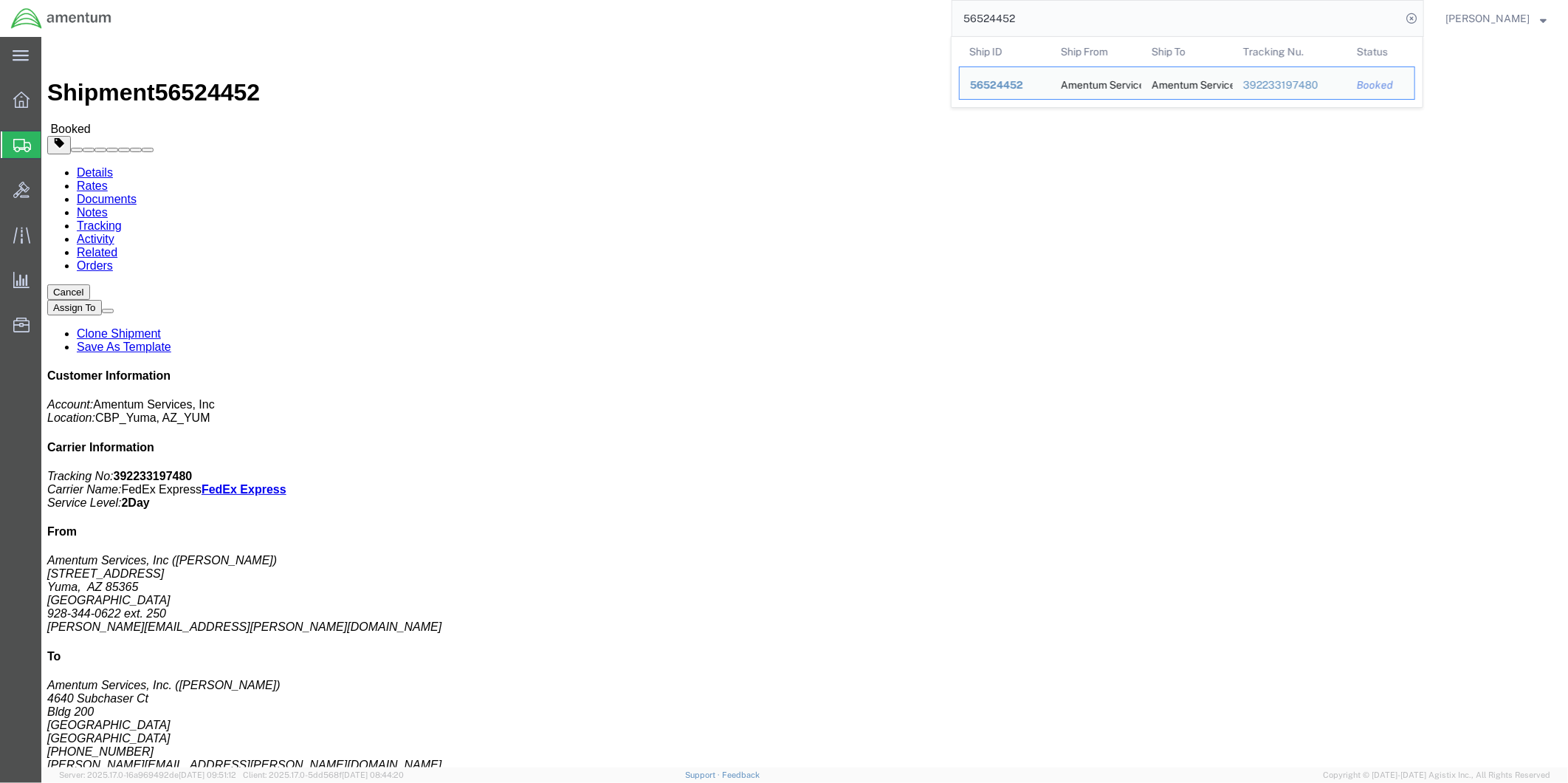
click div "Ship From Amentum Services, Inc ([PERSON_NAME]) [STREET_ADDRESS] 928-344-0622 e…"
